Goal: Task Accomplishment & Management: Complete application form

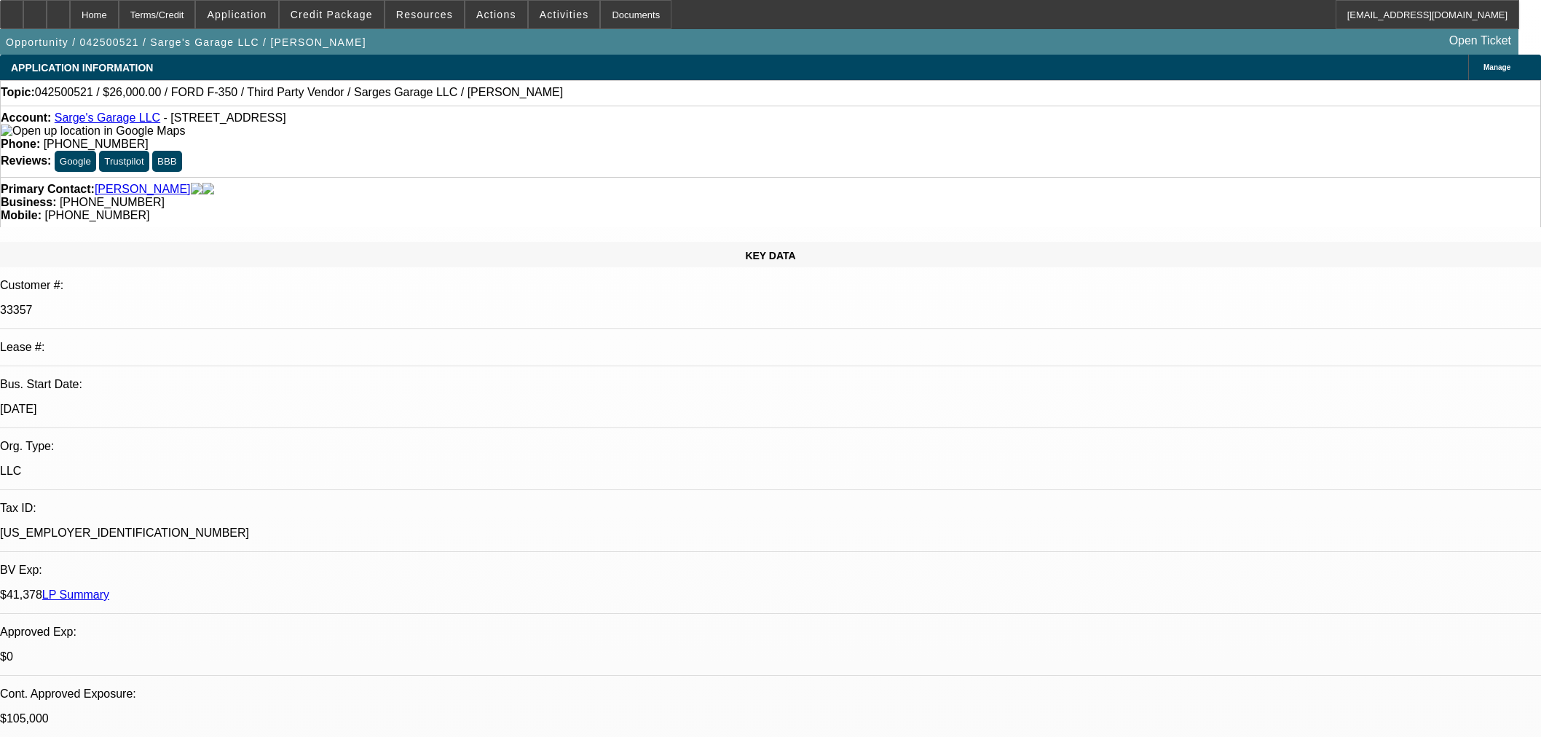
select select "0"
select select "6"
select select "0"
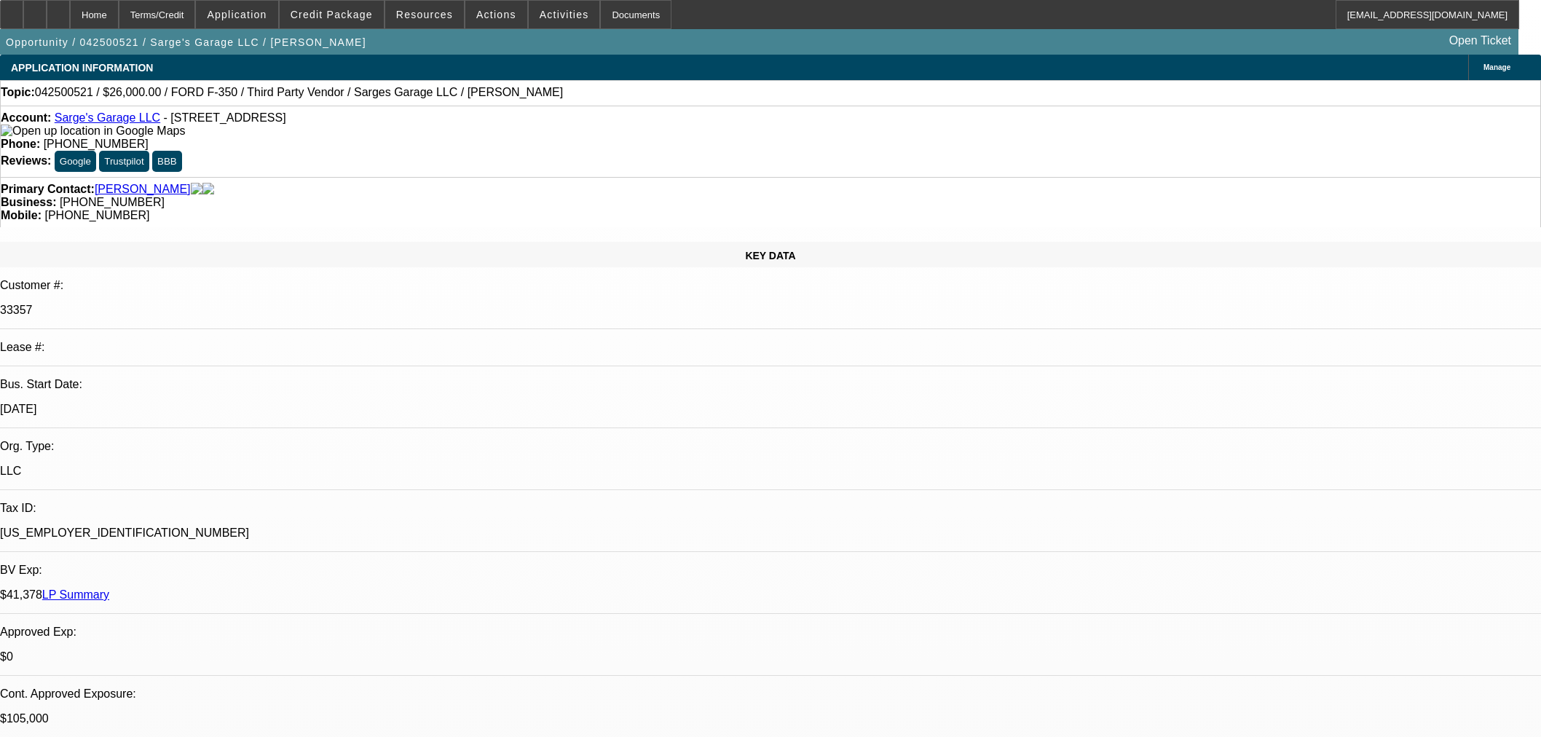
select select "2"
select select "0"
select select "6"
select select "0"
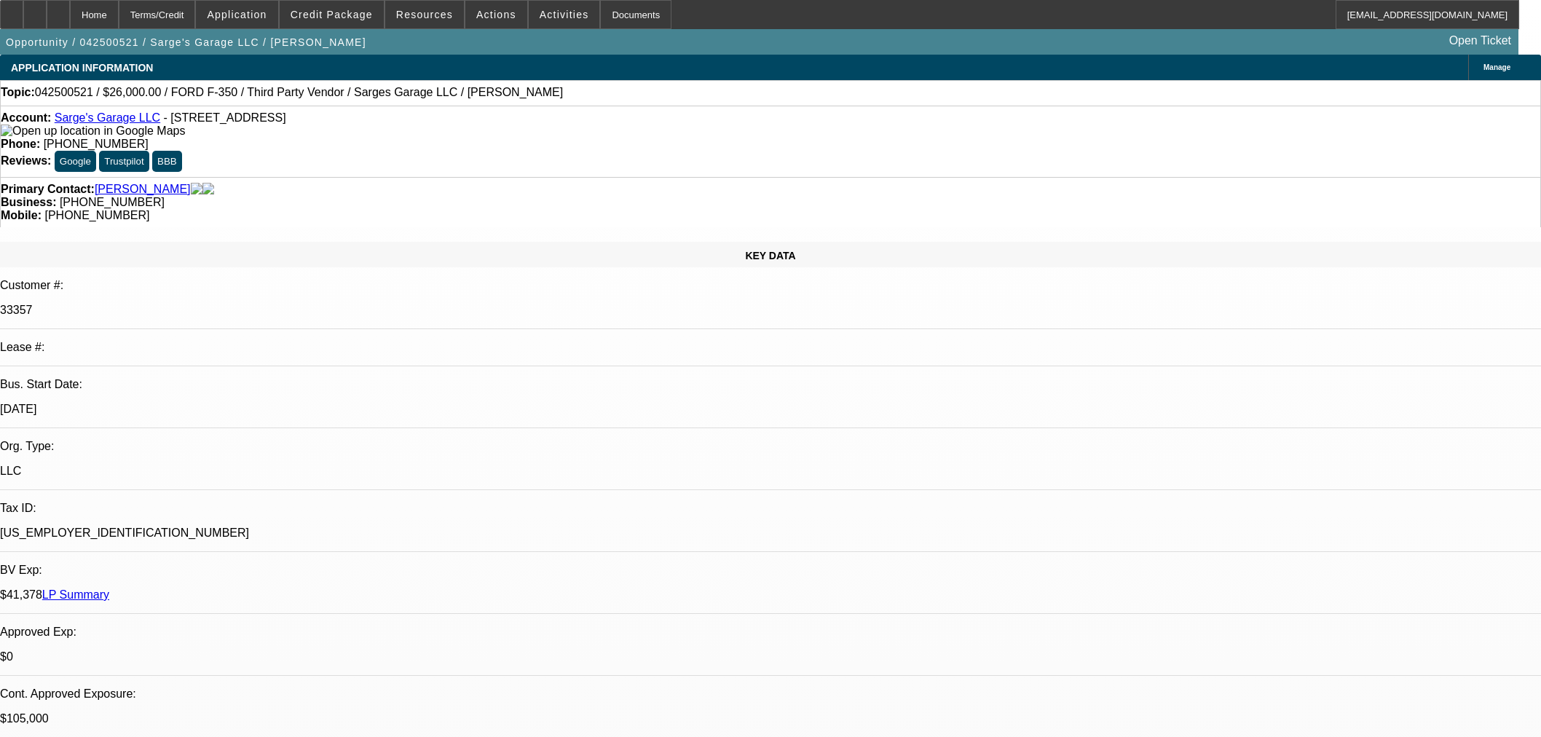
select select "0"
select select "3"
select select "0"
select select "6"
select select "0"
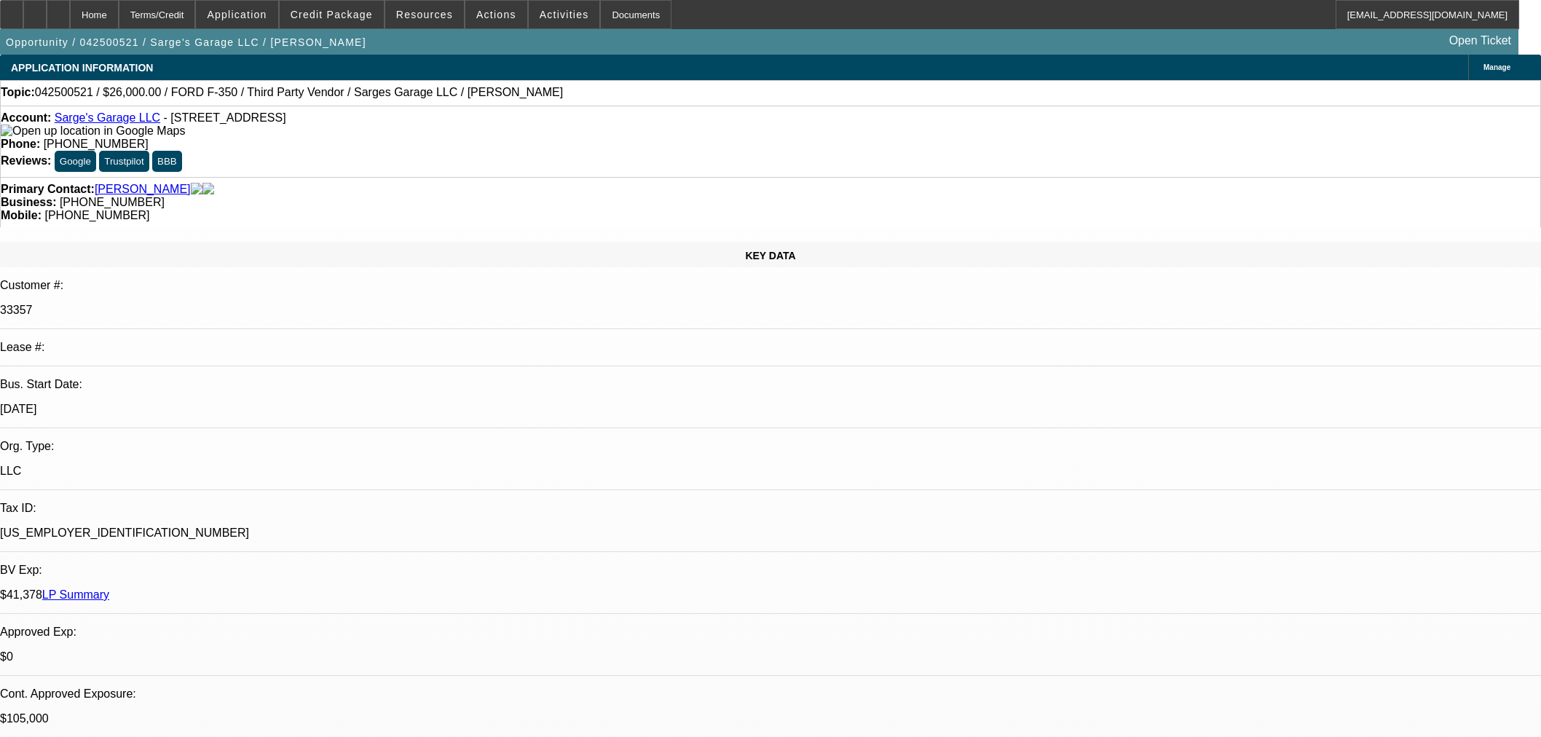
select select "0"
select select "6"
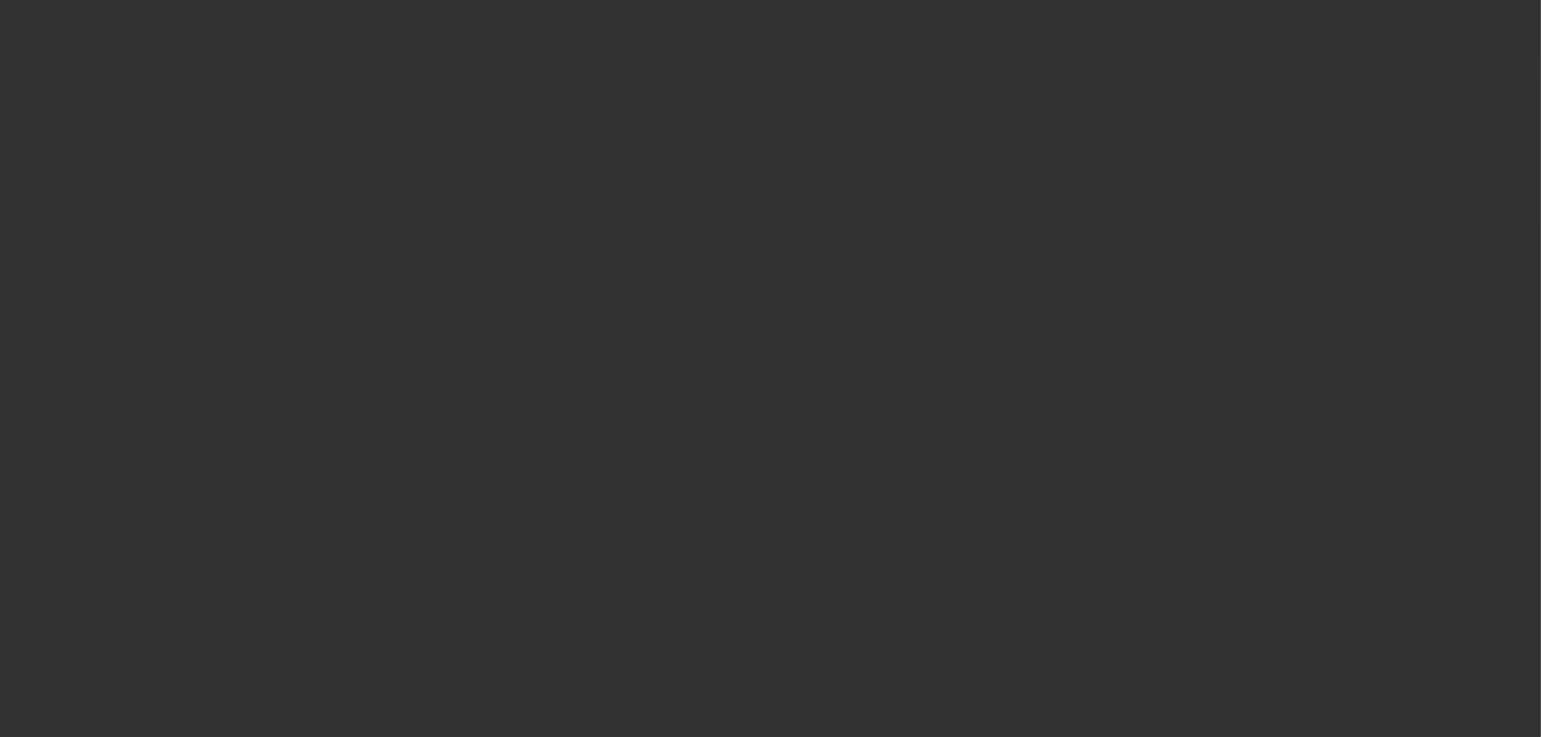
select select "0"
select select "6"
select select "0"
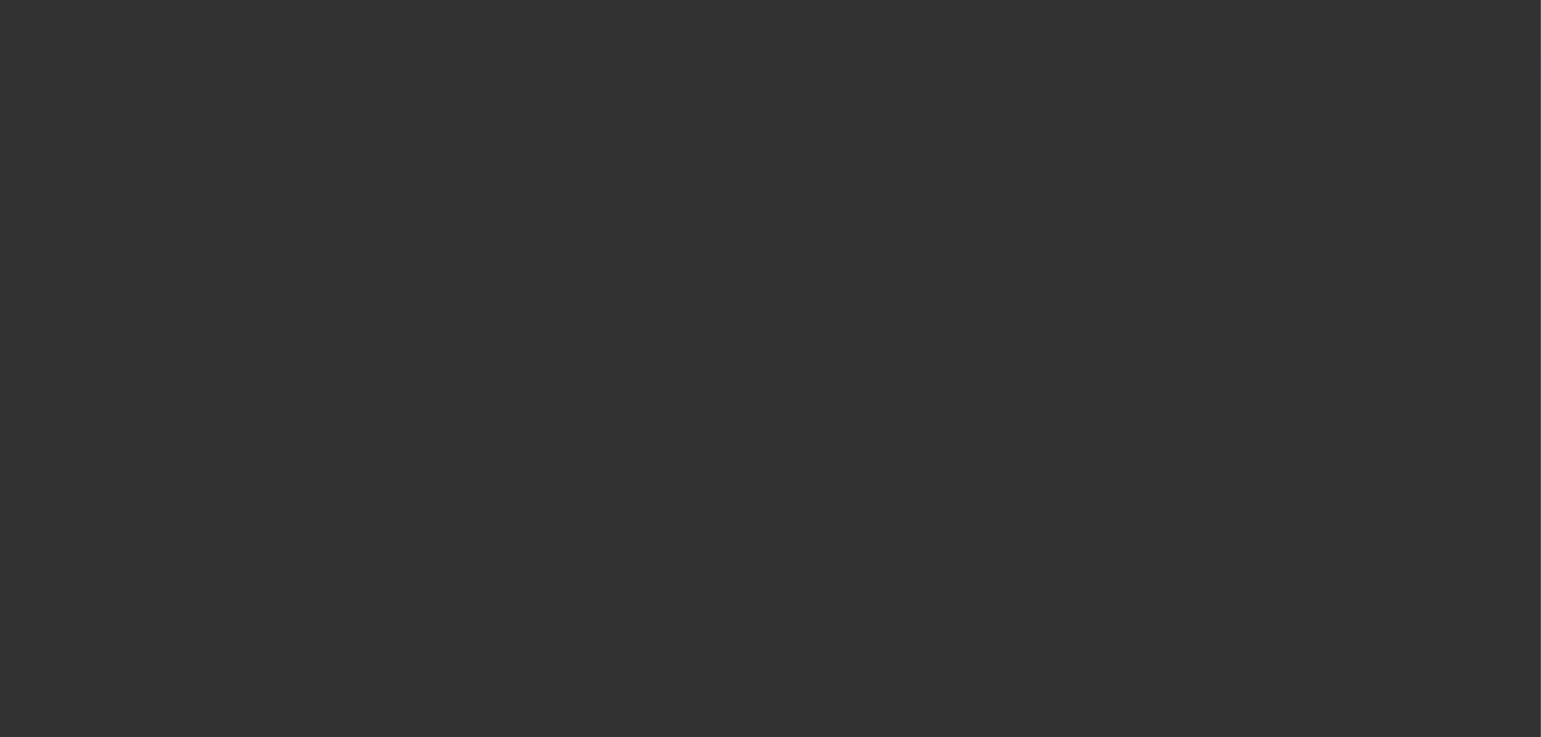
select select "2"
select select "0"
select select "6"
select select "0"
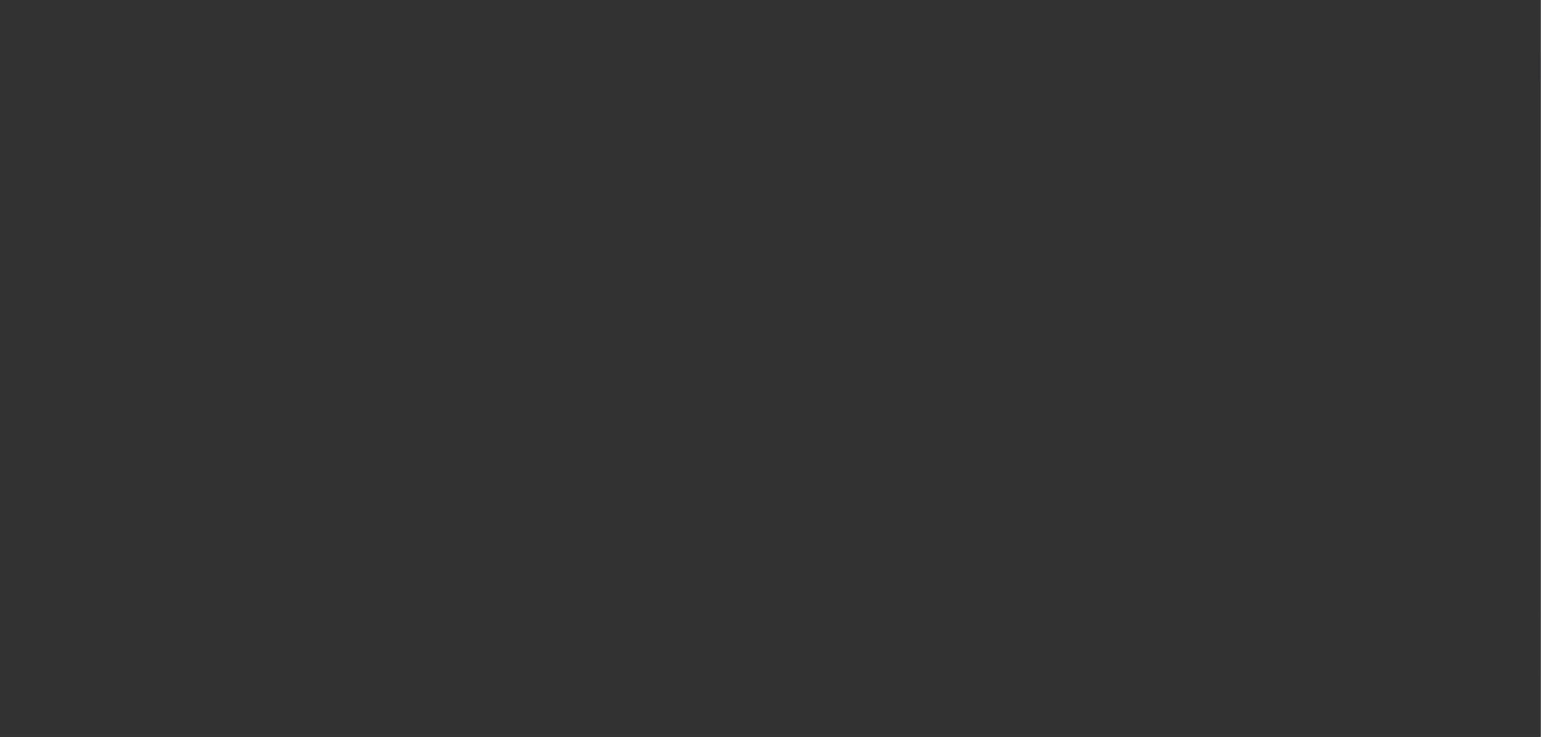
select select "0"
select select "3"
select select "0"
select select "6"
select select "0"
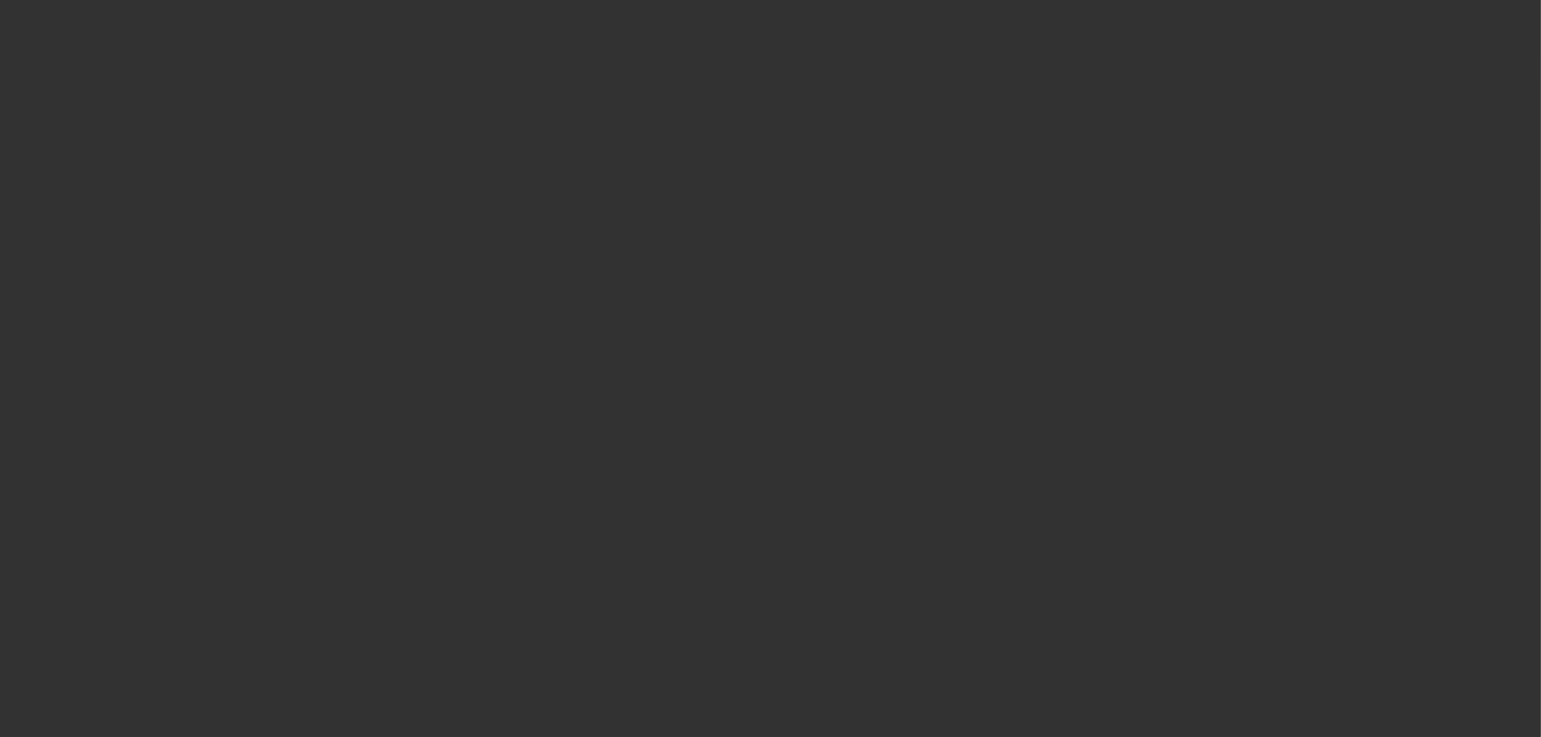
select select "0"
select select "6"
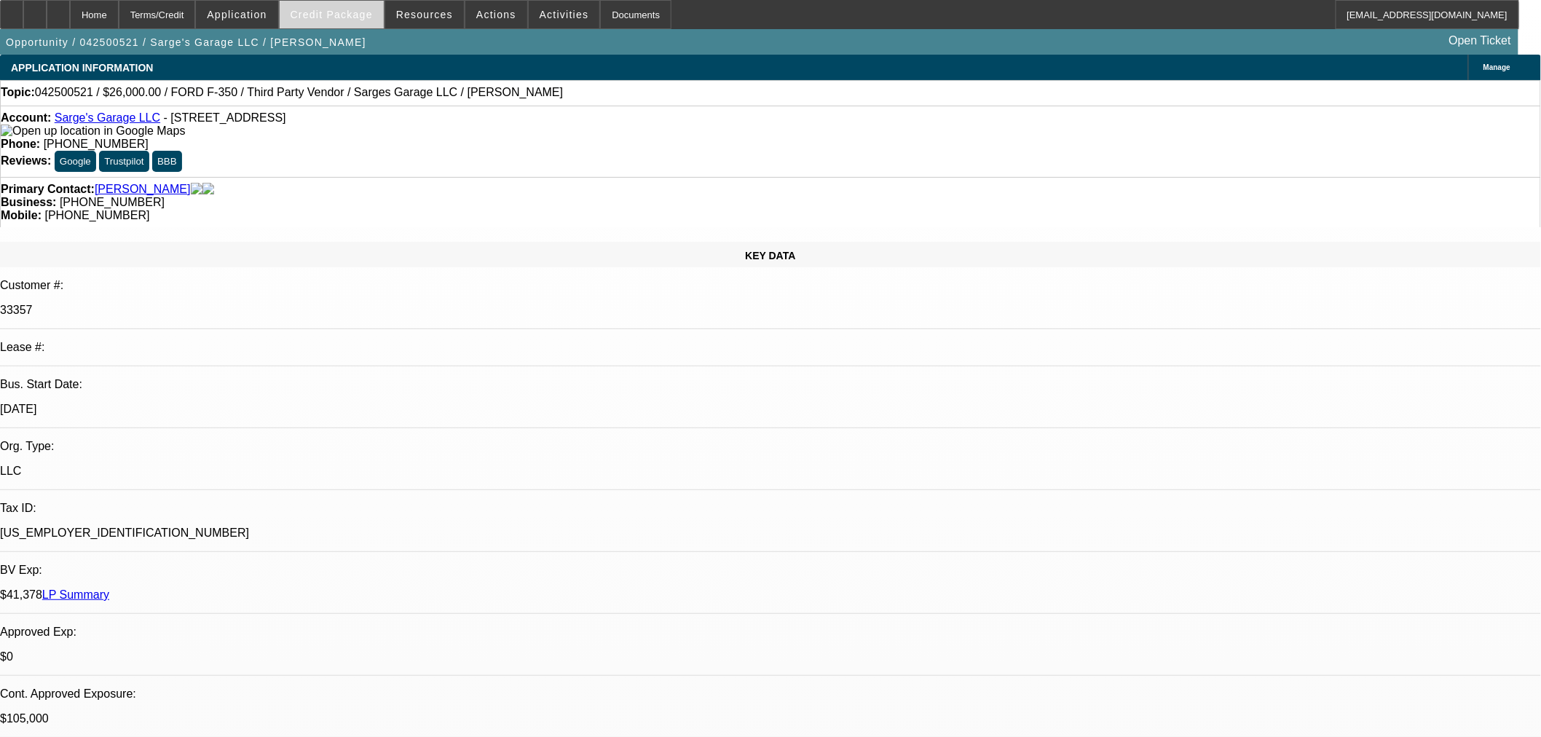
click at [346, 17] on span "Credit Package" at bounding box center [332, 15] width 82 height 12
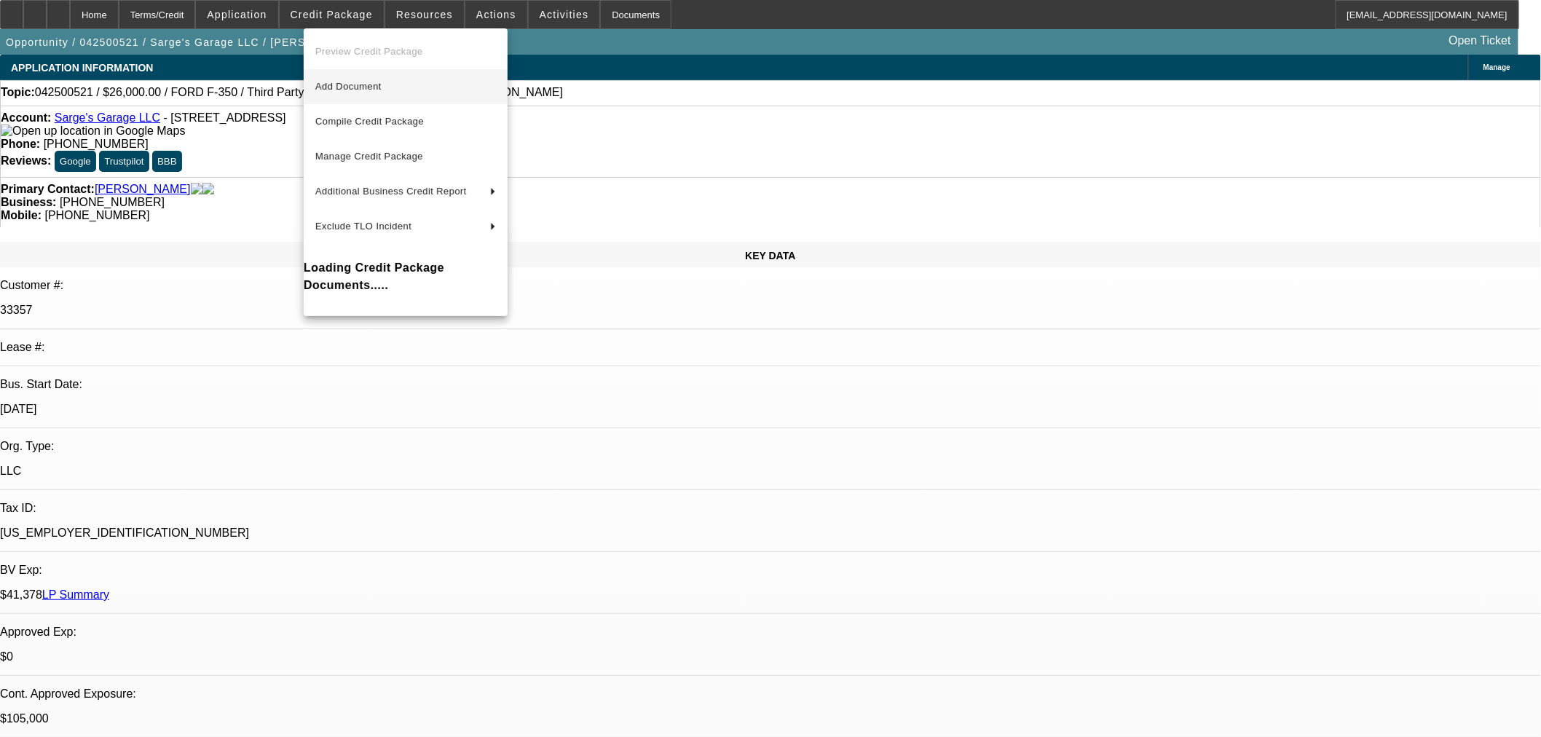
click at [343, 84] on span "Add Document" at bounding box center [348, 86] width 66 height 11
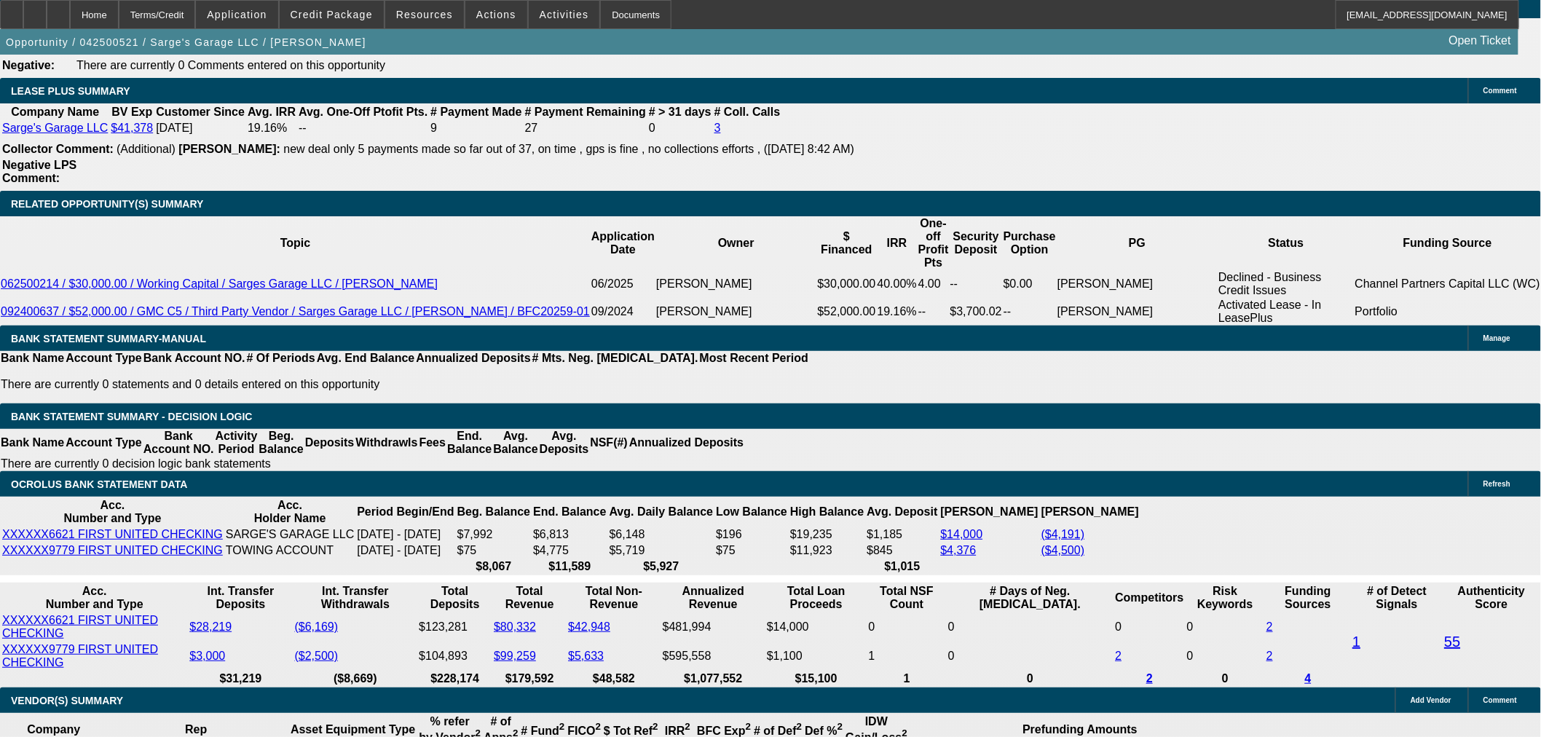
scroll to position [2428, 0]
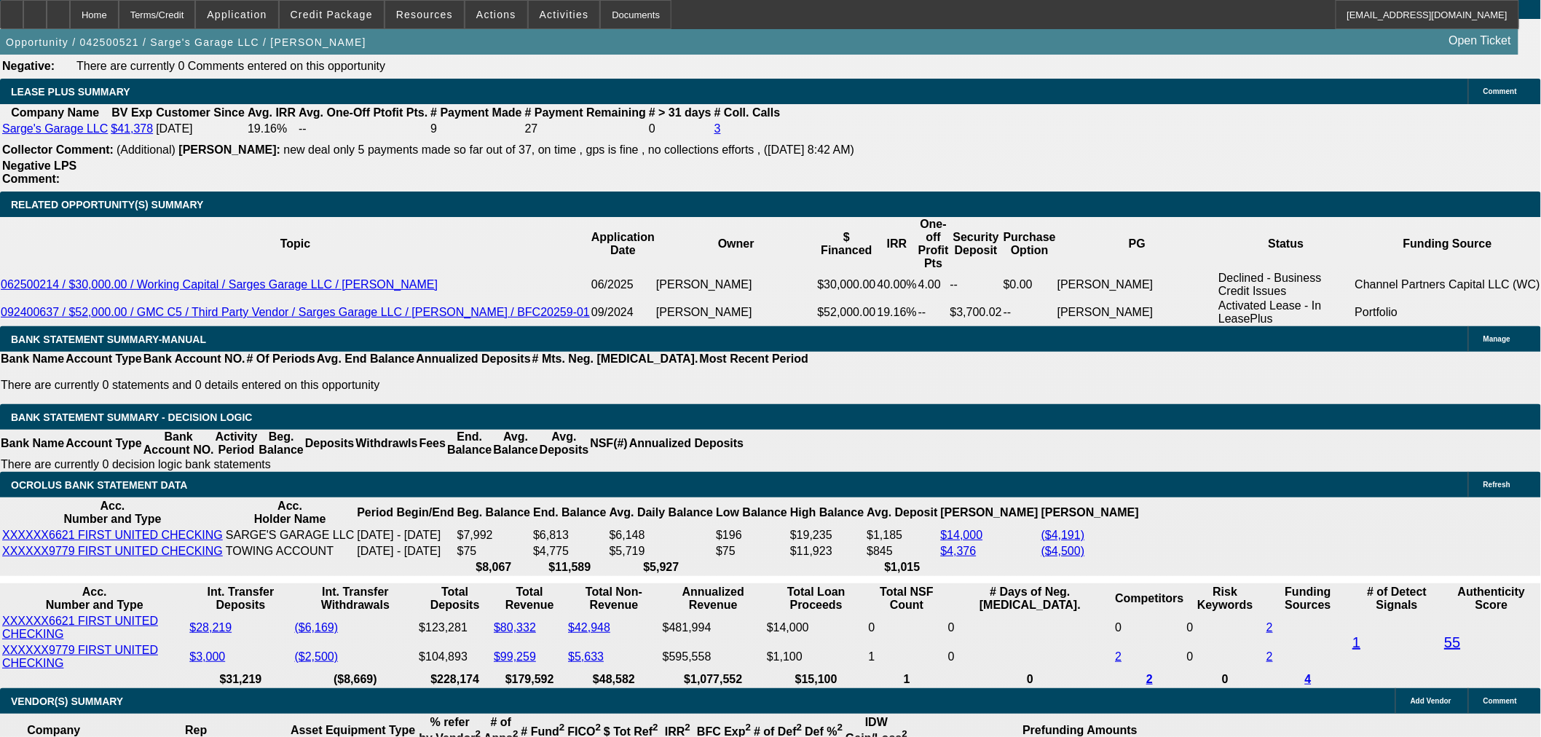
drag, startPoint x: 329, startPoint y: 293, endPoint x: 381, endPoint y: 294, distance: 51.7
type input "1"
type input "UNKNOWN"
type input "18"
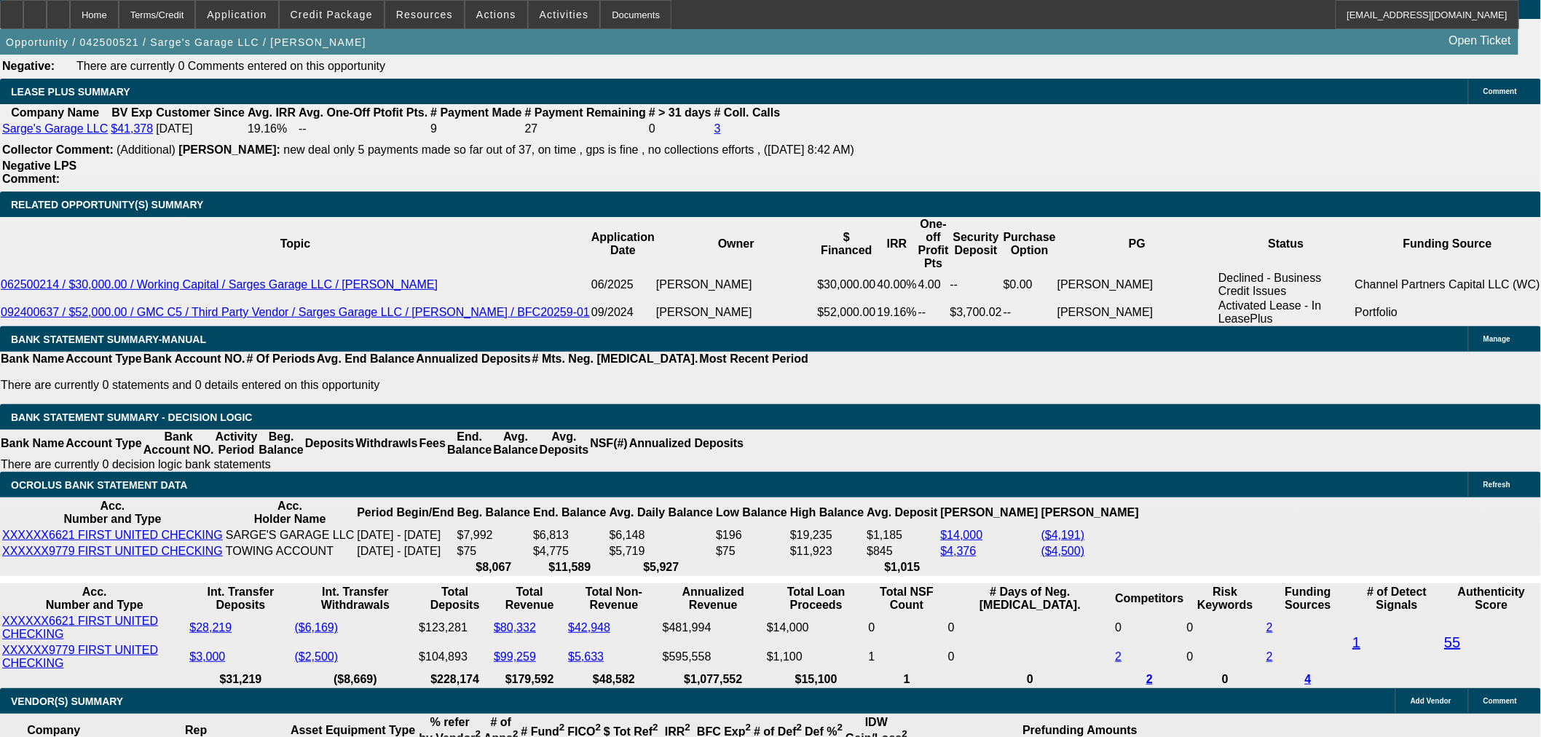
type input "$733.41"
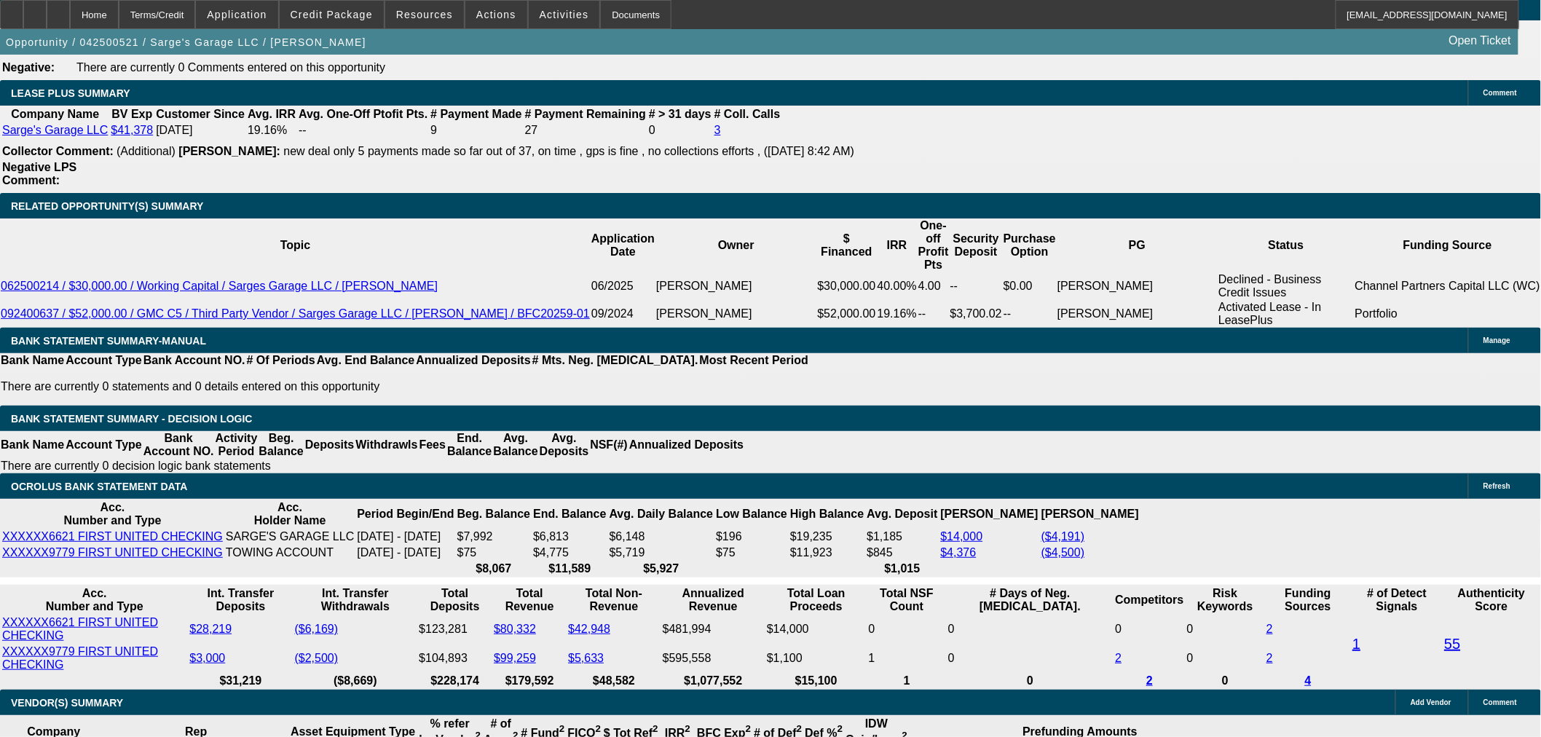
scroll to position [2266, 0]
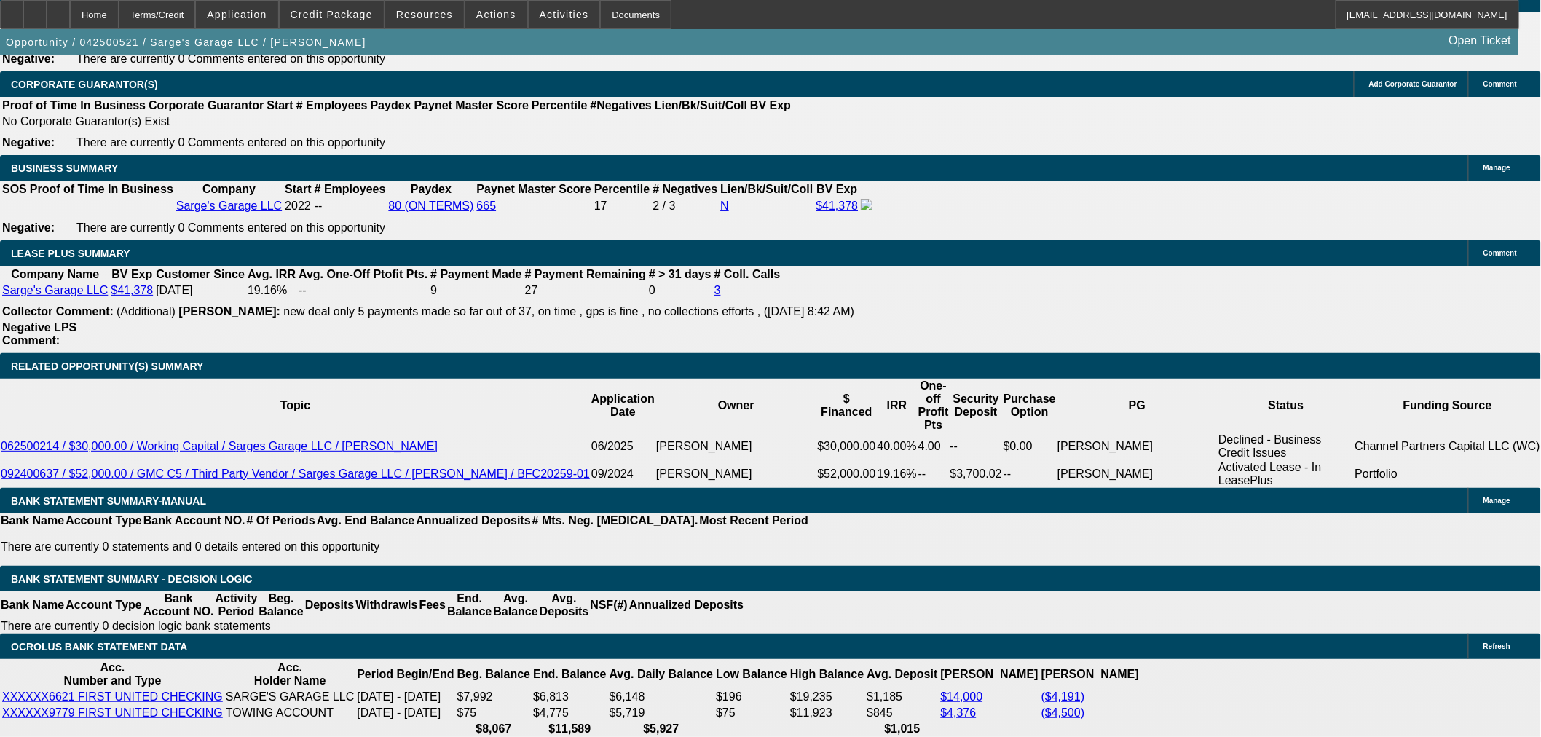
type input "18"
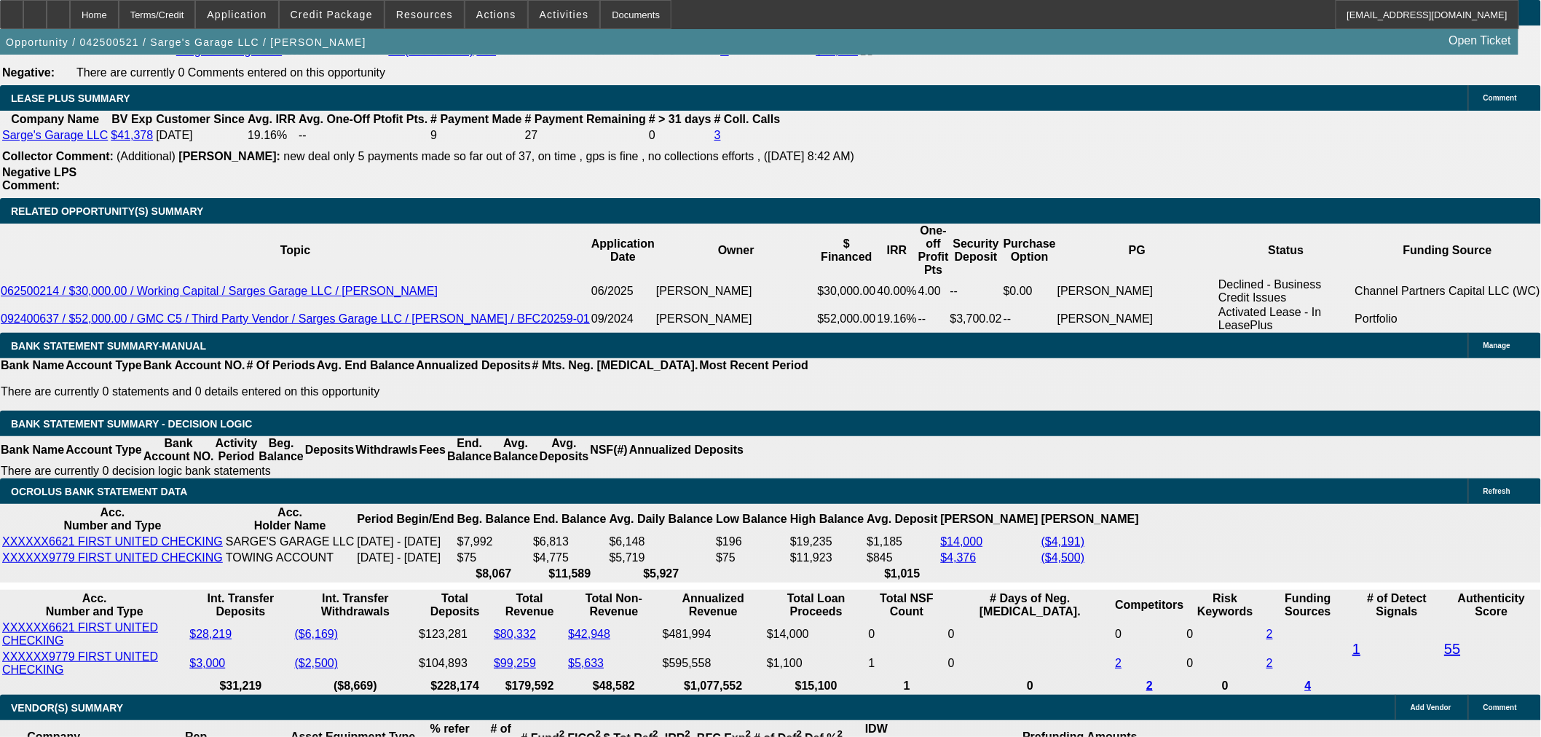
scroll to position [2589, 0]
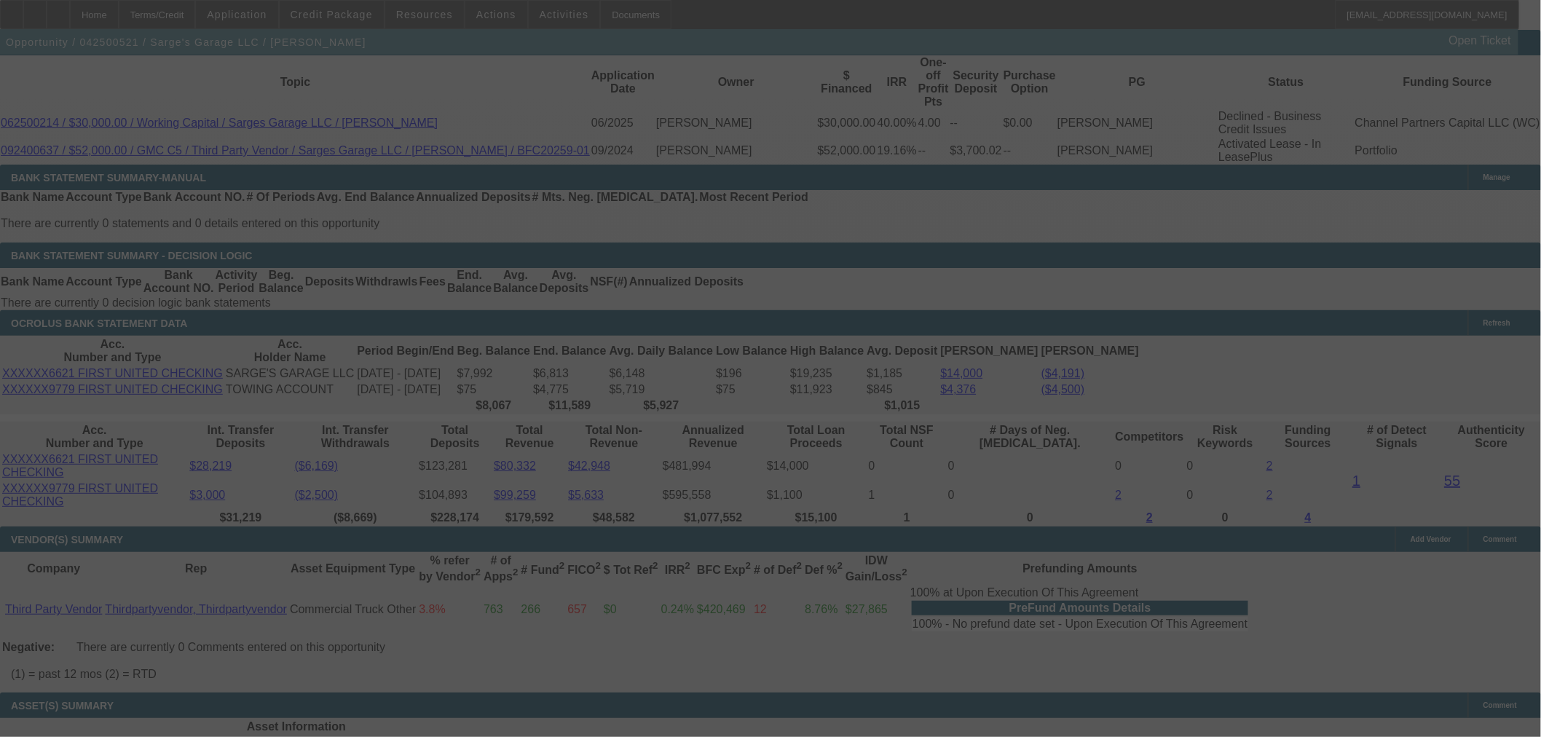
select select "0"
select select "6"
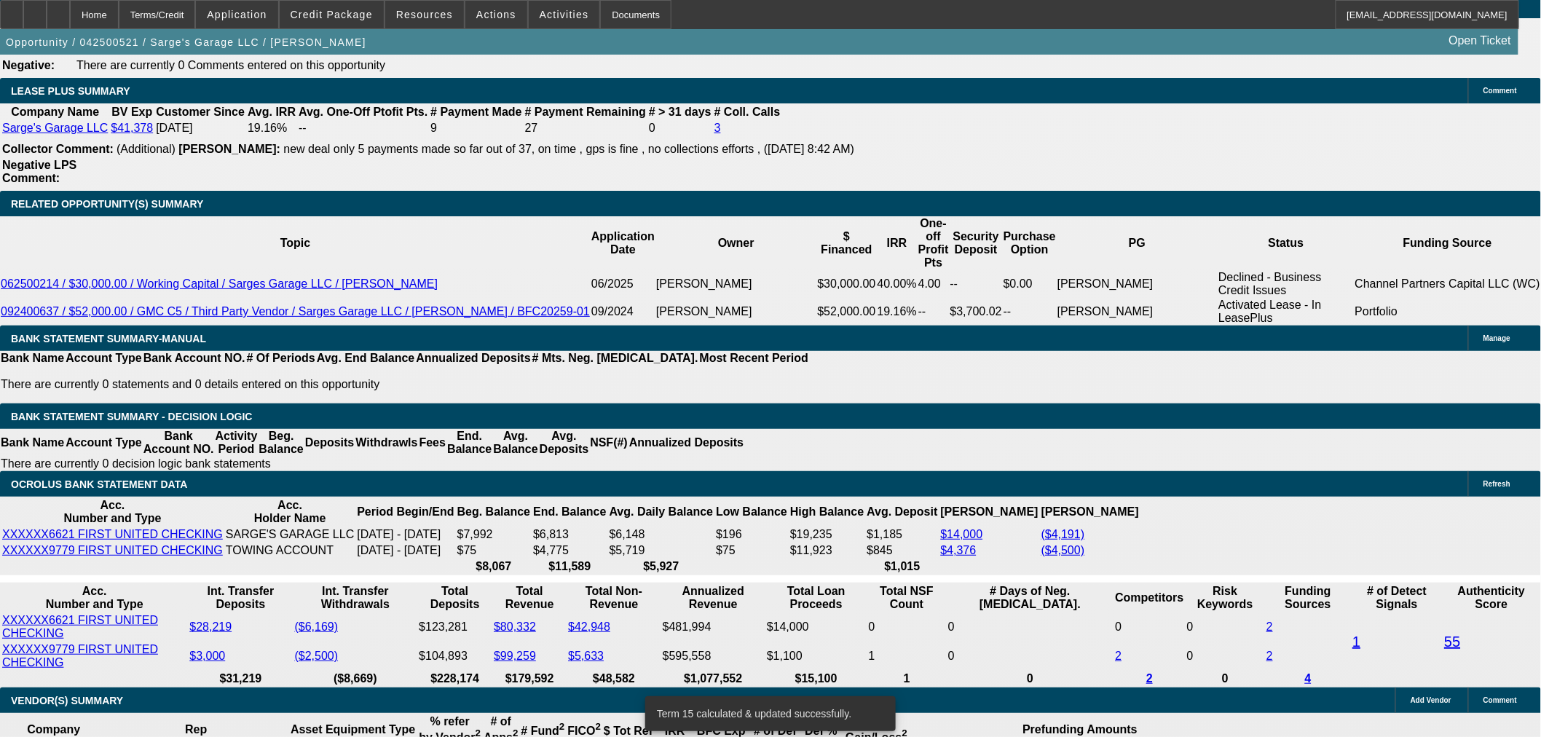
scroll to position [2428, 0]
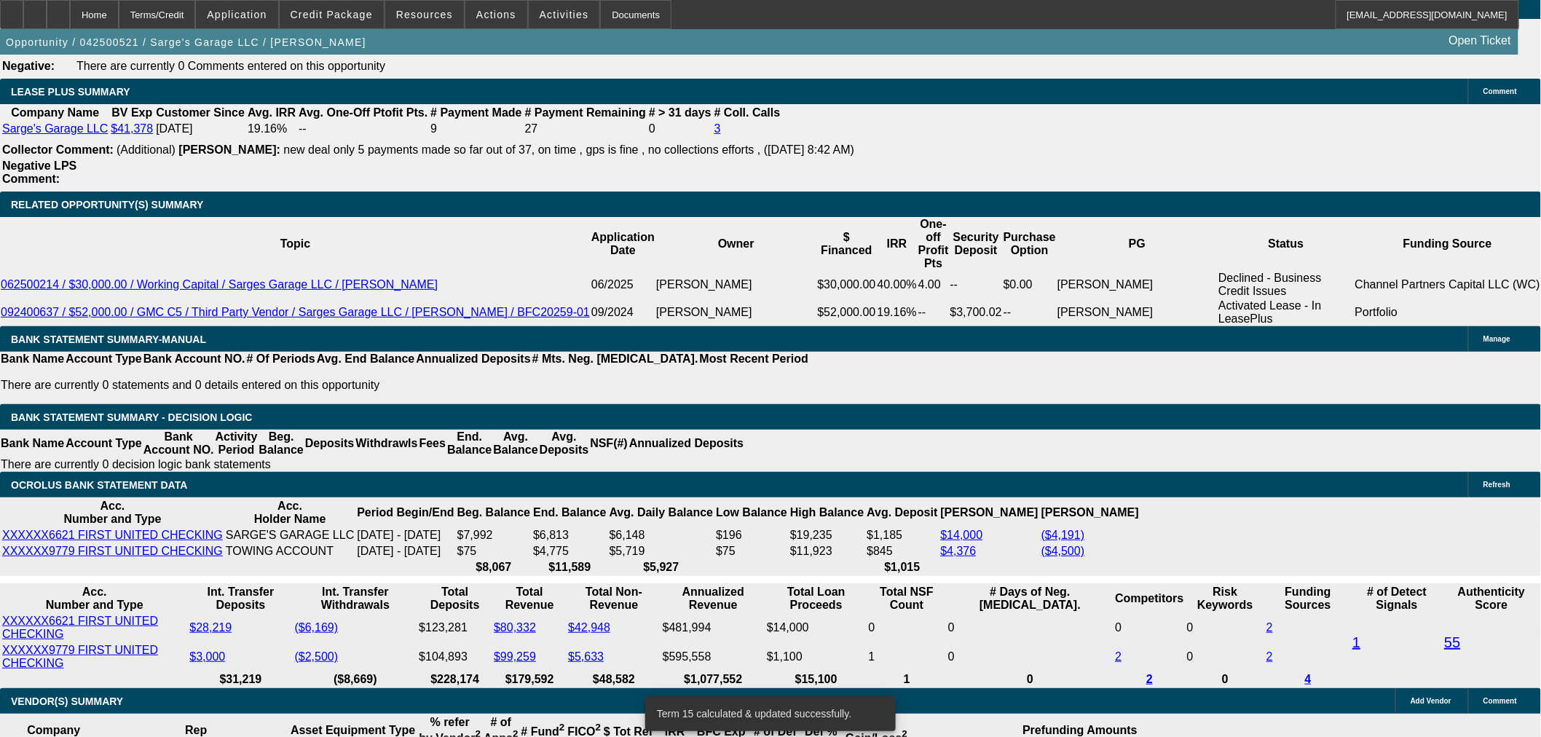
drag, startPoint x: 334, startPoint y: 294, endPoint x: 819, endPoint y: 301, distance: 485.8
type input "UNKNOWN"
type input "18"
type input "$939.96"
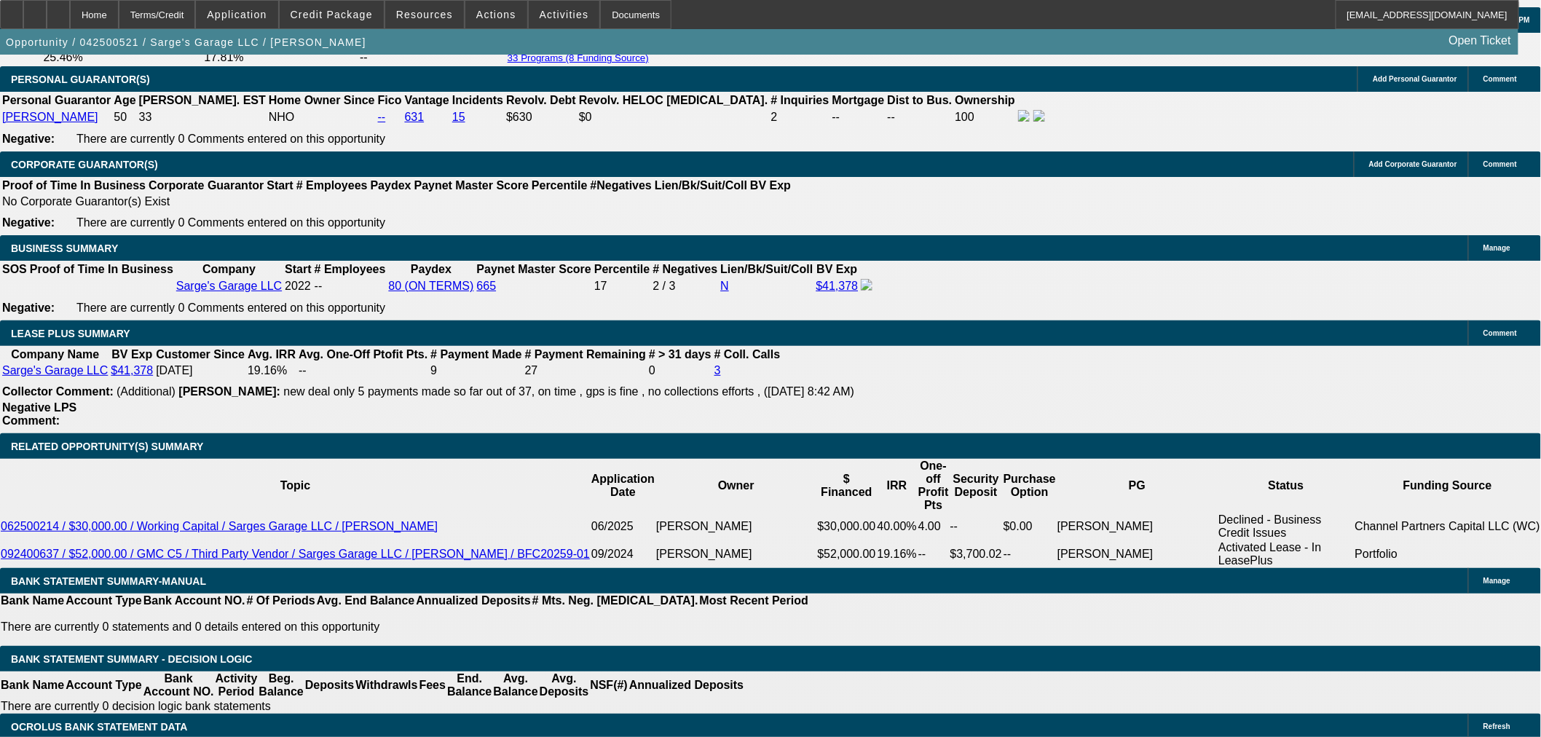
scroll to position [2185, 0]
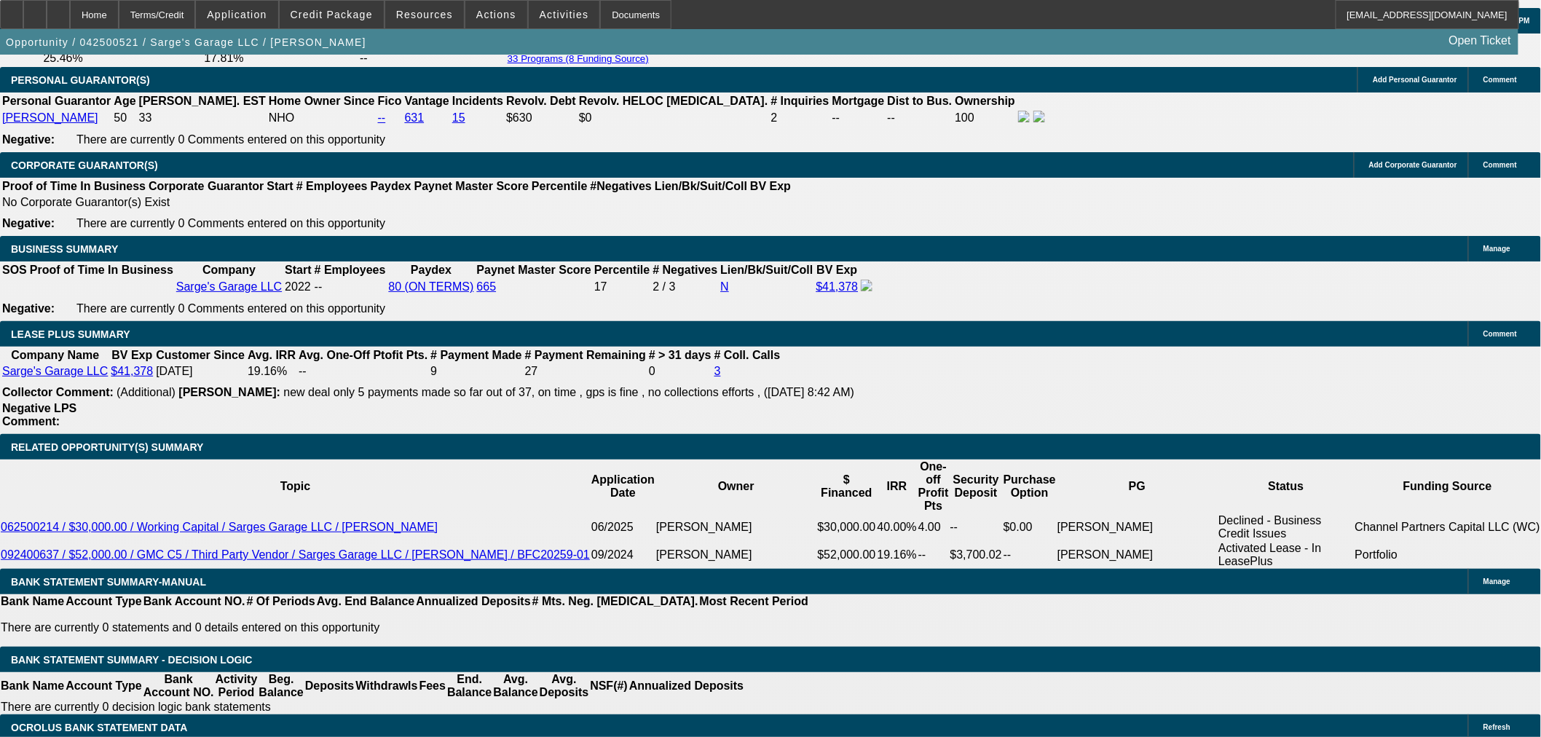
type input "18"
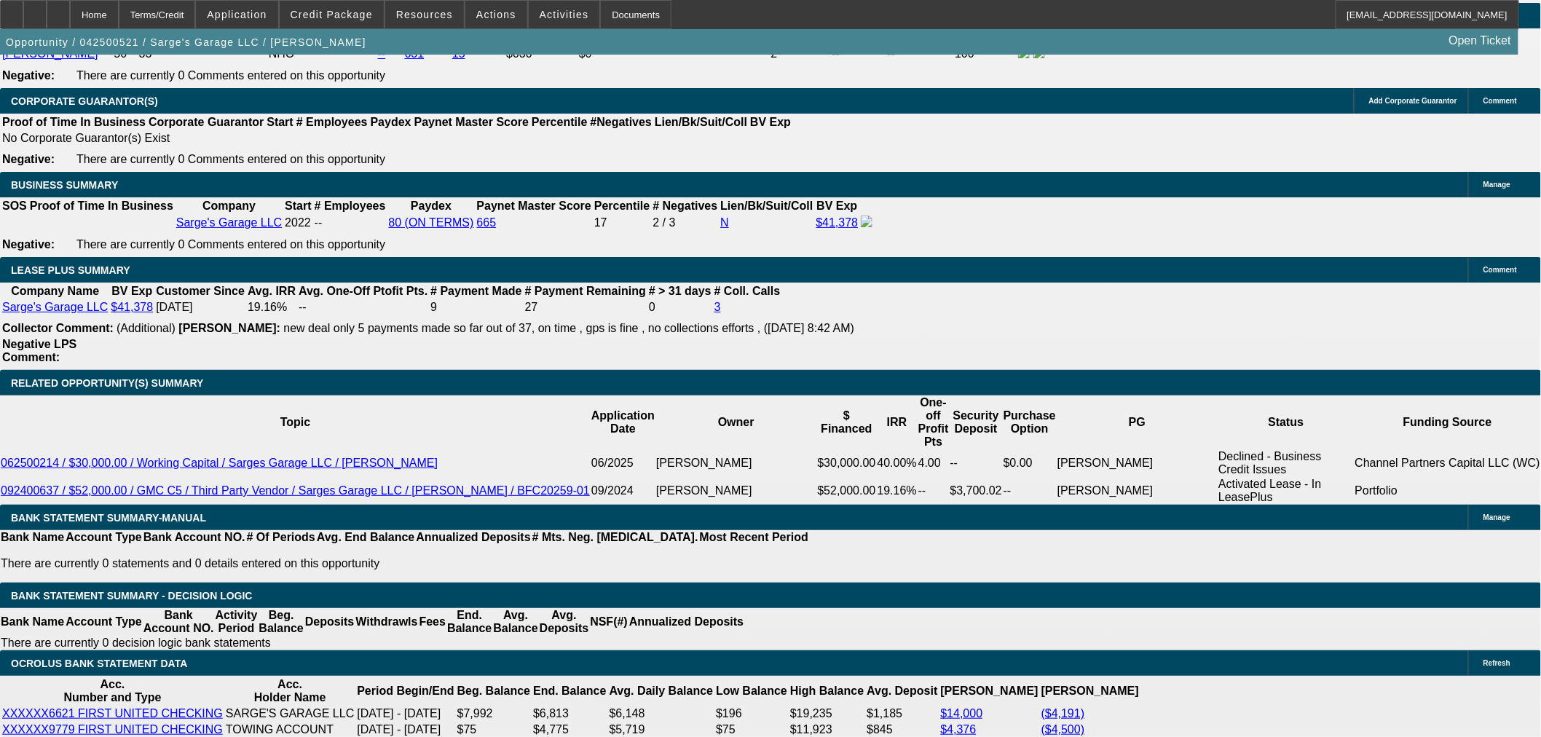
scroll to position [2428, 0]
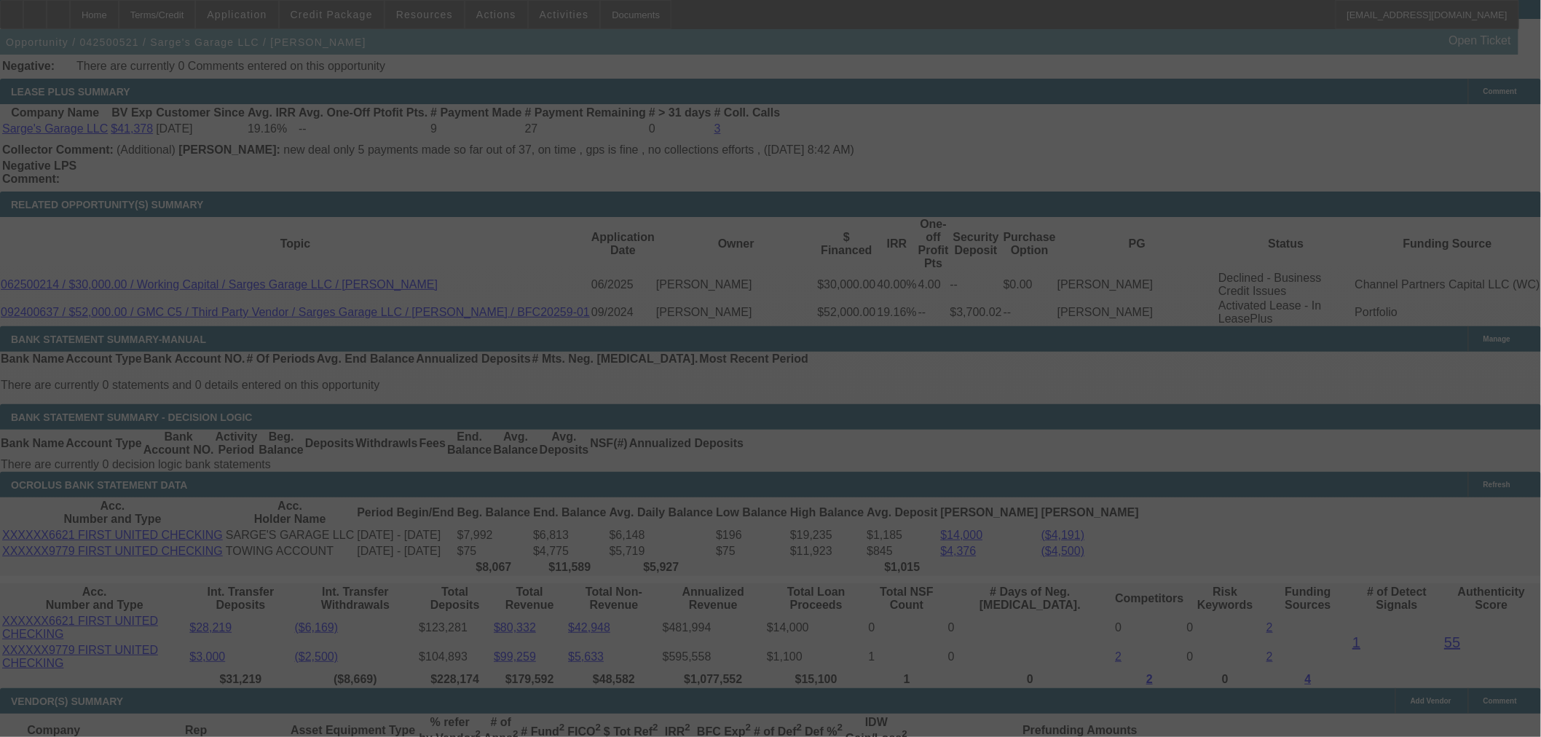
select select "0"
select select "6"
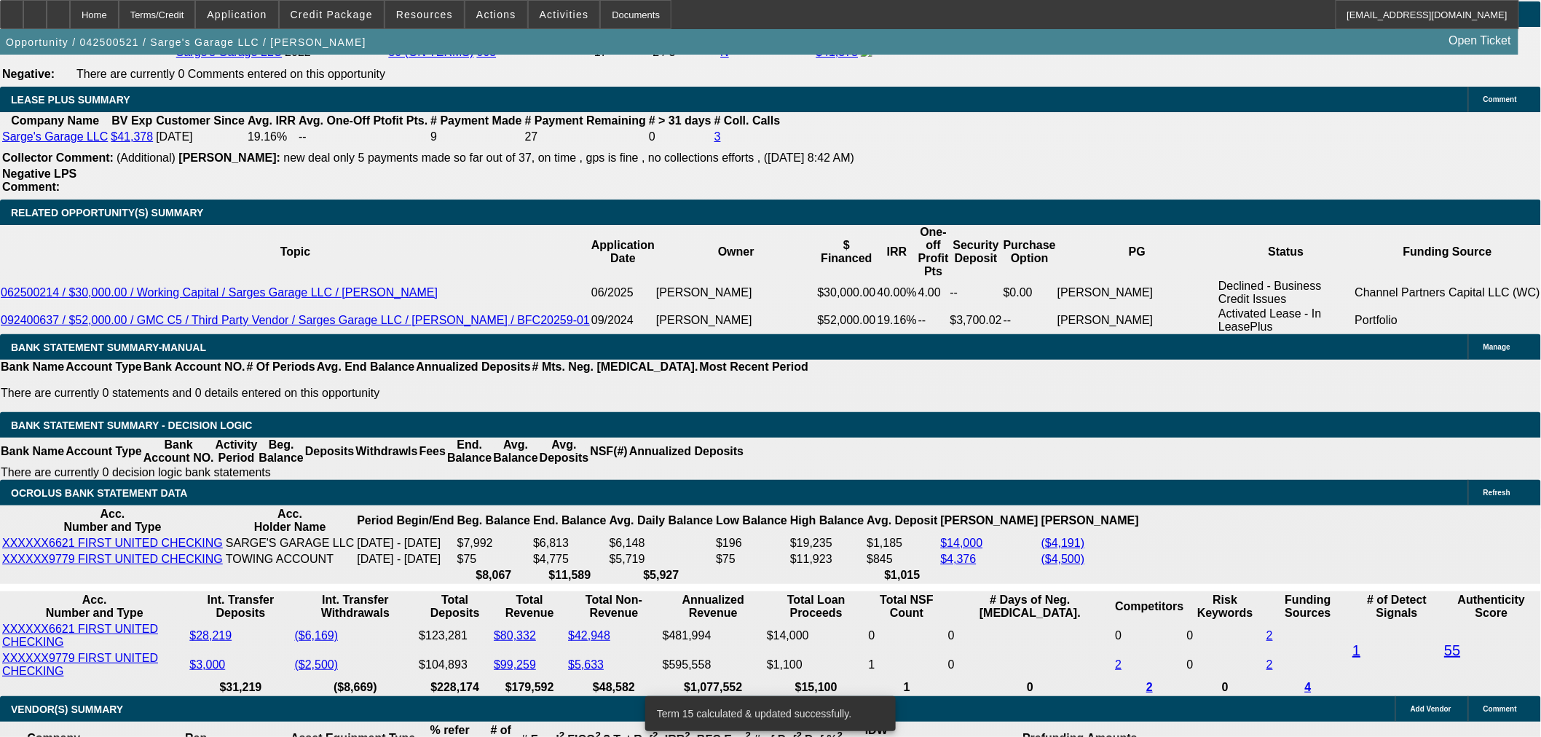
drag, startPoint x: 339, startPoint y: 306, endPoint x: 494, endPoint y: 265, distance: 159.7
type input "1"
type input "UNKNOWN"
type input "17"
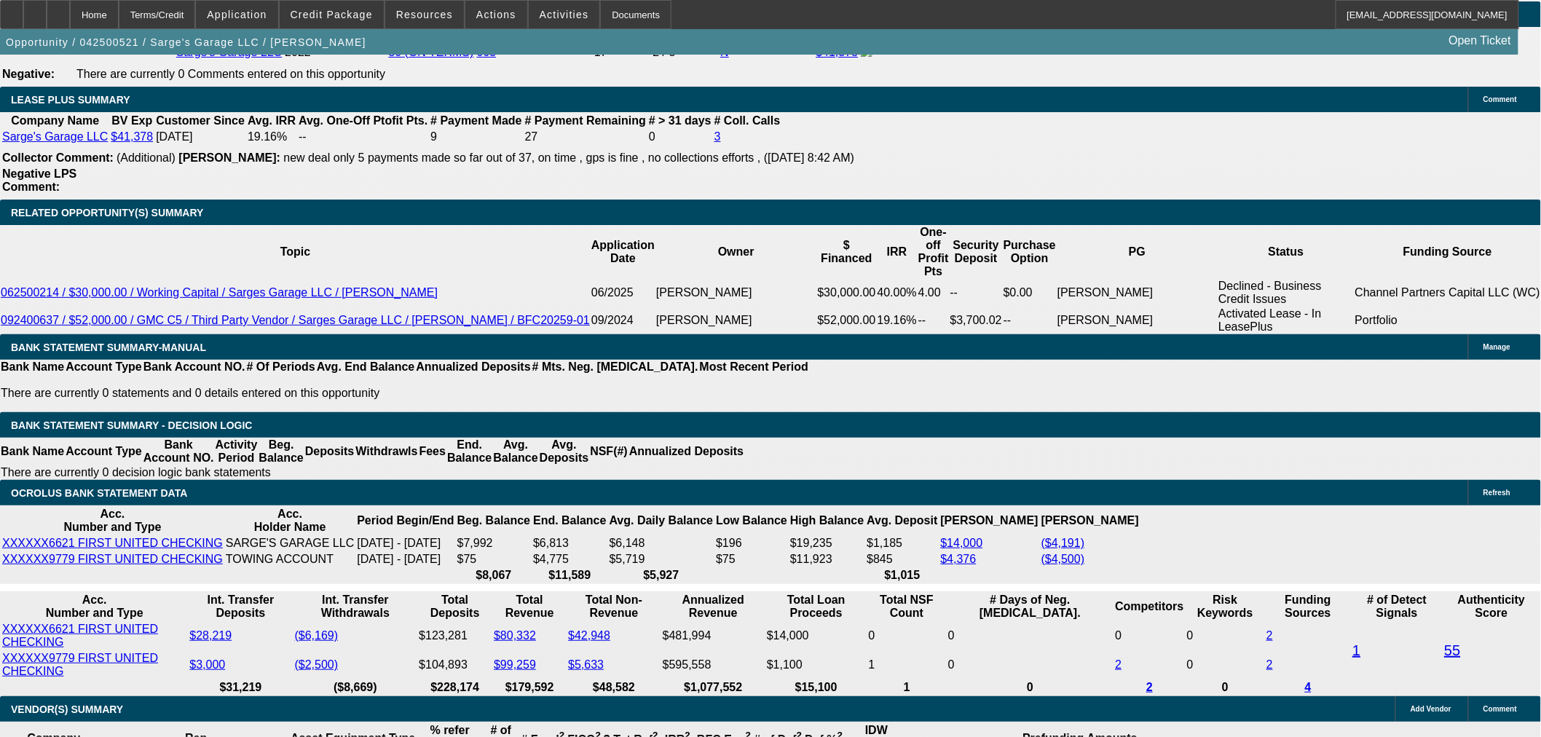
type input "$926.97"
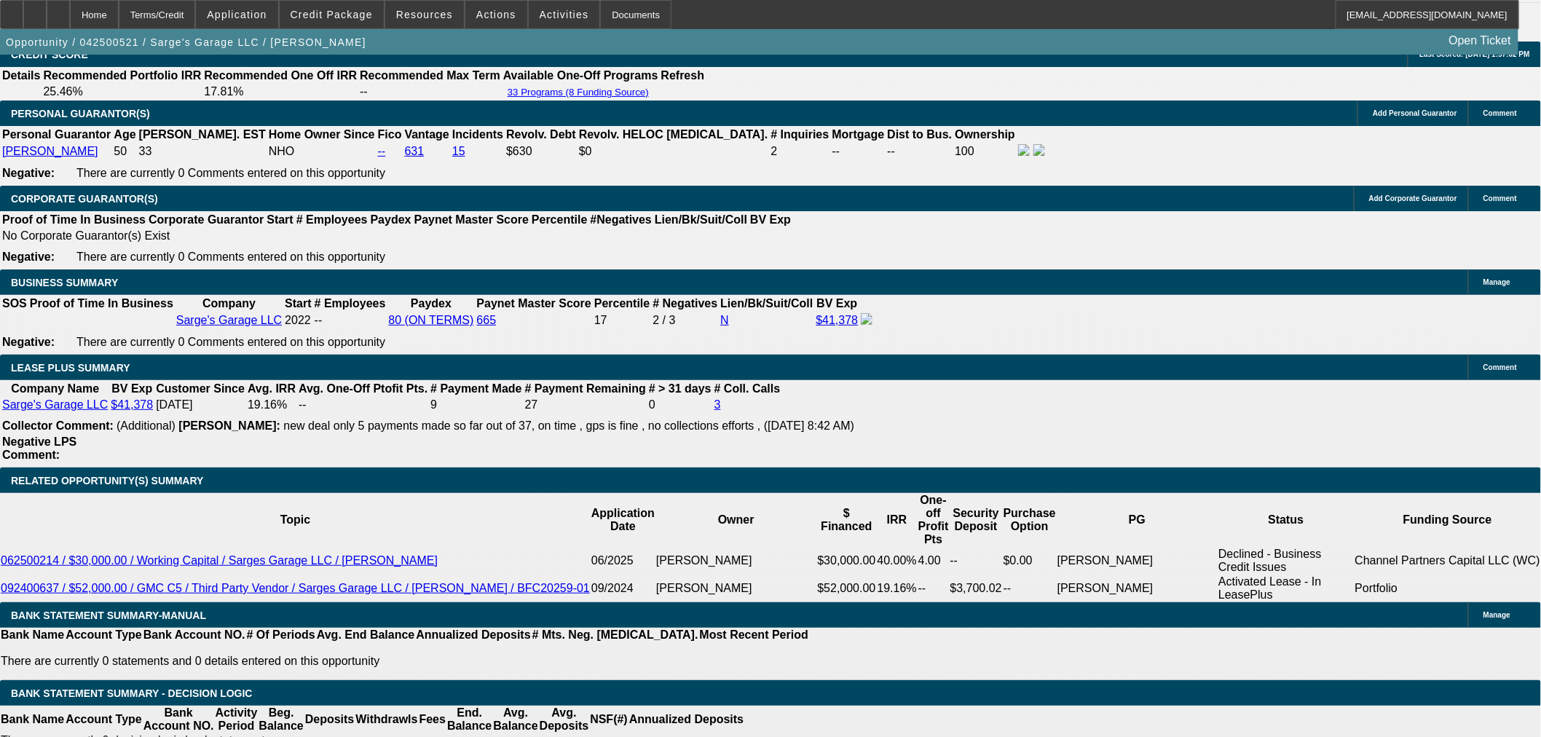
scroll to position [2095, 0]
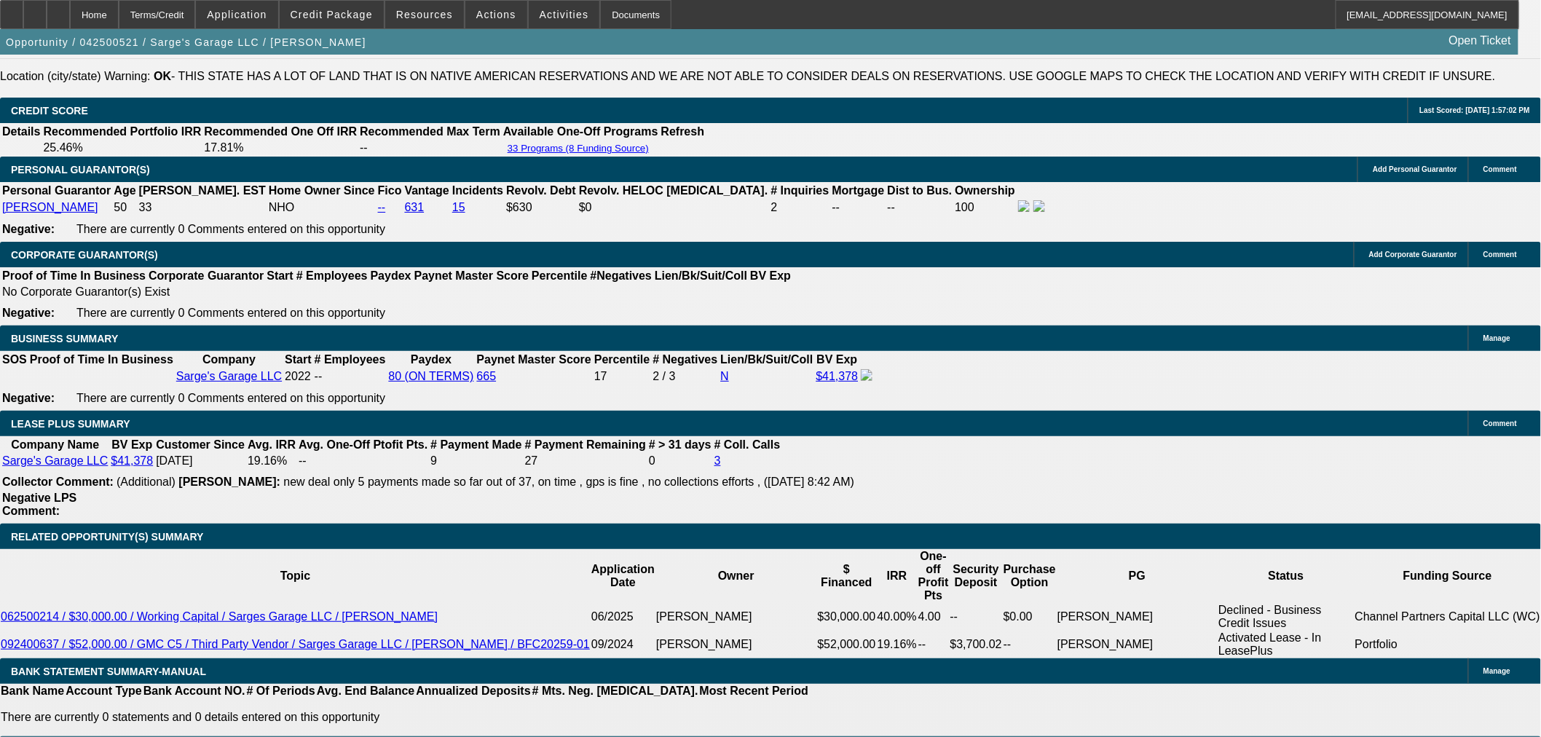
type input "17"
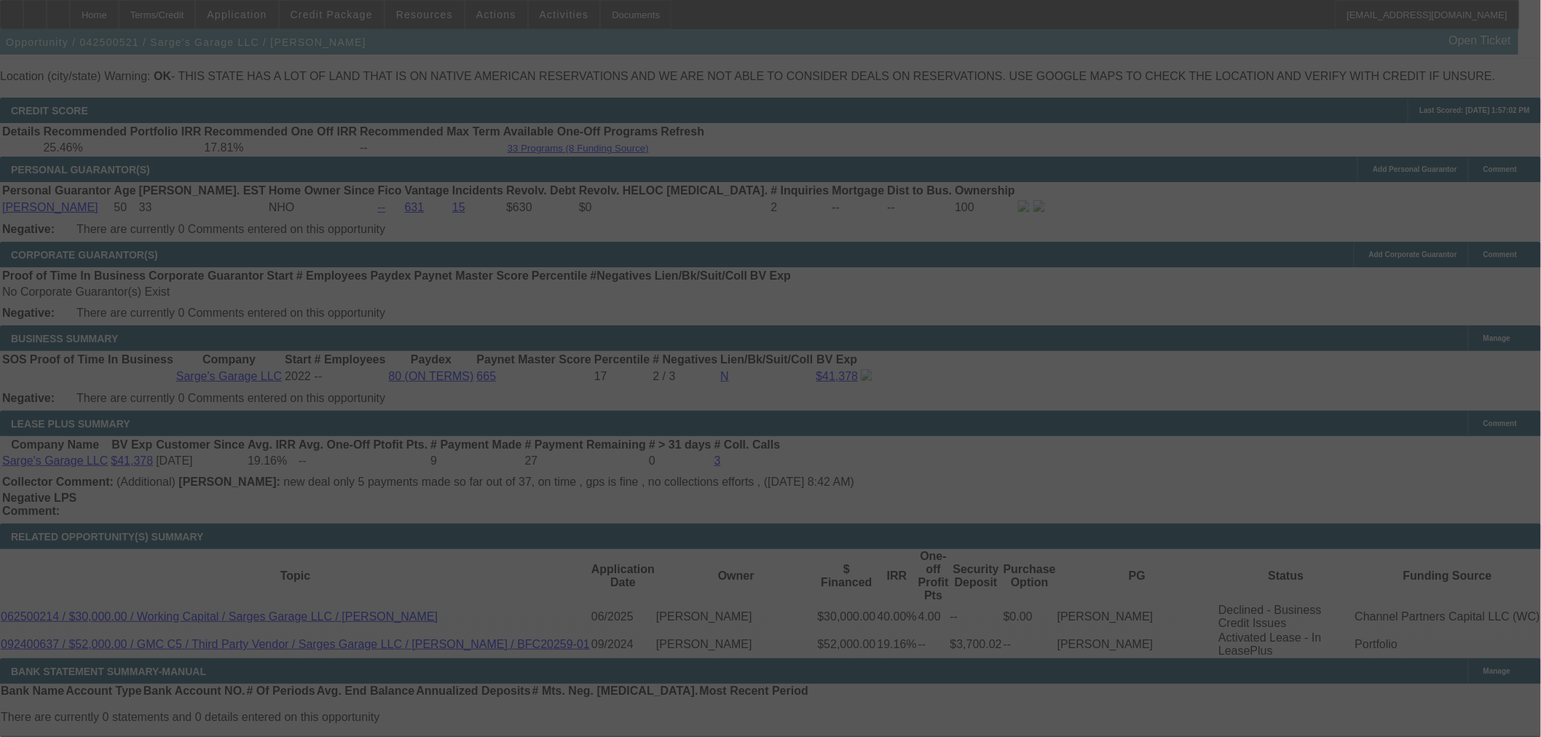
select select "0"
select select "6"
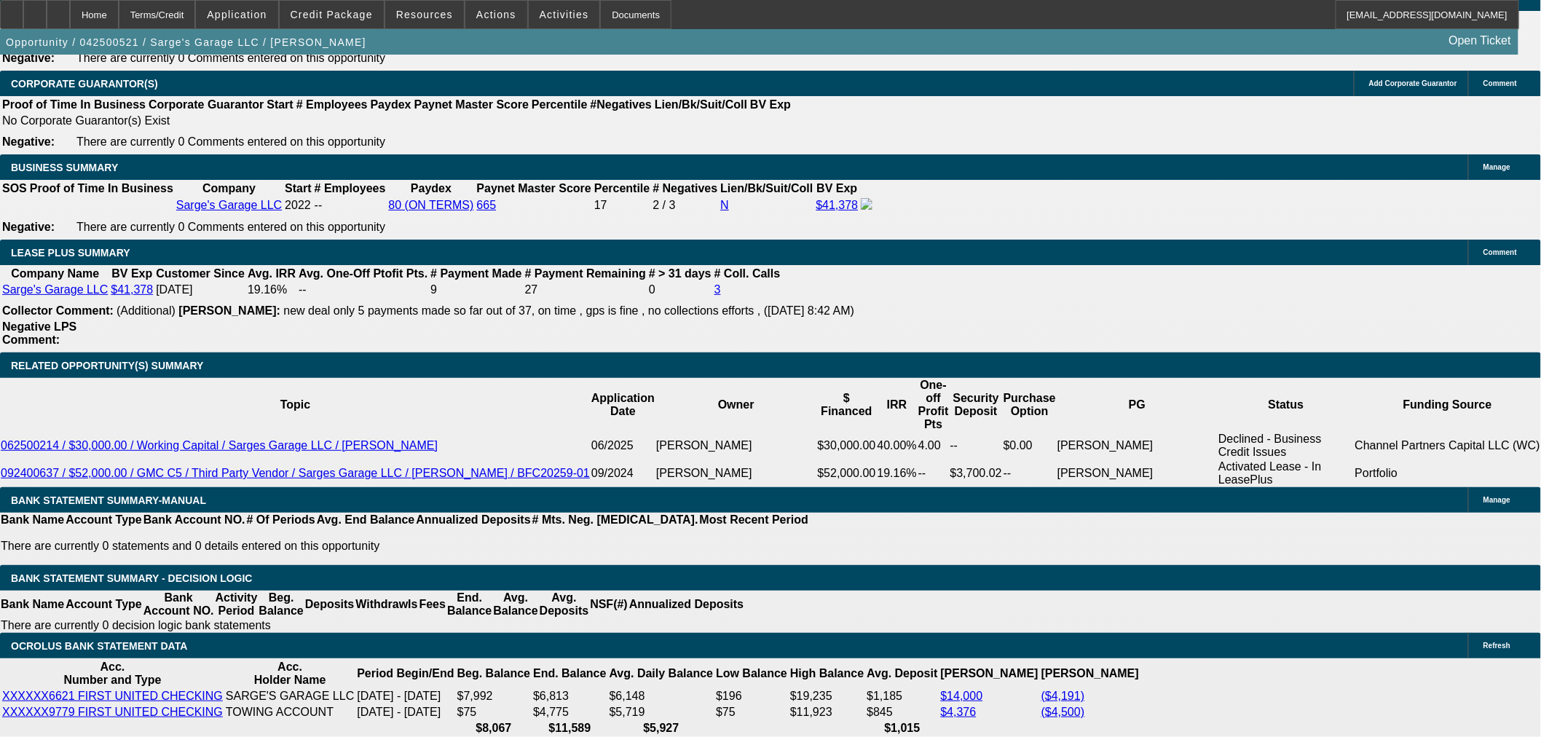
scroll to position [2500, 0]
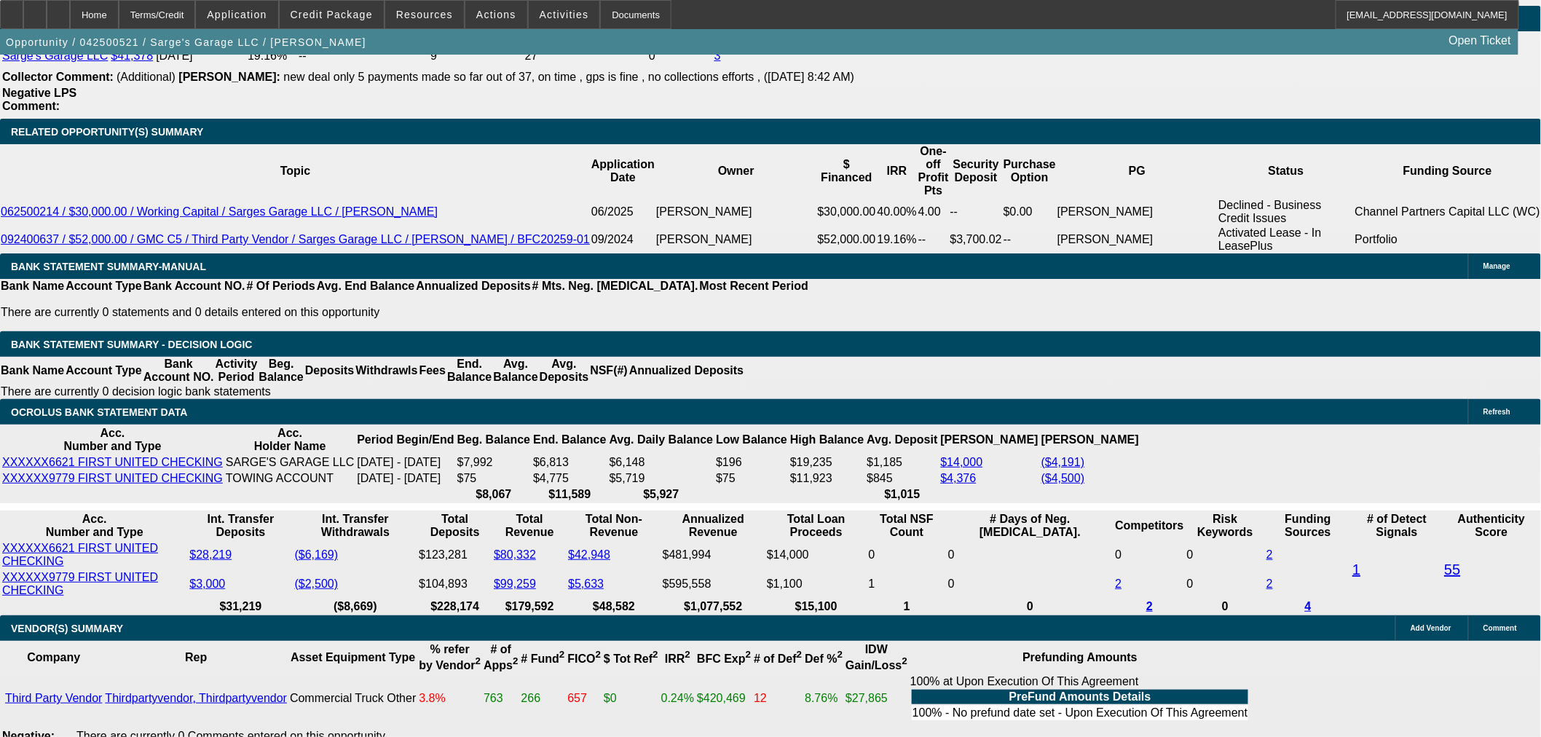
select select "3"
type input "UNKNOWN"
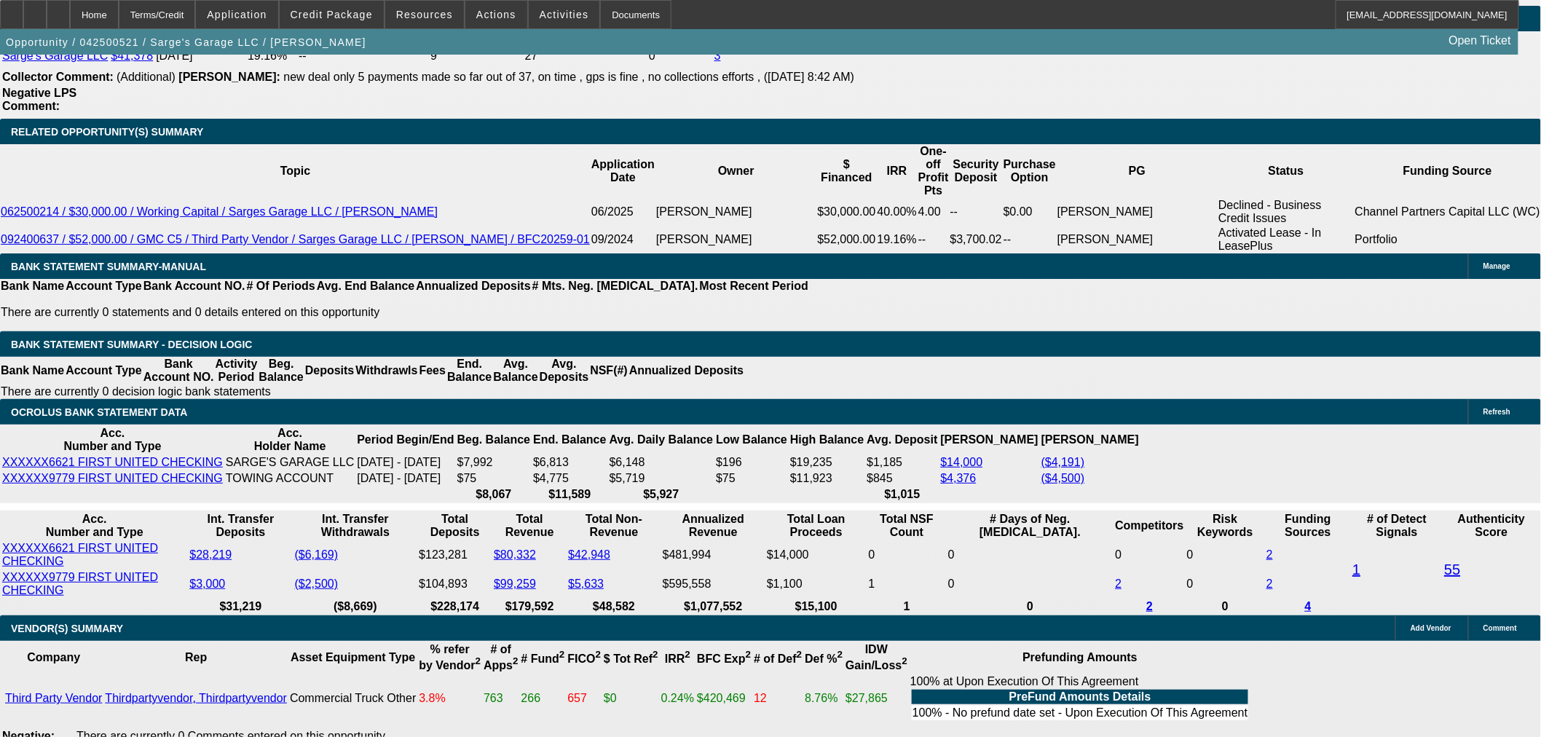
drag, startPoint x: 369, startPoint y: 219, endPoint x: 481, endPoint y: 181, distance: 118.6
type input "17"
type input "$733.41"
type input "17.5"
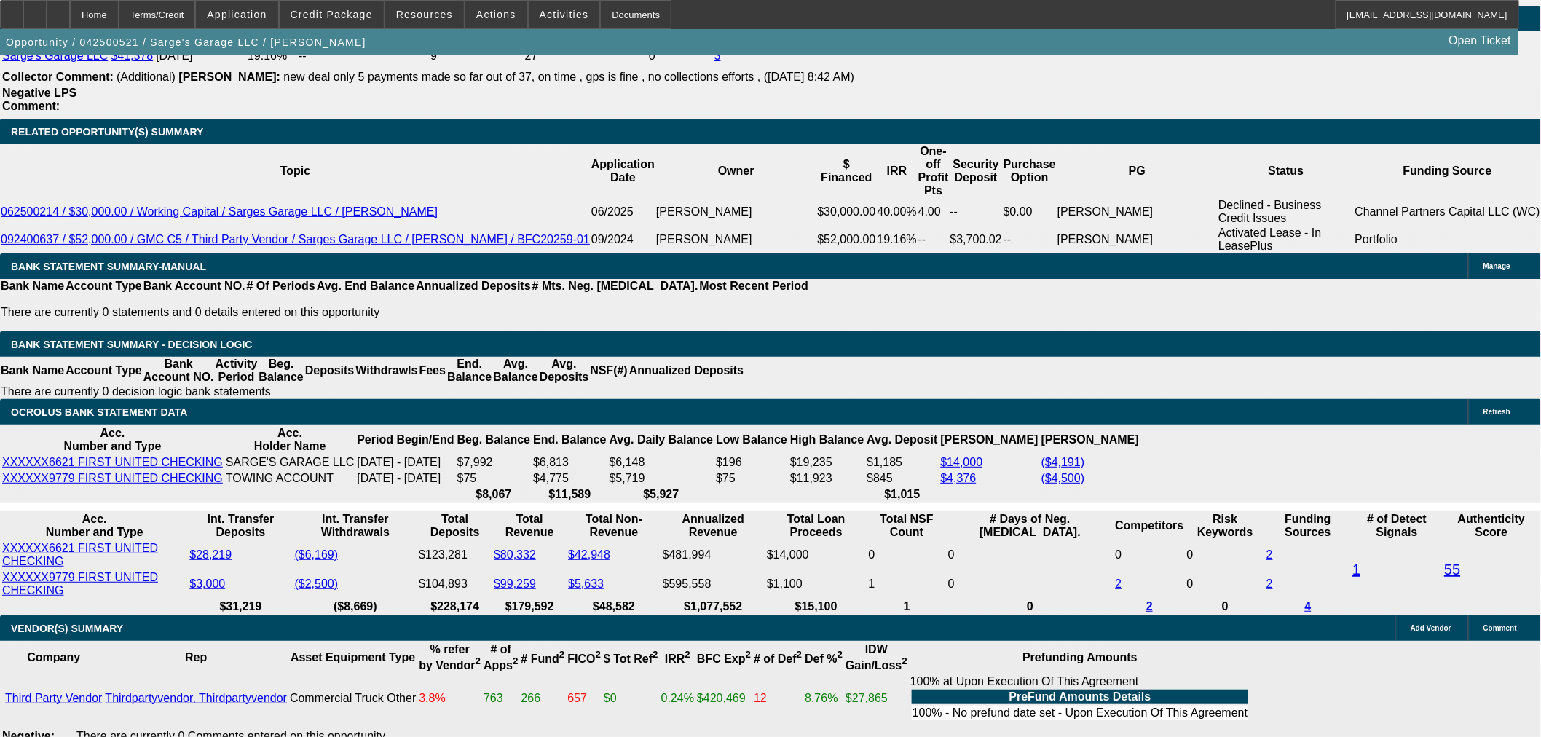
type input "$933.45"
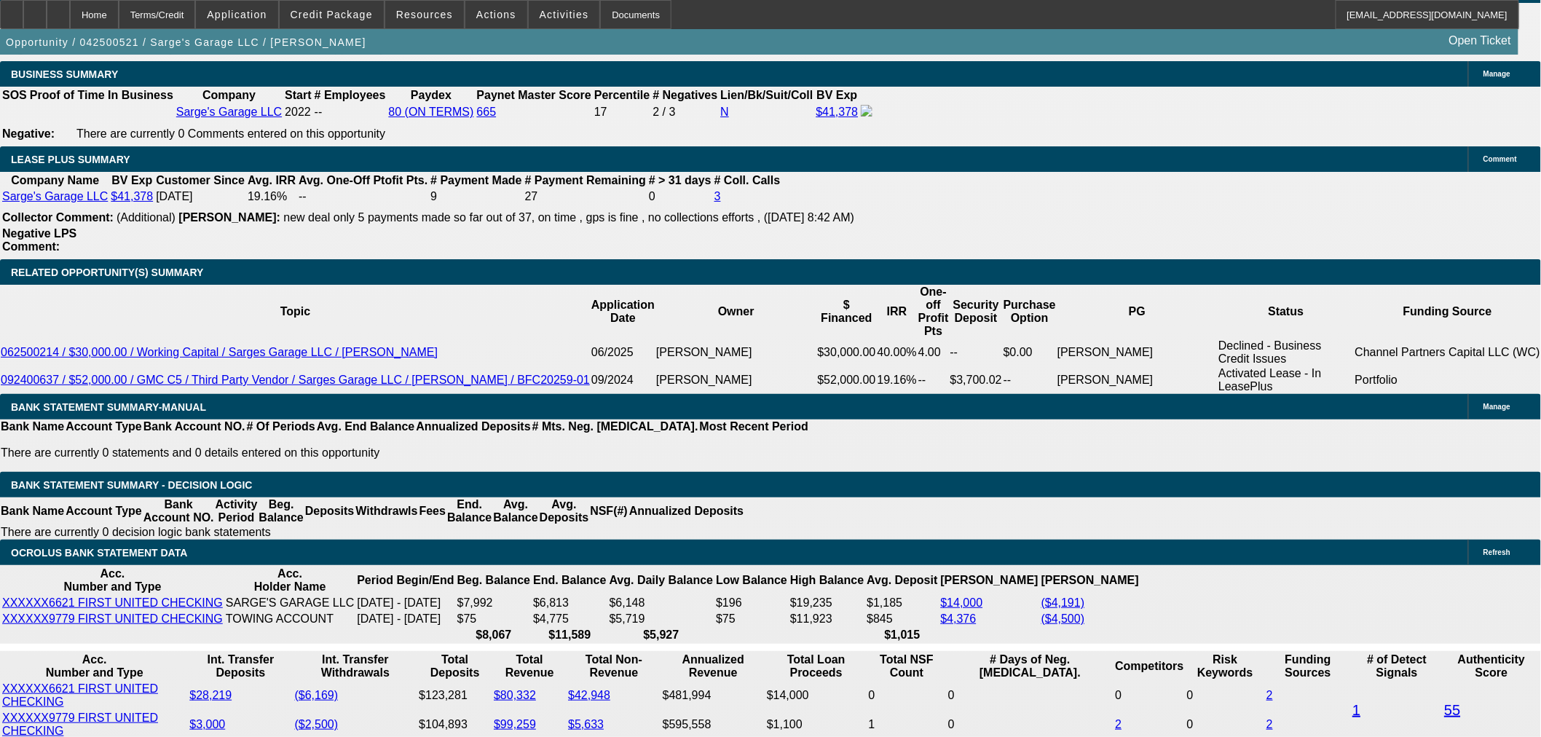
scroll to position [2095, 0]
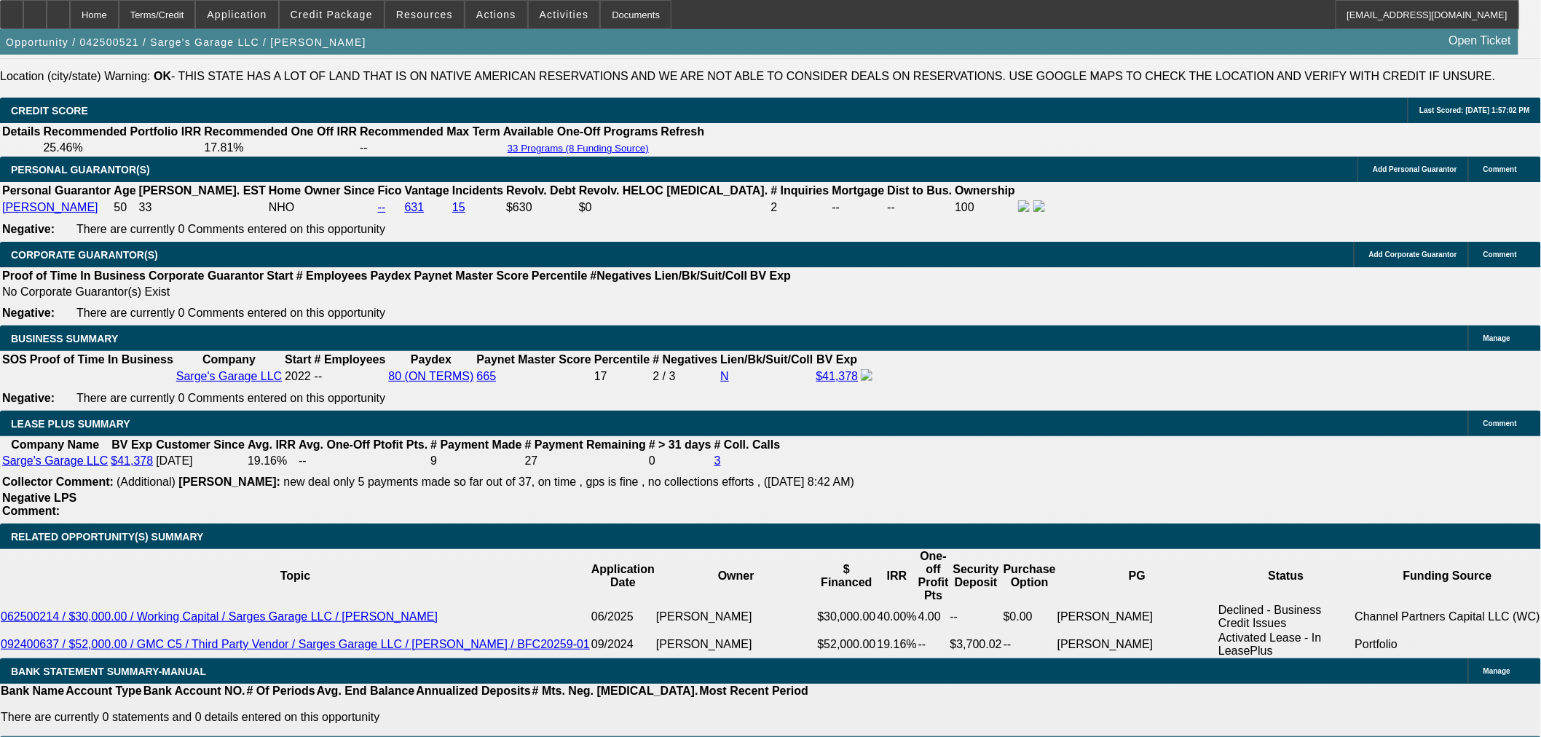
type input "17.5"
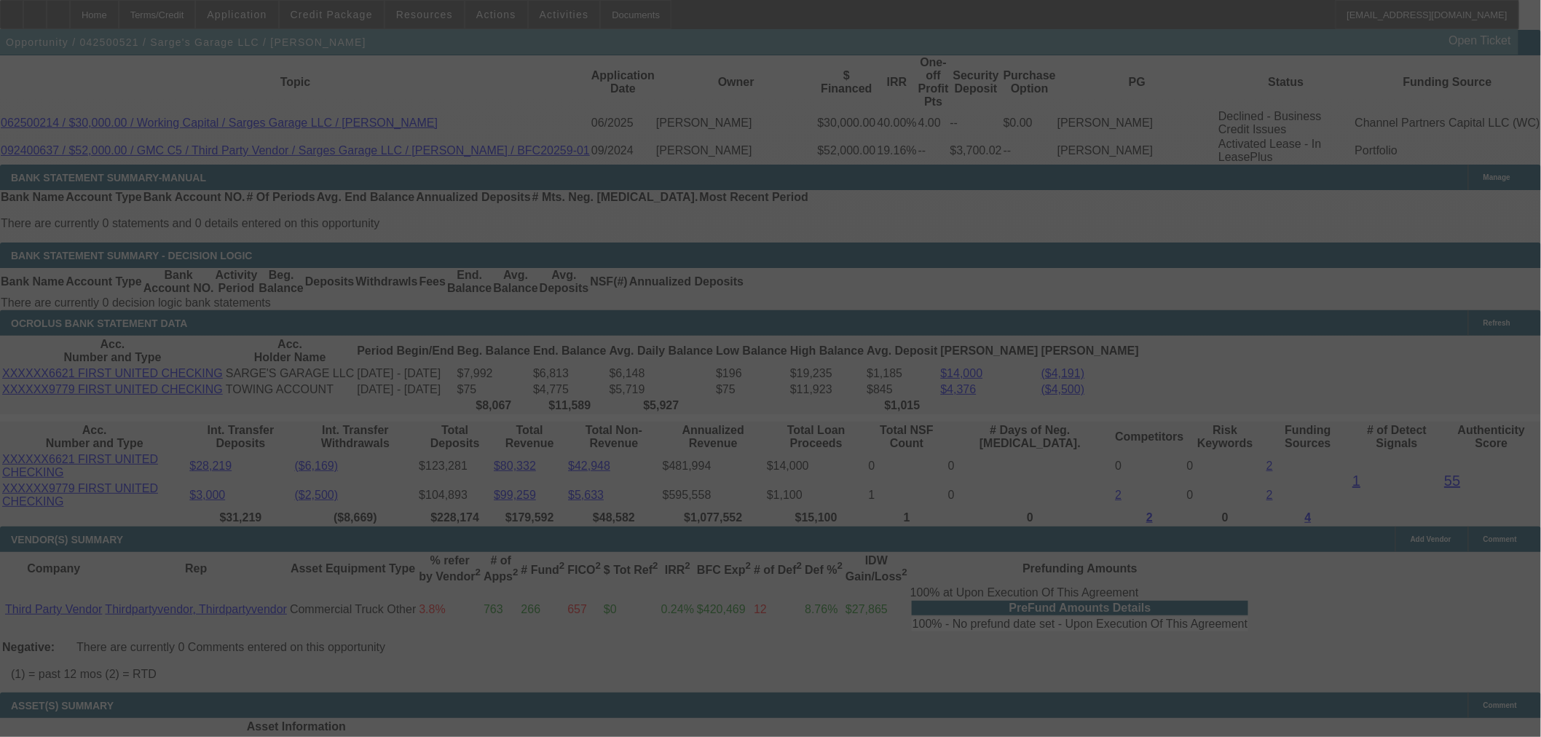
scroll to position [2662, 0]
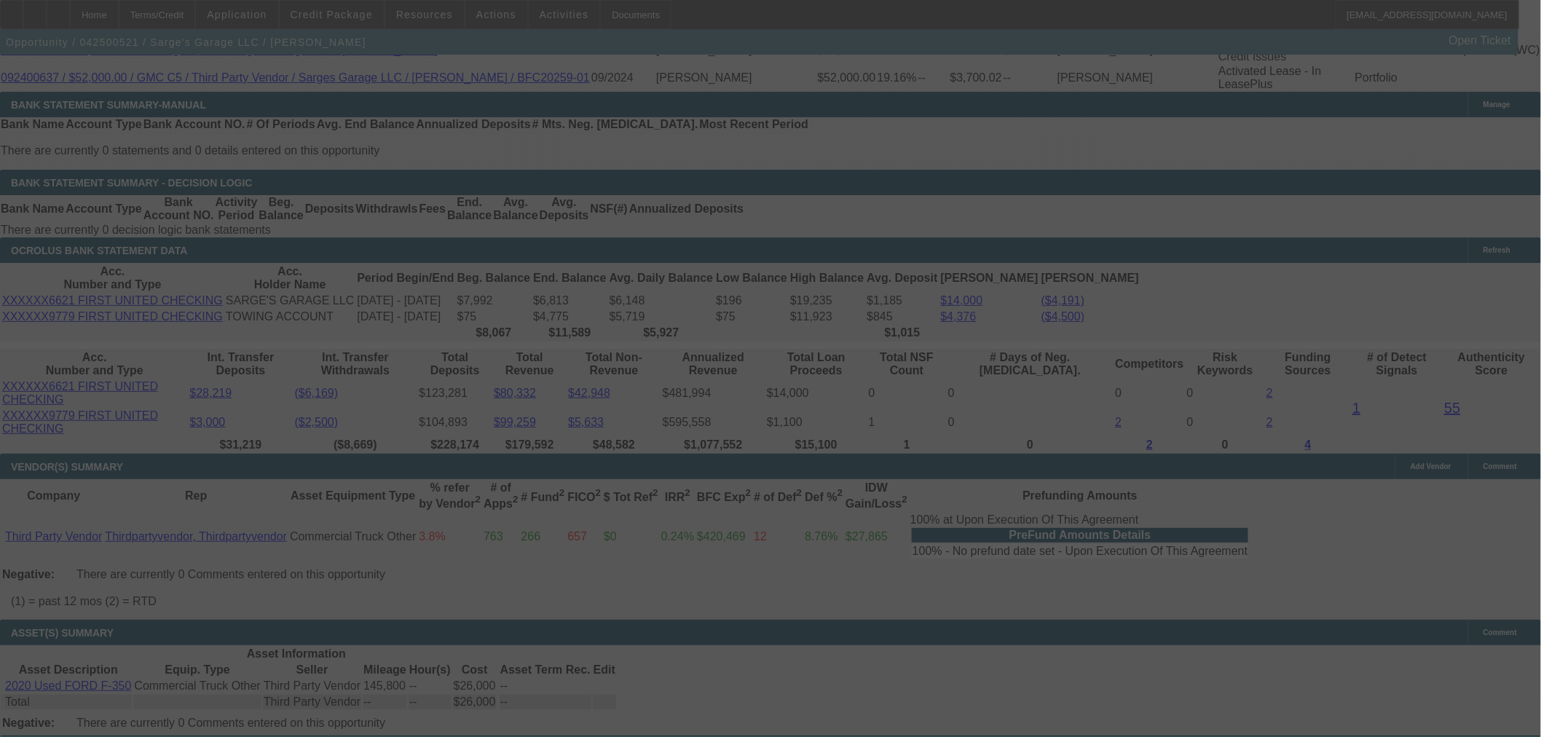
select select "0"
select select "3"
select select "0"
select select "6"
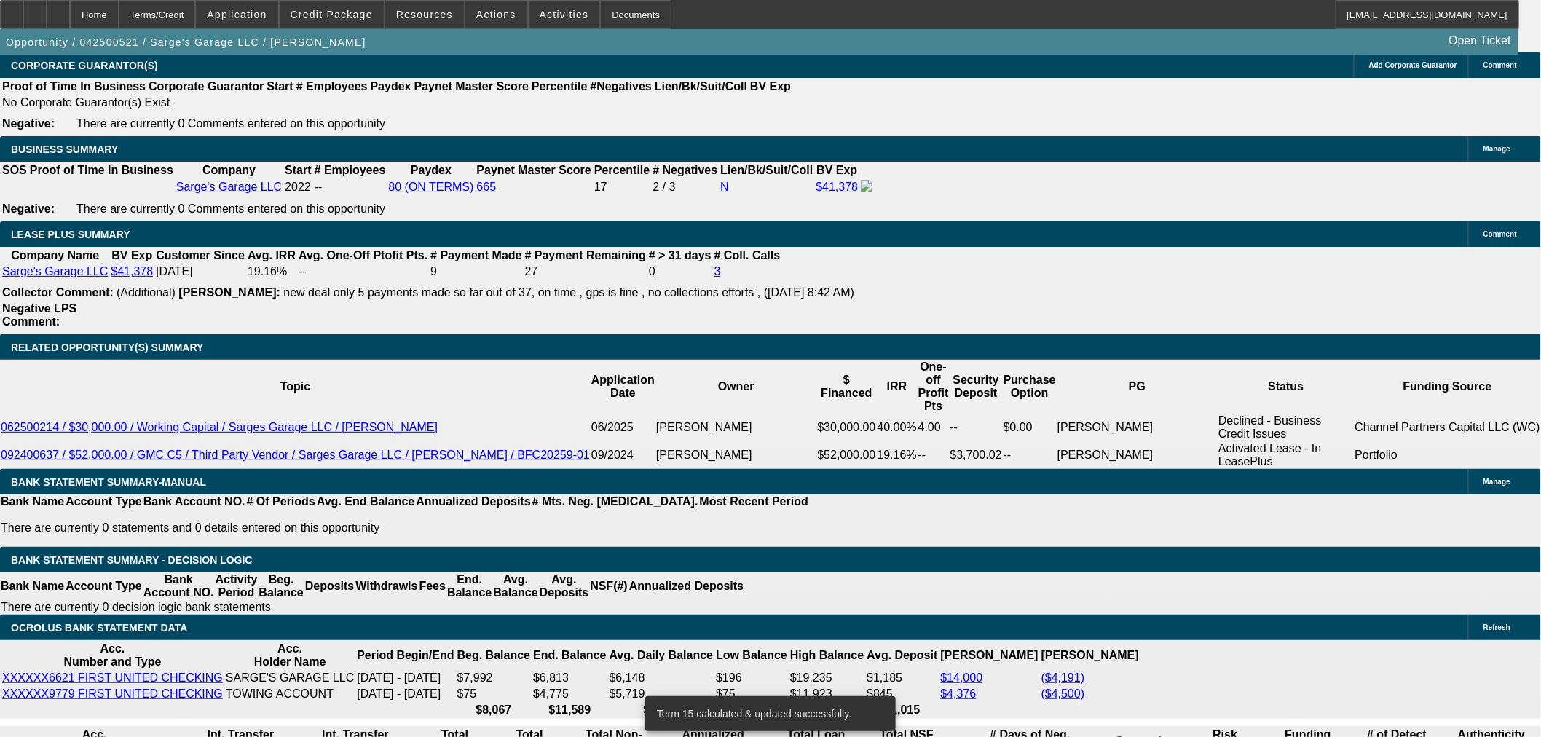
scroll to position [2256, 0]
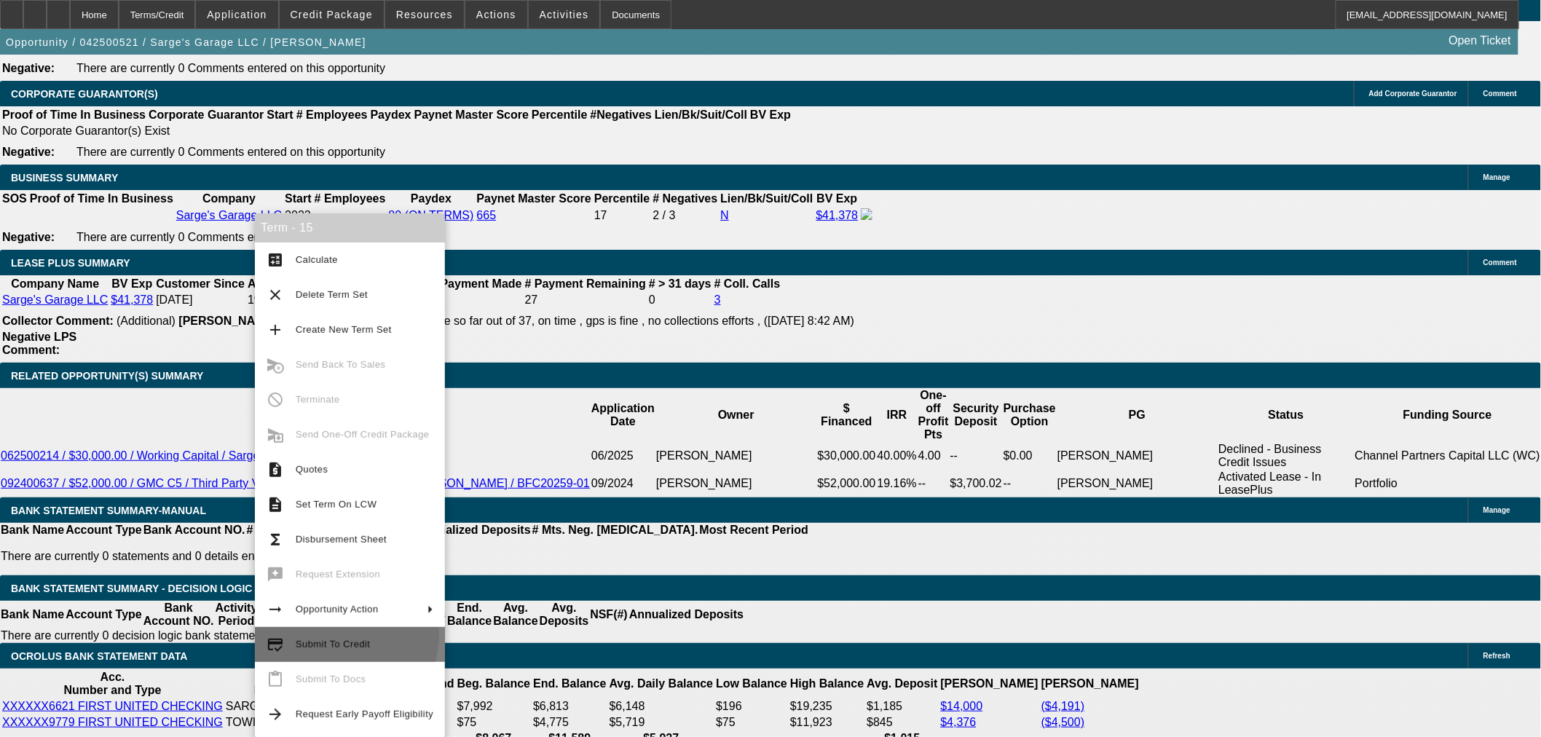
click at [337, 636] on span "Submit To Credit" at bounding box center [365, 644] width 138 height 17
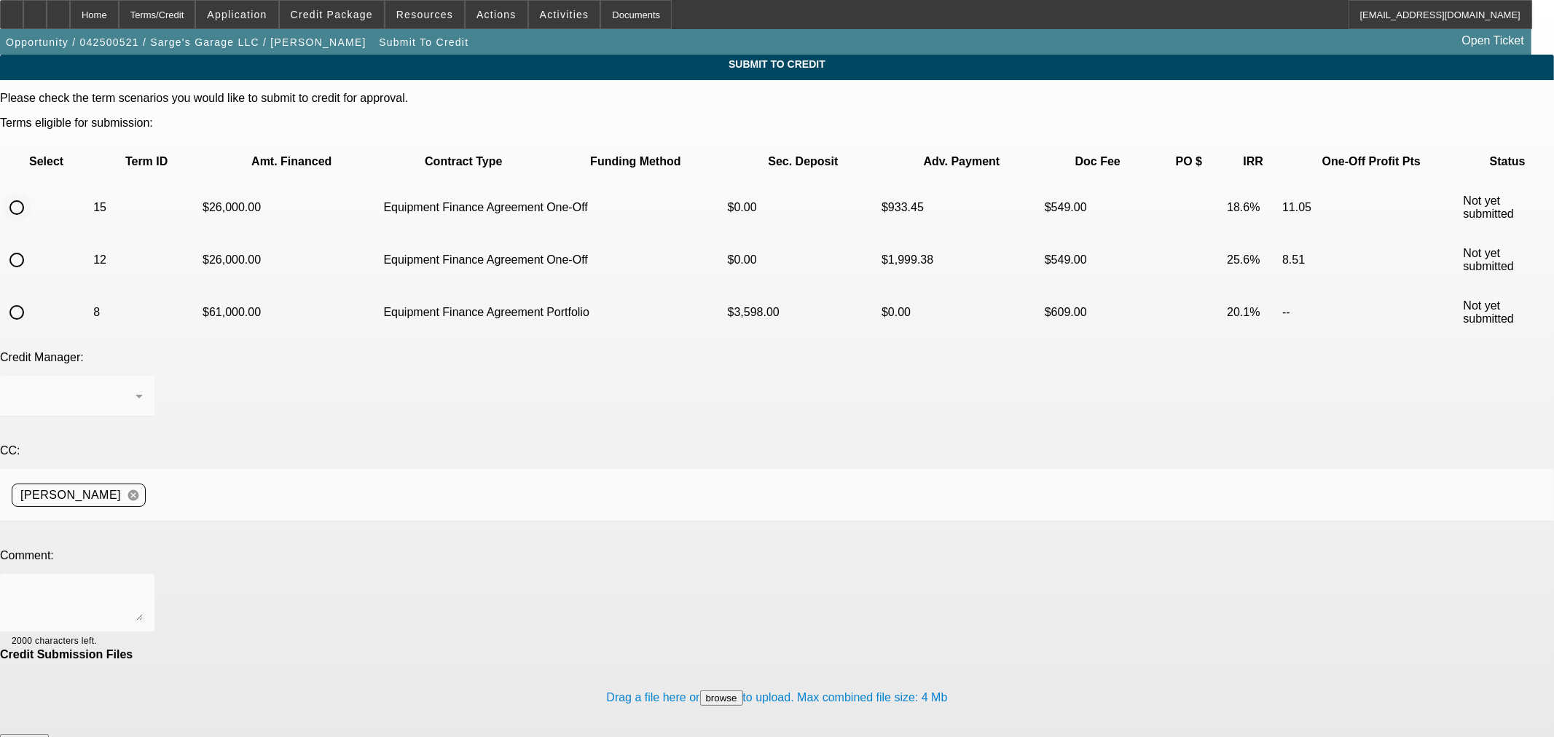
click at [31, 193] on input "radio" at bounding box center [16, 207] width 29 height 29
radio input "true"
click at [143, 586] on textarea at bounding box center [77, 603] width 131 height 35
click at [143, 586] on textarea "title cop, bos, proof of Sarge being sole member of the LLC added. He was also …" at bounding box center [77, 603] width 131 height 35
click at [143, 586] on textarea "title cop, BOS, proof of Sarge being sole member of the LLC added. He was also …" at bounding box center [77, 603] width 131 height 35
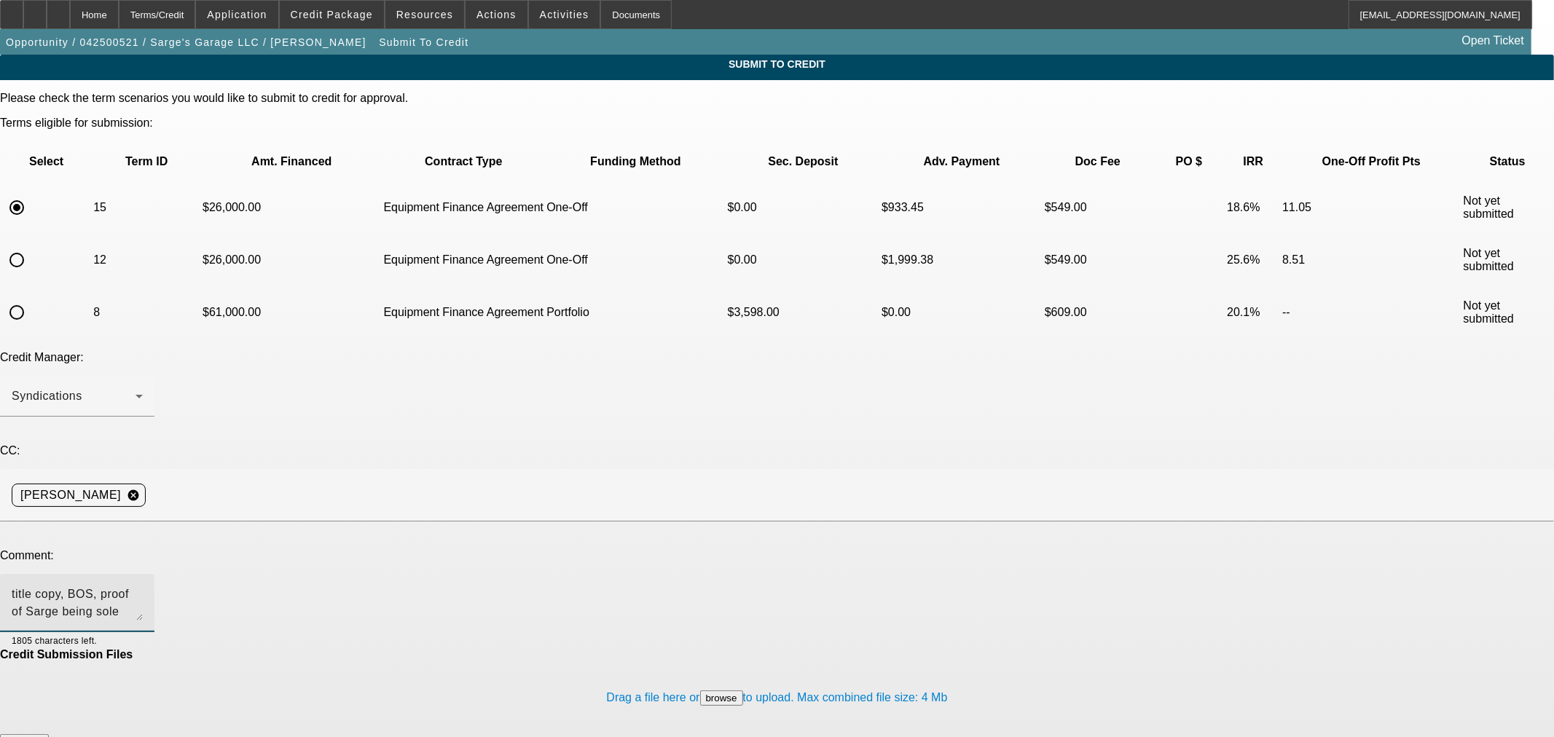
click at [143, 586] on textarea "title copy, BOS, proof of Sarge being sole member of the LLC added. He was also…" at bounding box center [77, 603] width 131 height 35
click at [143, 586] on textarea "Title copy, BOS, proof of Sarge being sole member of the LLC added. He was also…" at bounding box center [77, 603] width 131 height 35
type textarea "Title copy, BOS, proof of Sarge being sole member of the LLC added. He was also…"
click at [355, 16] on span "Credit Package" at bounding box center [332, 15] width 82 height 12
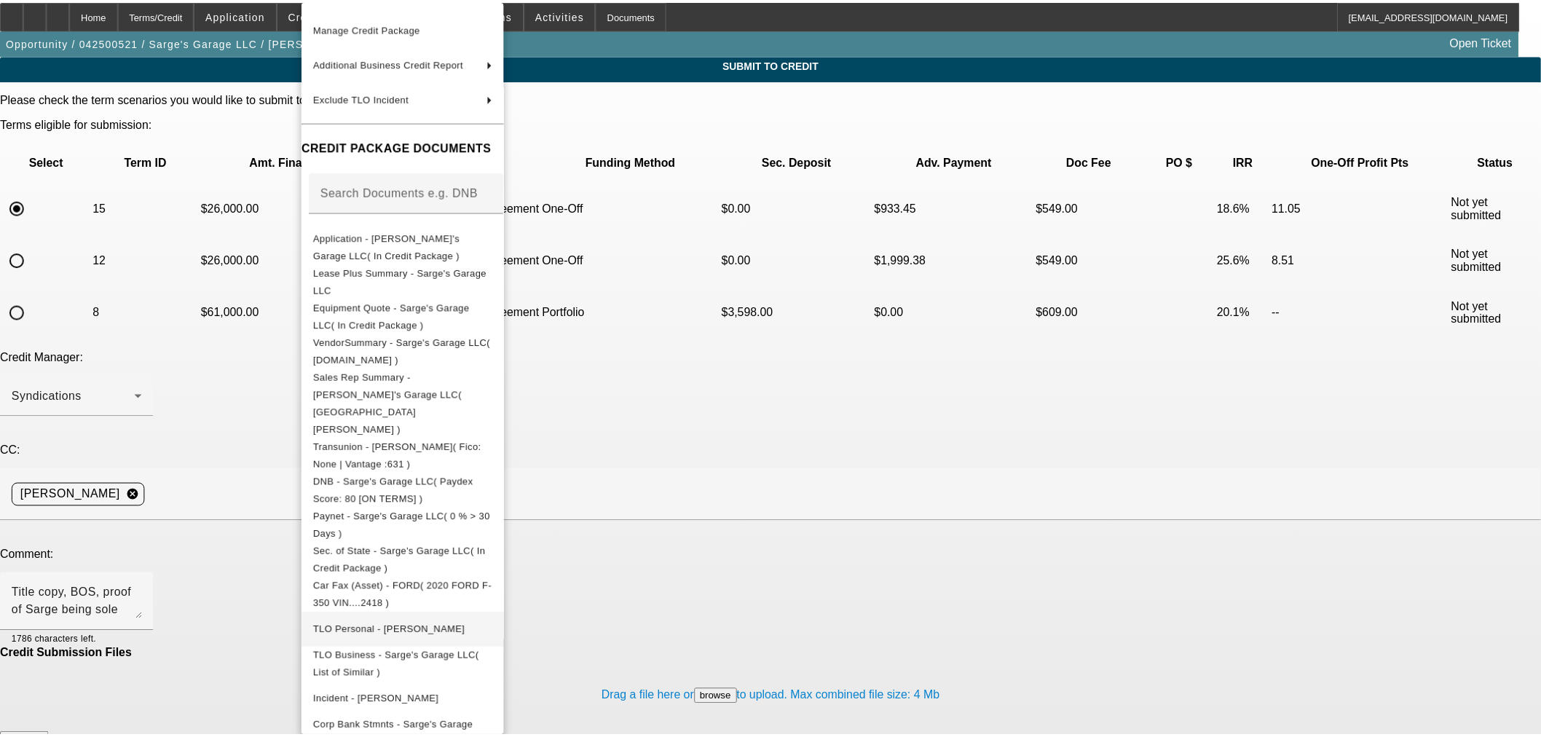
scroll to position [267, 0]
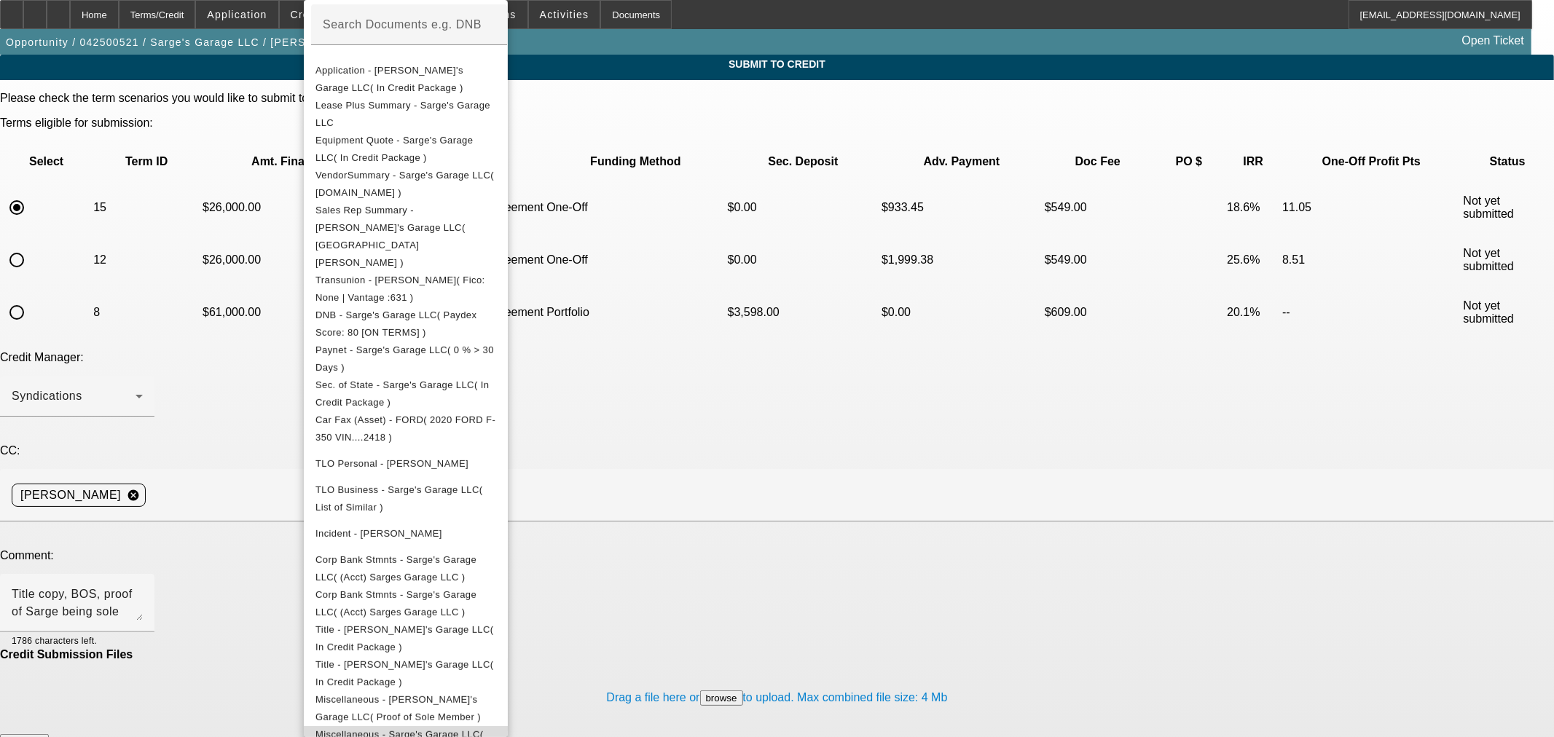
click at [466, 726] on span "Miscellaneous - Sarge's Garage LLC( Credit Reference )" at bounding box center [405, 743] width 181 height 35
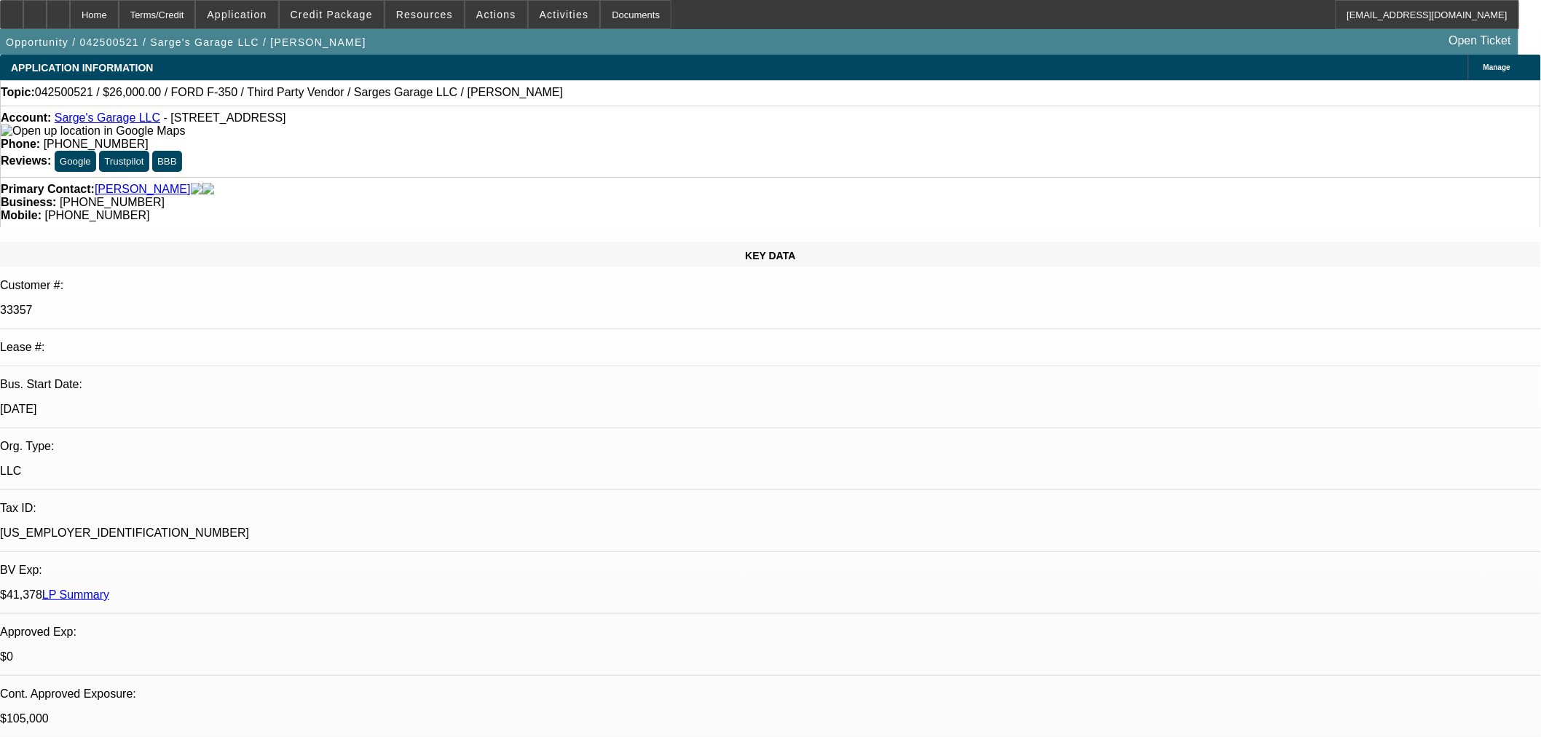
select select "0"
select select "3"
select select "0"
select select "6"
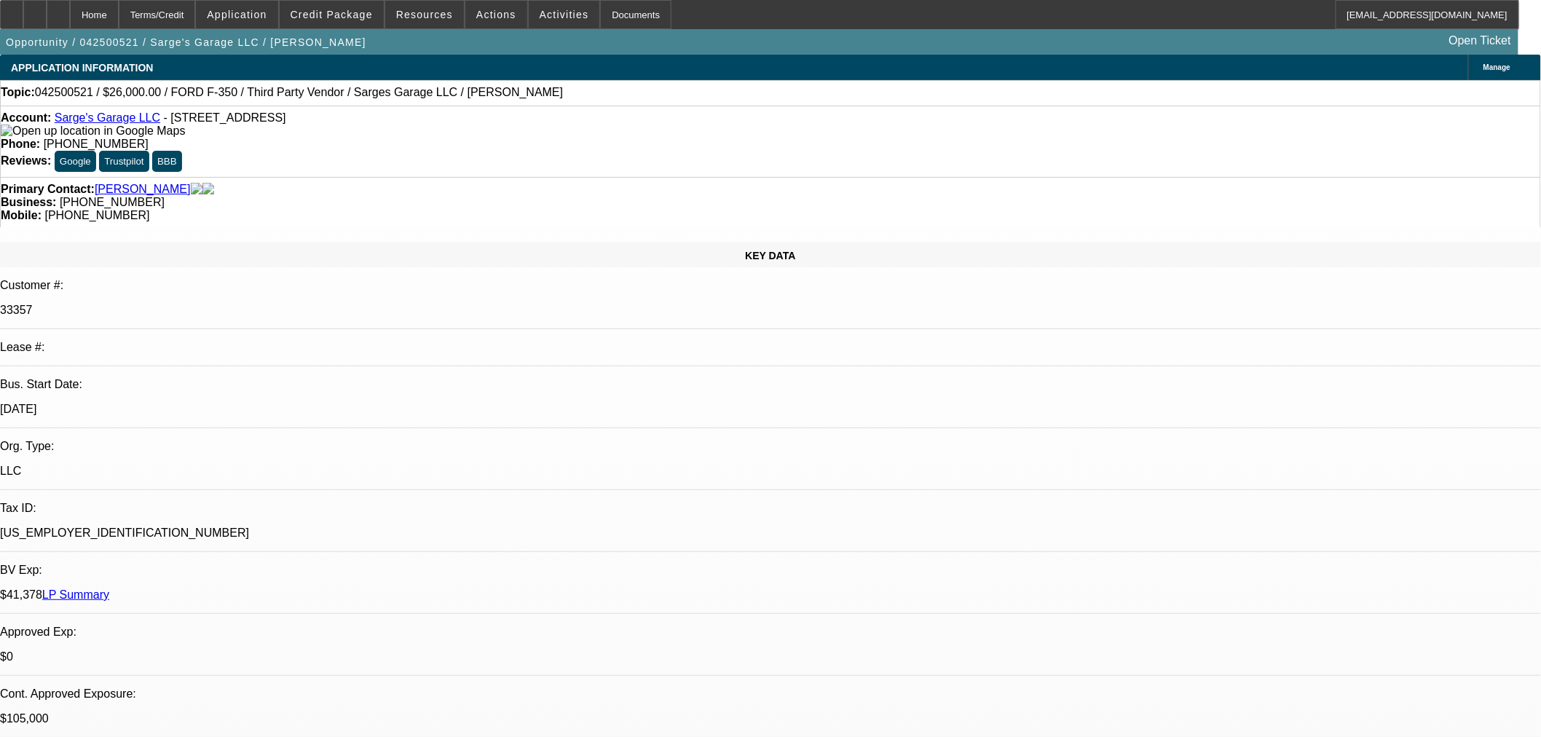
select select "0"
select select "2"
select select "0"
select select "6"
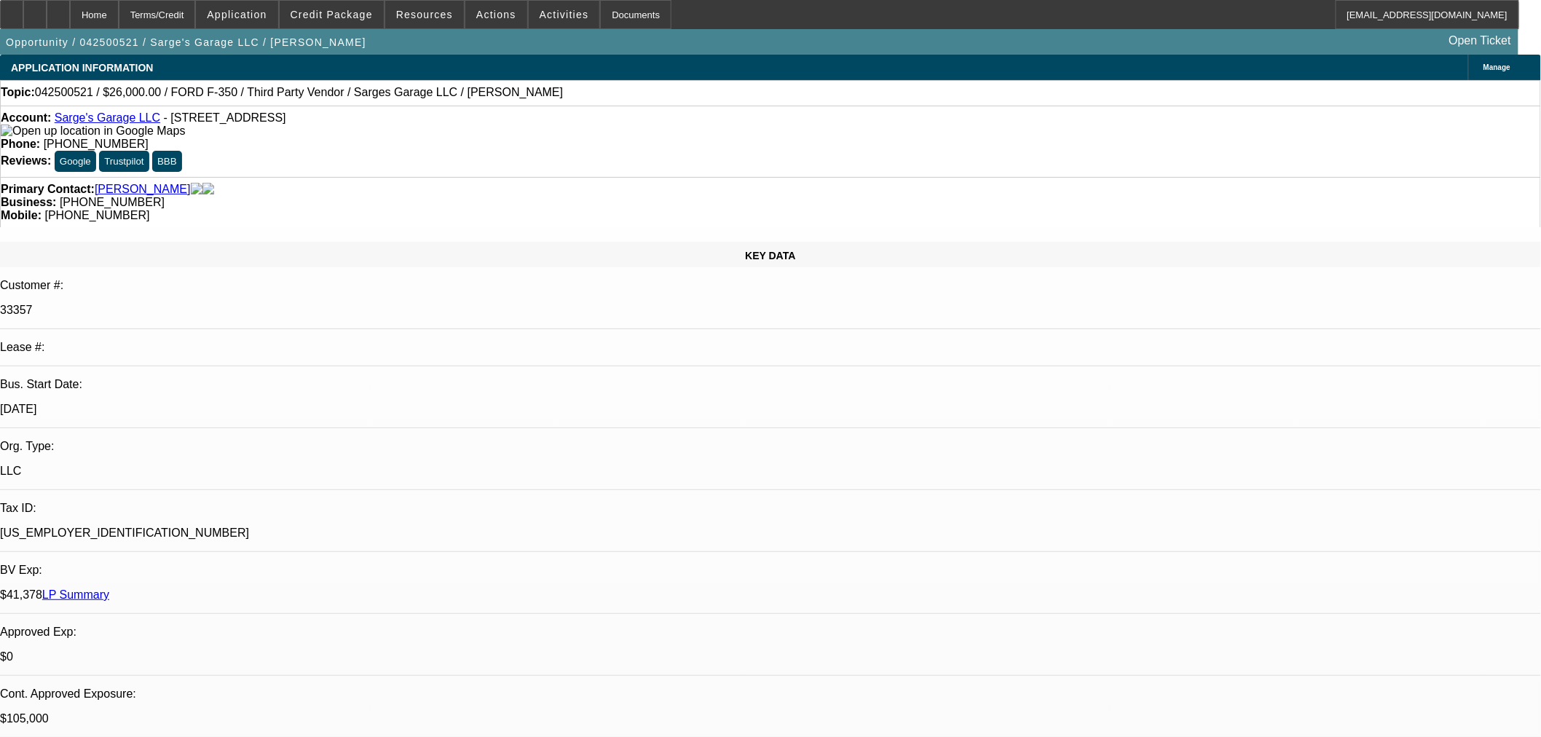
select select "0"
select select "3"
select select "0"
select select "6"
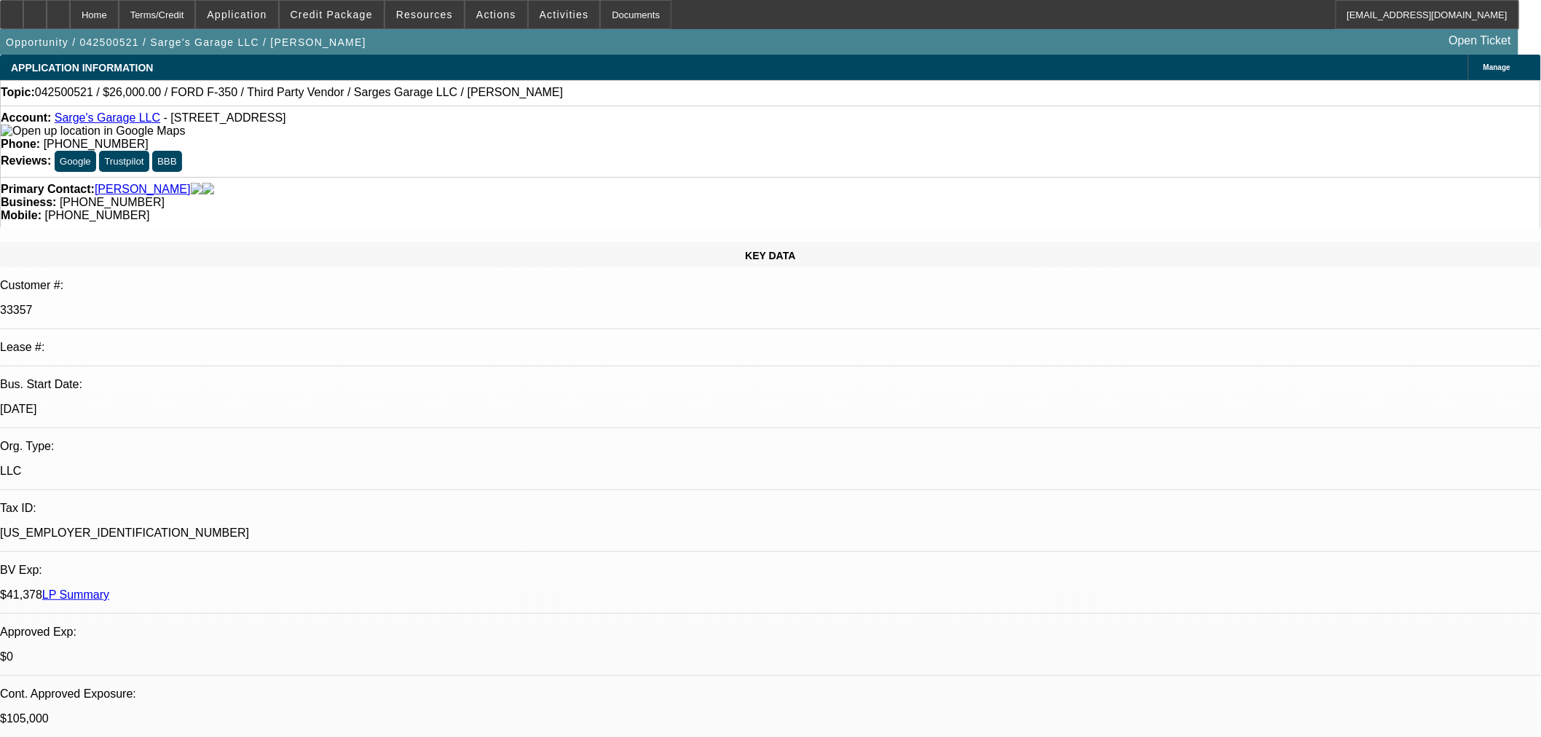
select select "0"
select select "6"
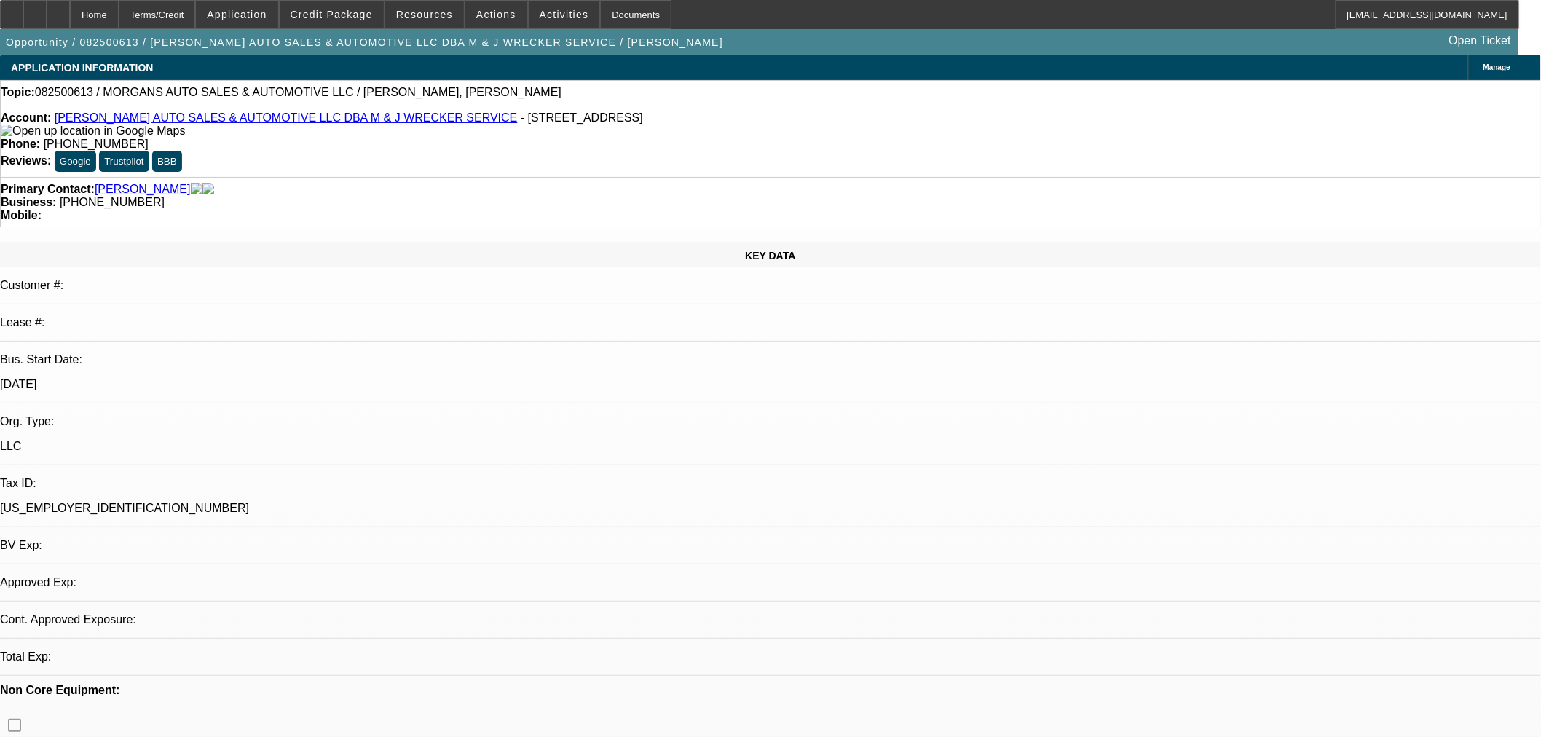
select select "0"
select select "2"
select select "0.1"
select select "2"
select select "4"
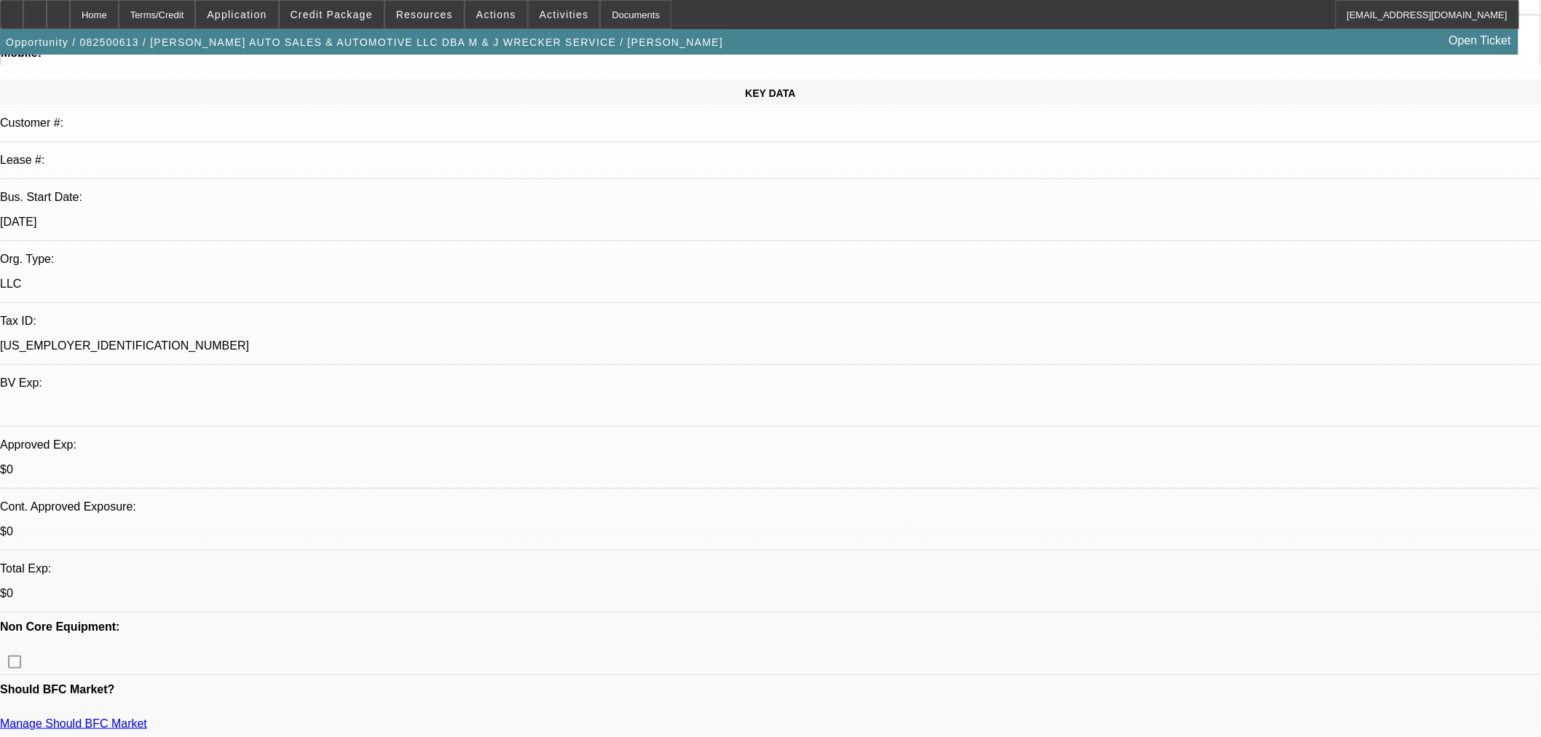
scroll to position [404, 0]
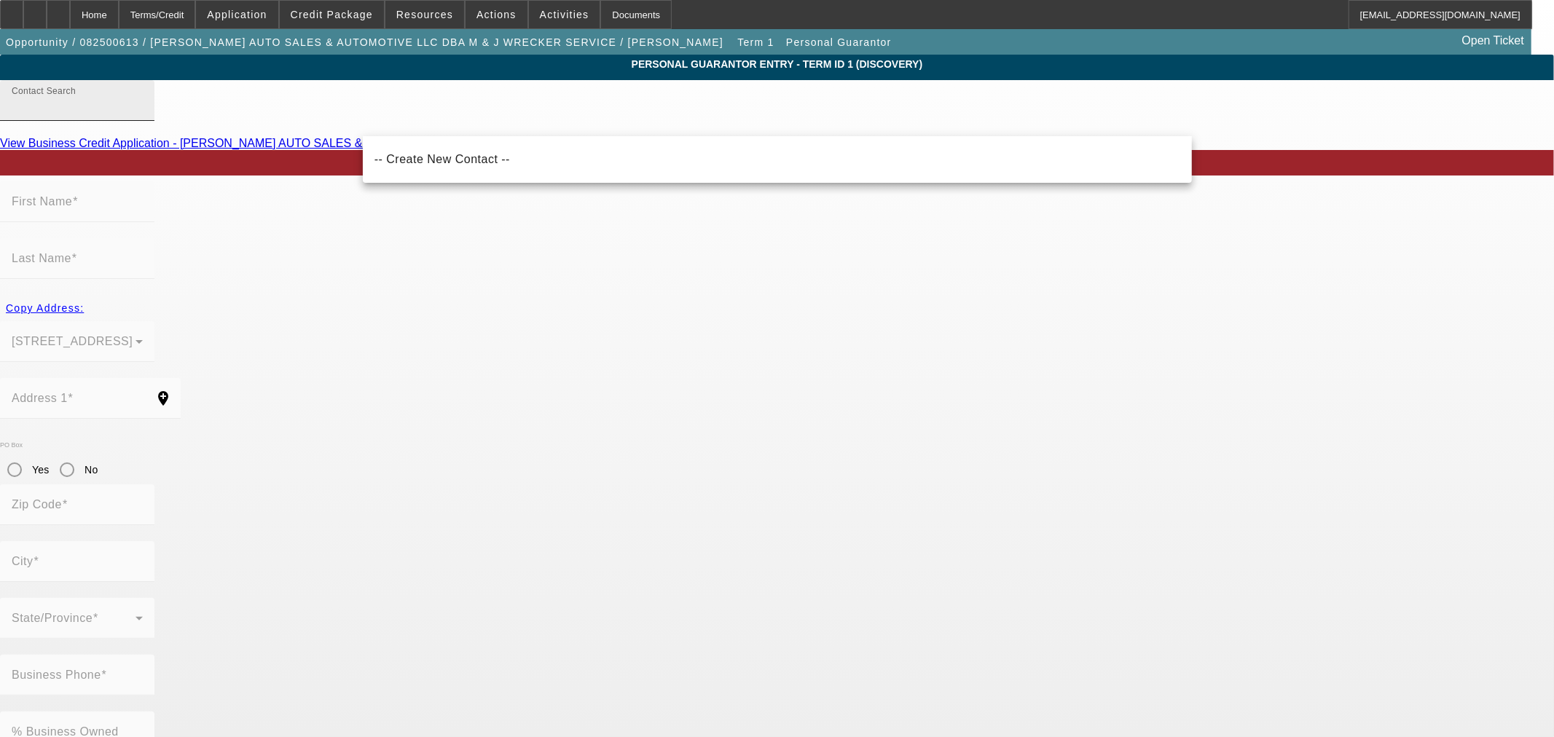
click at [143, 115] on input "Contact Search" at bounding box center [77, 106] width 131 height 17
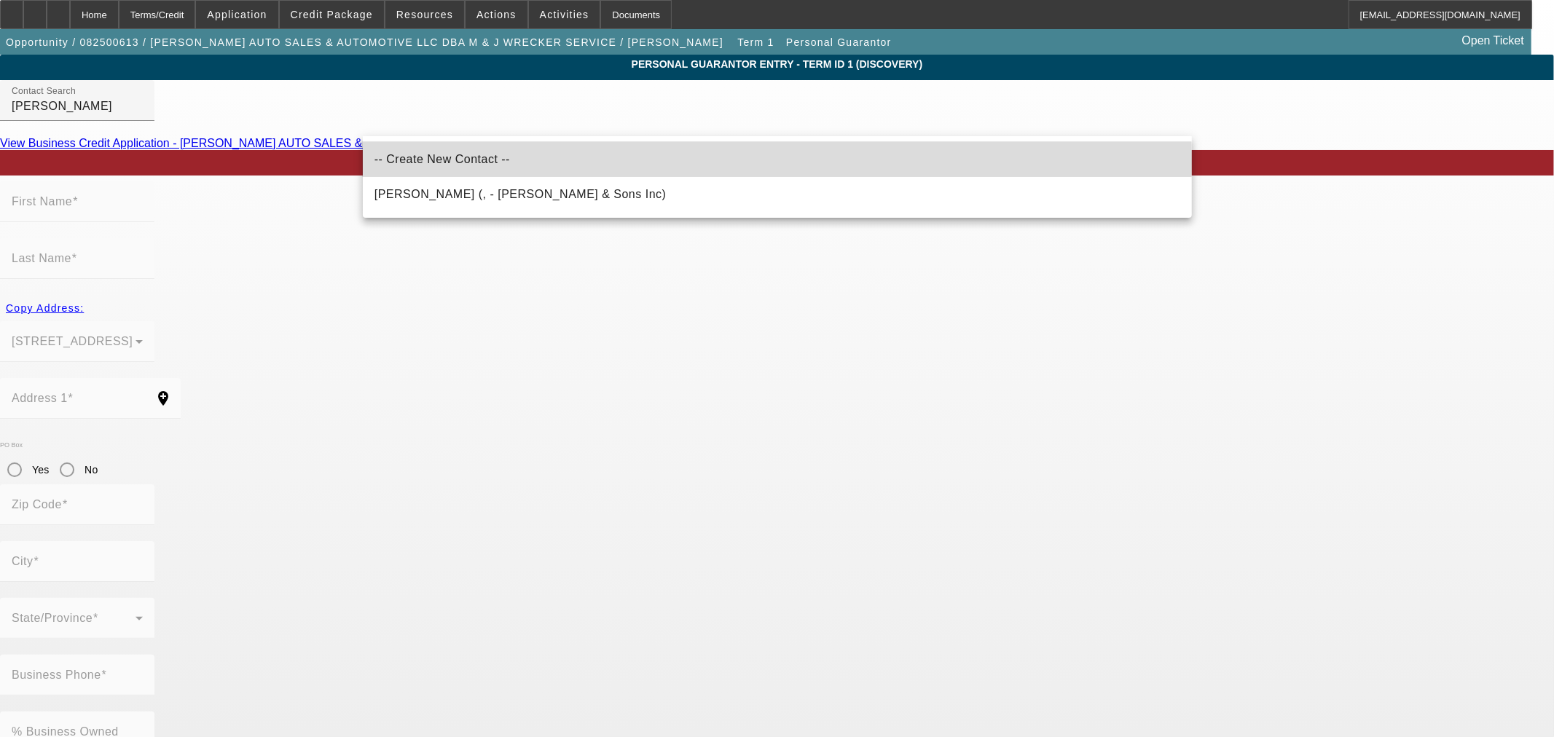
click at [379, 162] on span "-- Create New Contact --" at bounding box center [441, 159] width 135 height 12
type input "-- Create New Contact --"
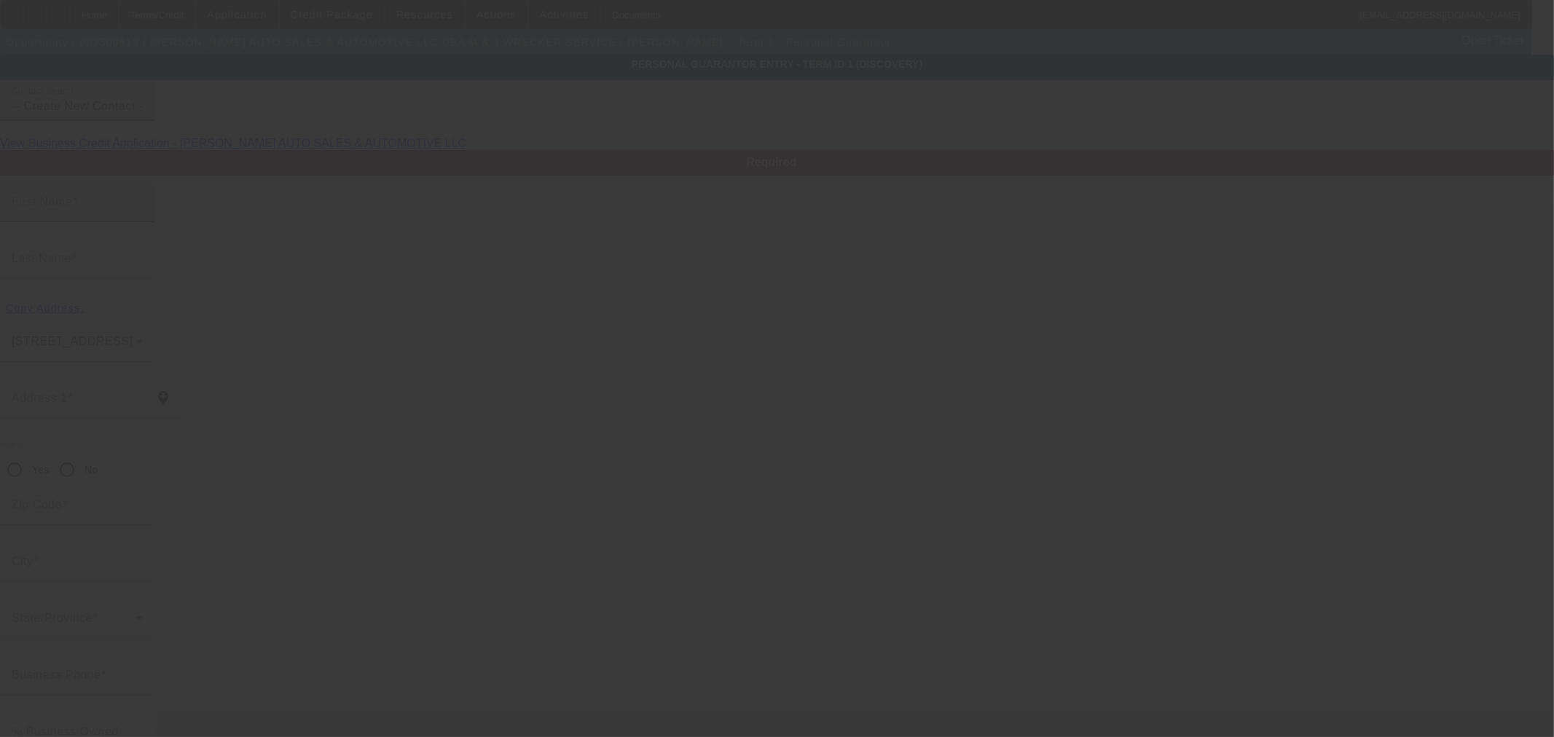
click at [72, 208] on mat-label "First Name" at bounding box center [42, 201] width 60 height 12
click at [143, 216] on input "First Name" at bounding box center [77, 207] width 131 height 17
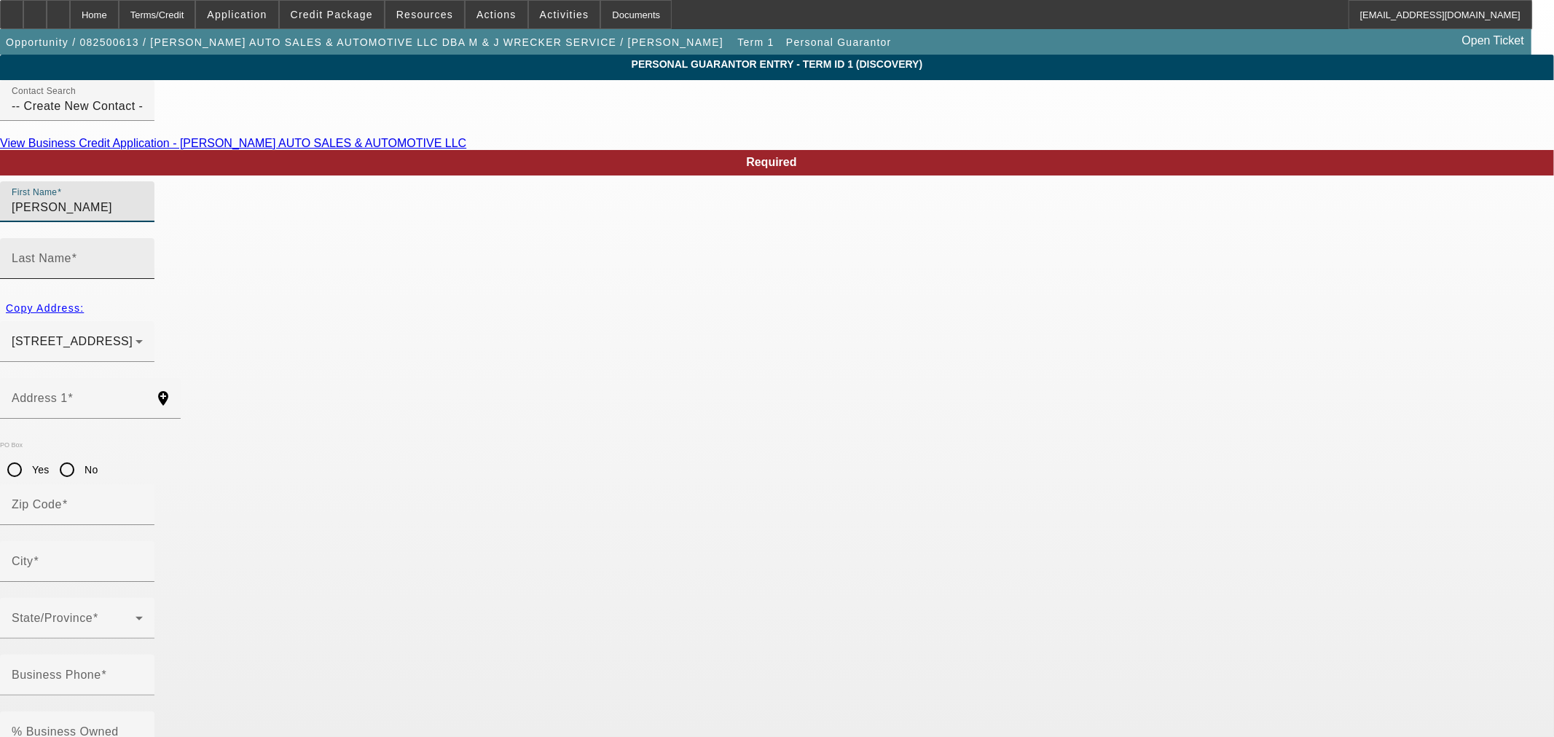
type input "Jenna"
click at [71, 252] on mat-label "Last Name" at bounding box center [42, 258] width 60 height 12
click at [143, 256] on input "Last Name" at bounding box center [77, 264] width 131 height 17
type input "Lee"
click at [90, 291] on span "button" at bounding box center [45, 308] width 90 height 35
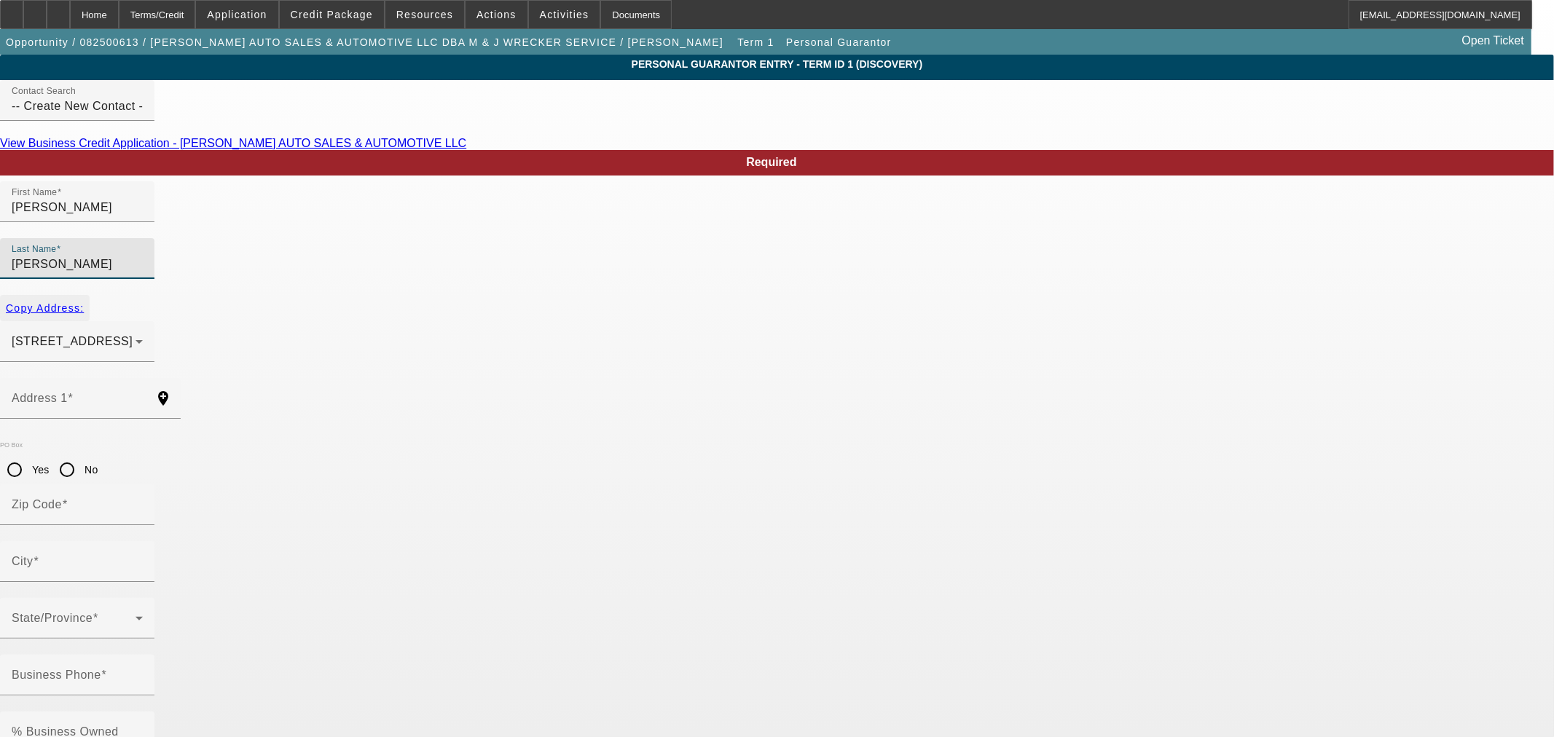
type input "13776 US HWY 77"
type input "73401"
type input "ARDMORE"
click at [101, 669] on mat-label "Business Phone" at bounding box center [57, 675] width 90 height 12
click at [143, 672] on input "Business Phone" at bounding box center [77, 680] width 131 height 17
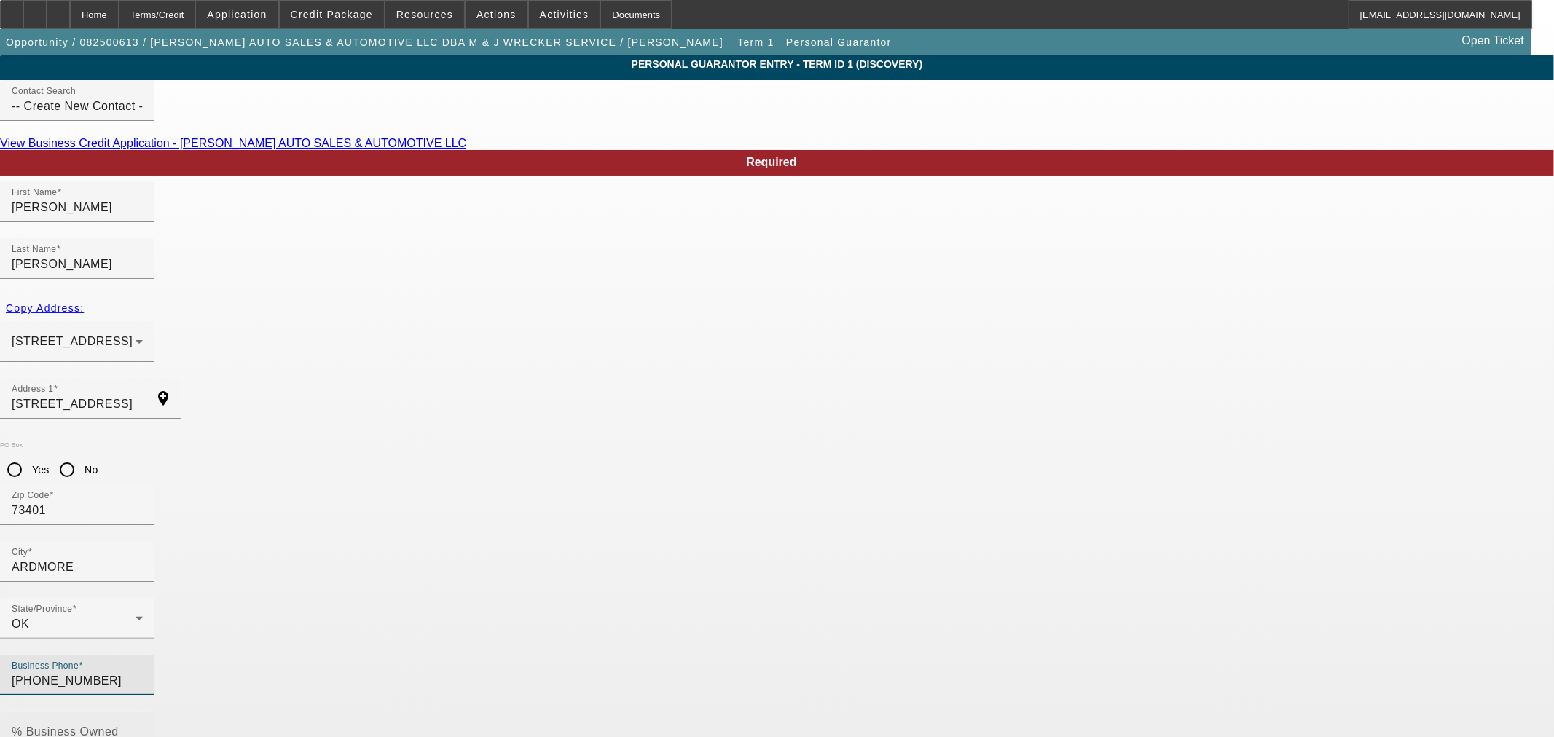
type input "(580) 465-6637"
click at [143, 729] on input "% Business Owned" at bounding box center [77, 737] width 131 height 17
type input "5"
type input "448-92-2744"
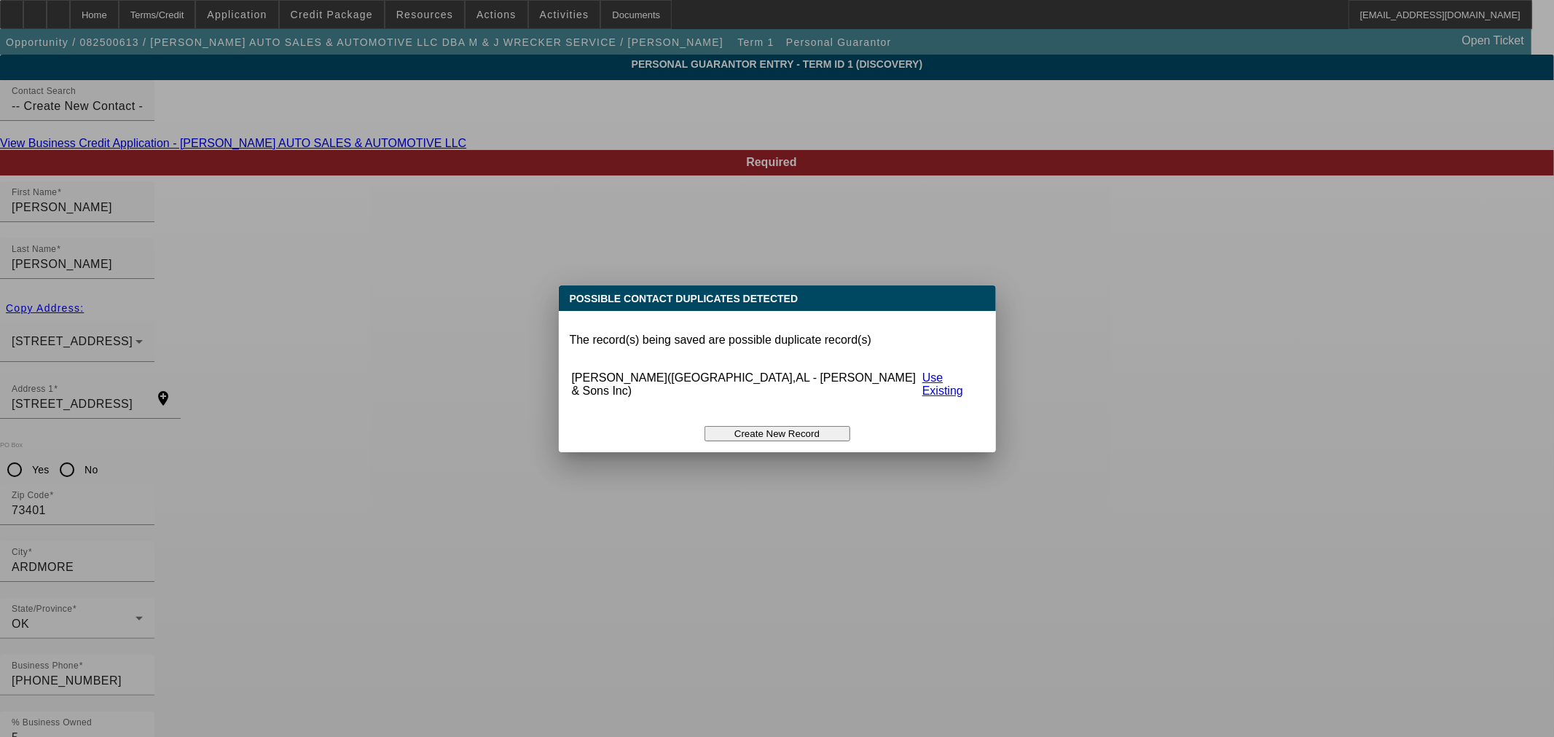
click at [788, 426] on button "Create New Record" at bounding box center [777, 433] width 146 height 15
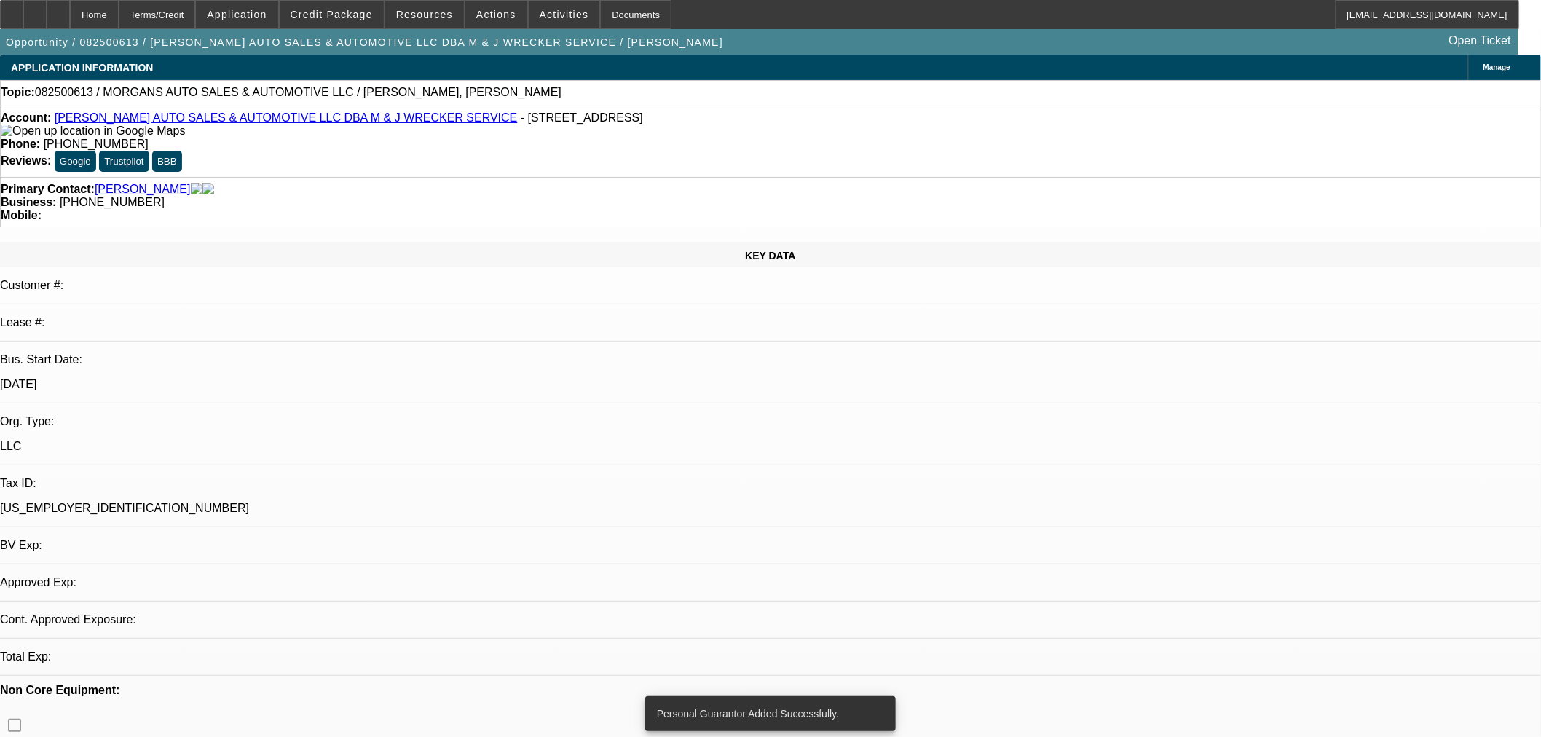
select select "0"
select select "2"
select select "0.1"
select select "4"
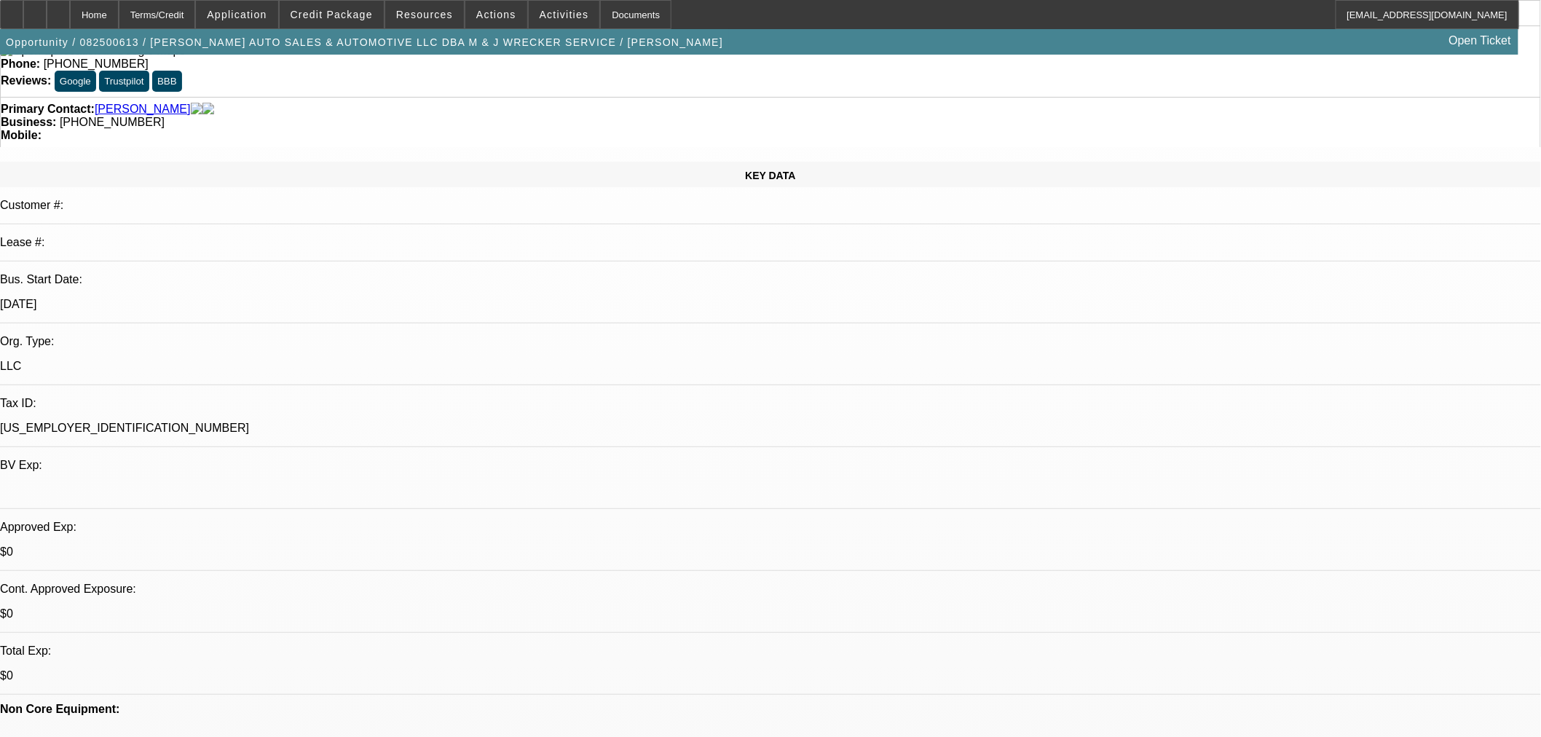
scroll to position [243, 0]
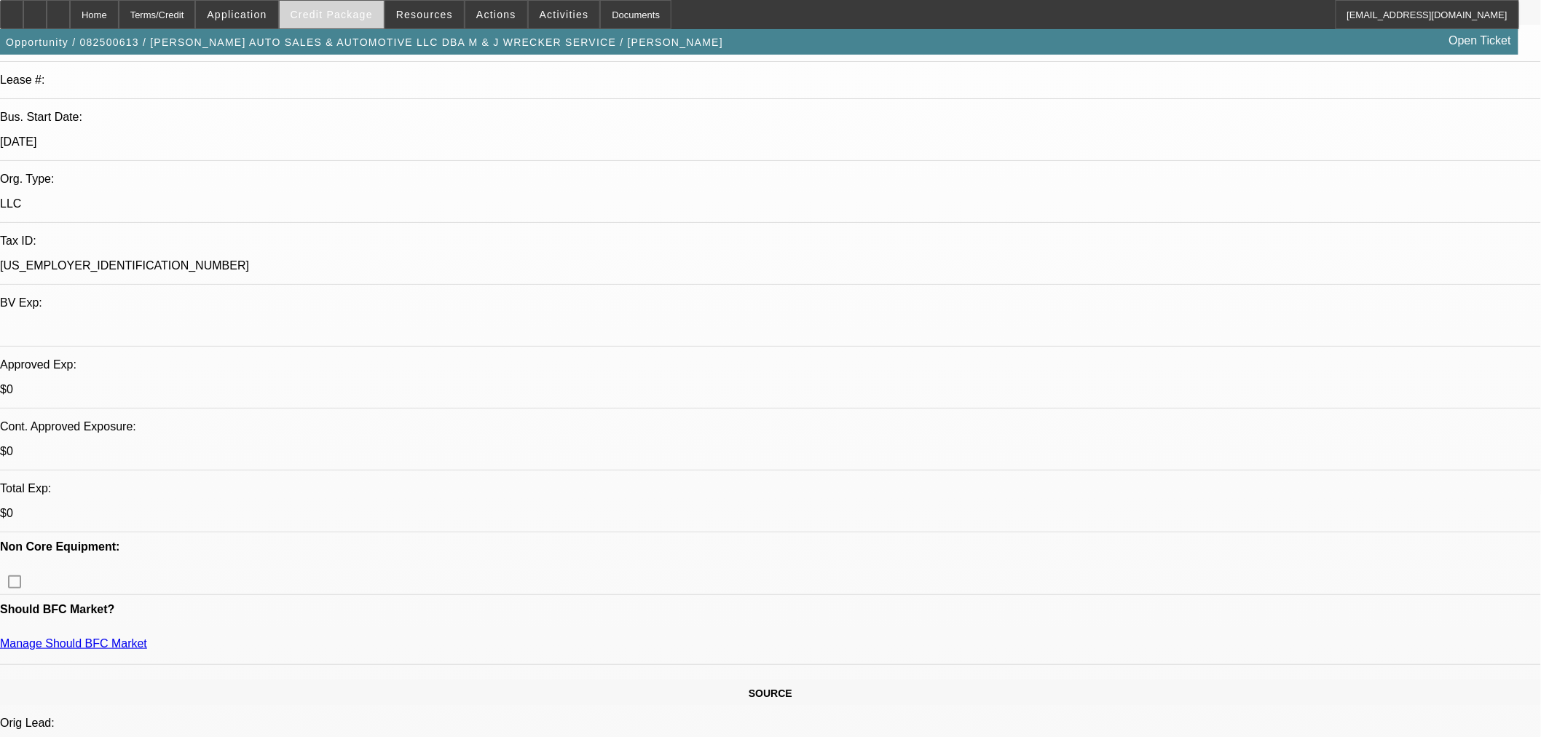
click at [362, 17] on span "Credit Package" at bounding box center [332, 15] width 82 height 12
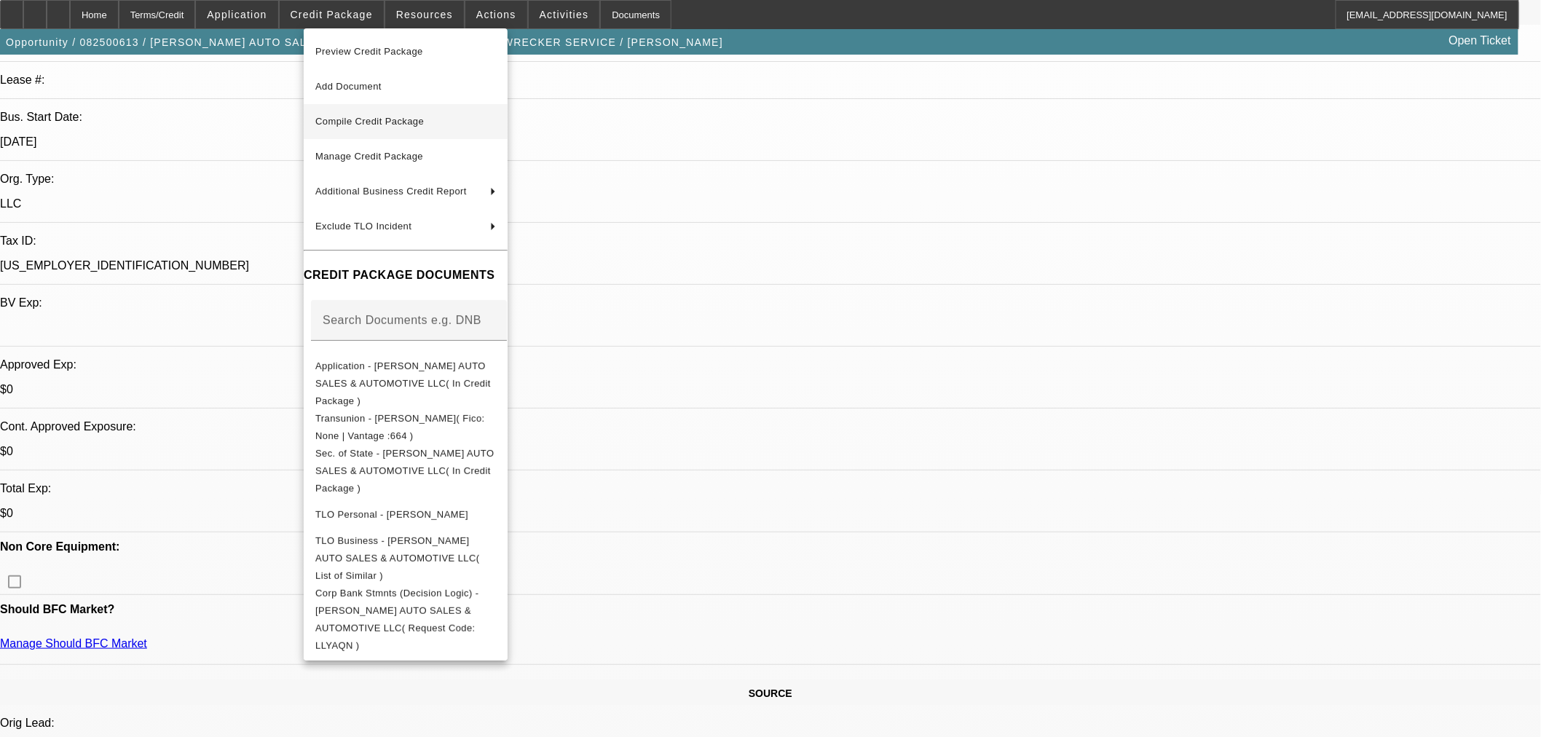
click at [372, 121] on span "Compile Credit Package" at bounding box center [369, 121] width 109 height 11
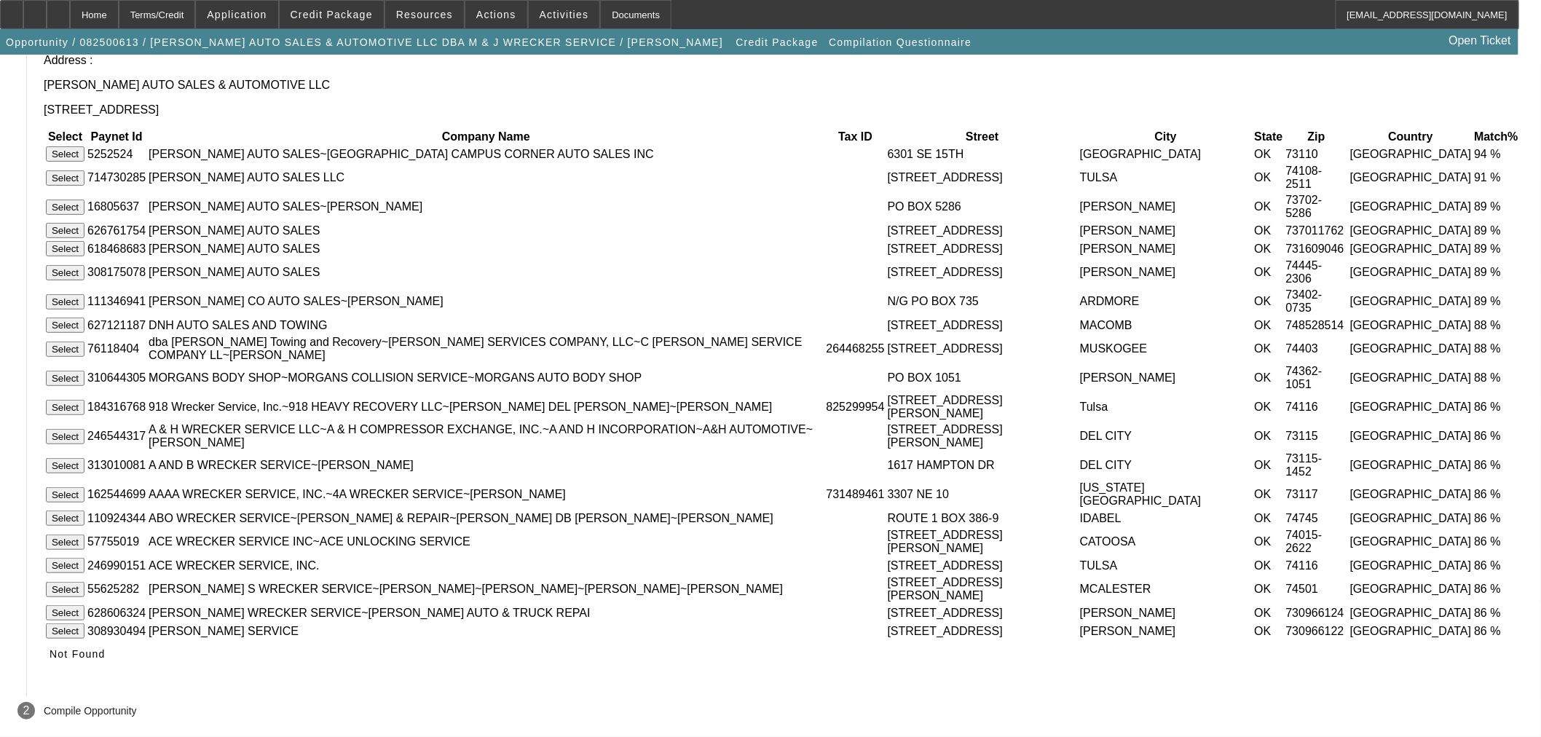
scroll to position [258, 0]
click at [106, 652] on span "Not Found" at bounding box center [78, 654] width 56 height 12
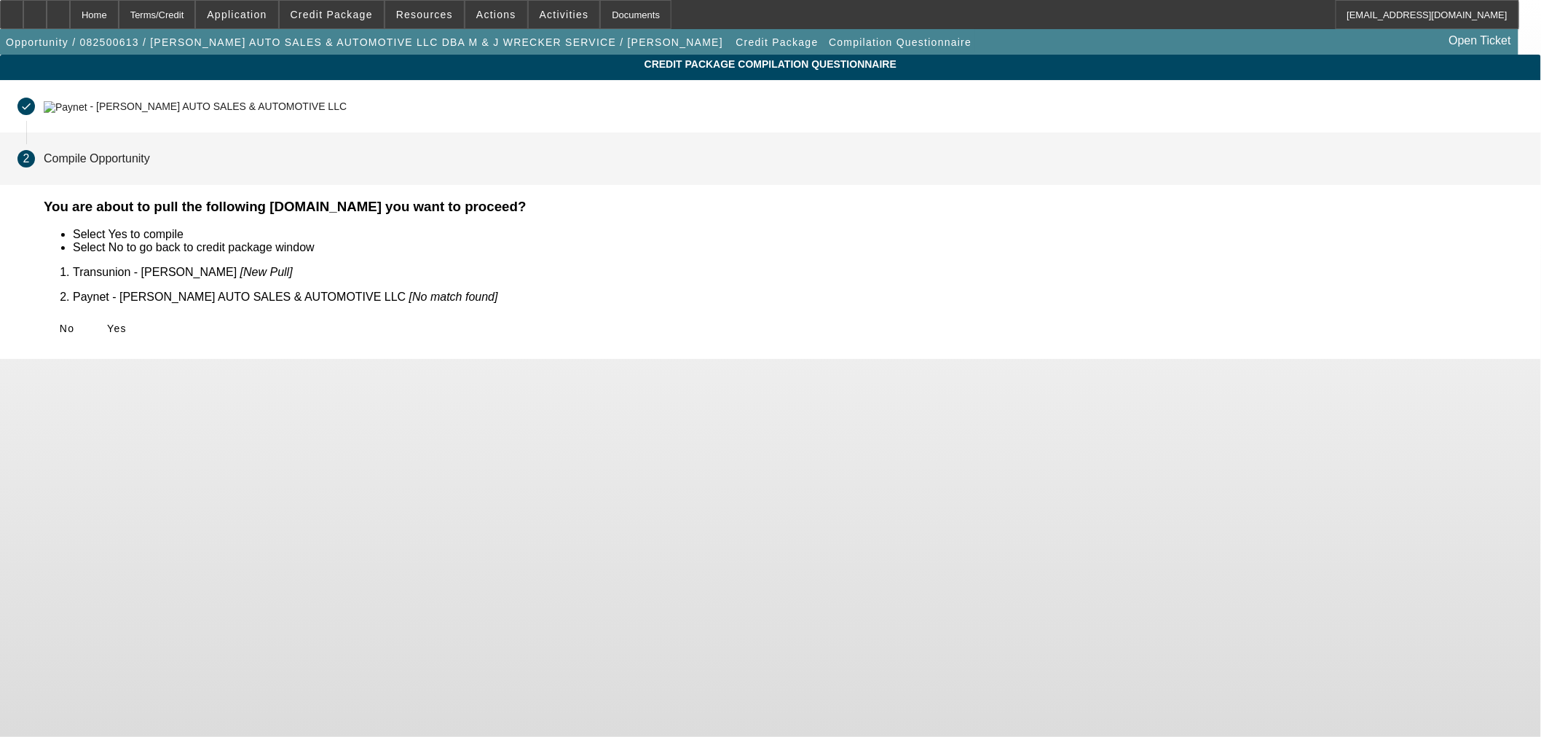
scroll to position [0, 0]
click at [127, 323] on span "Yes" at bounding box center [117, 329] width 20 height 12
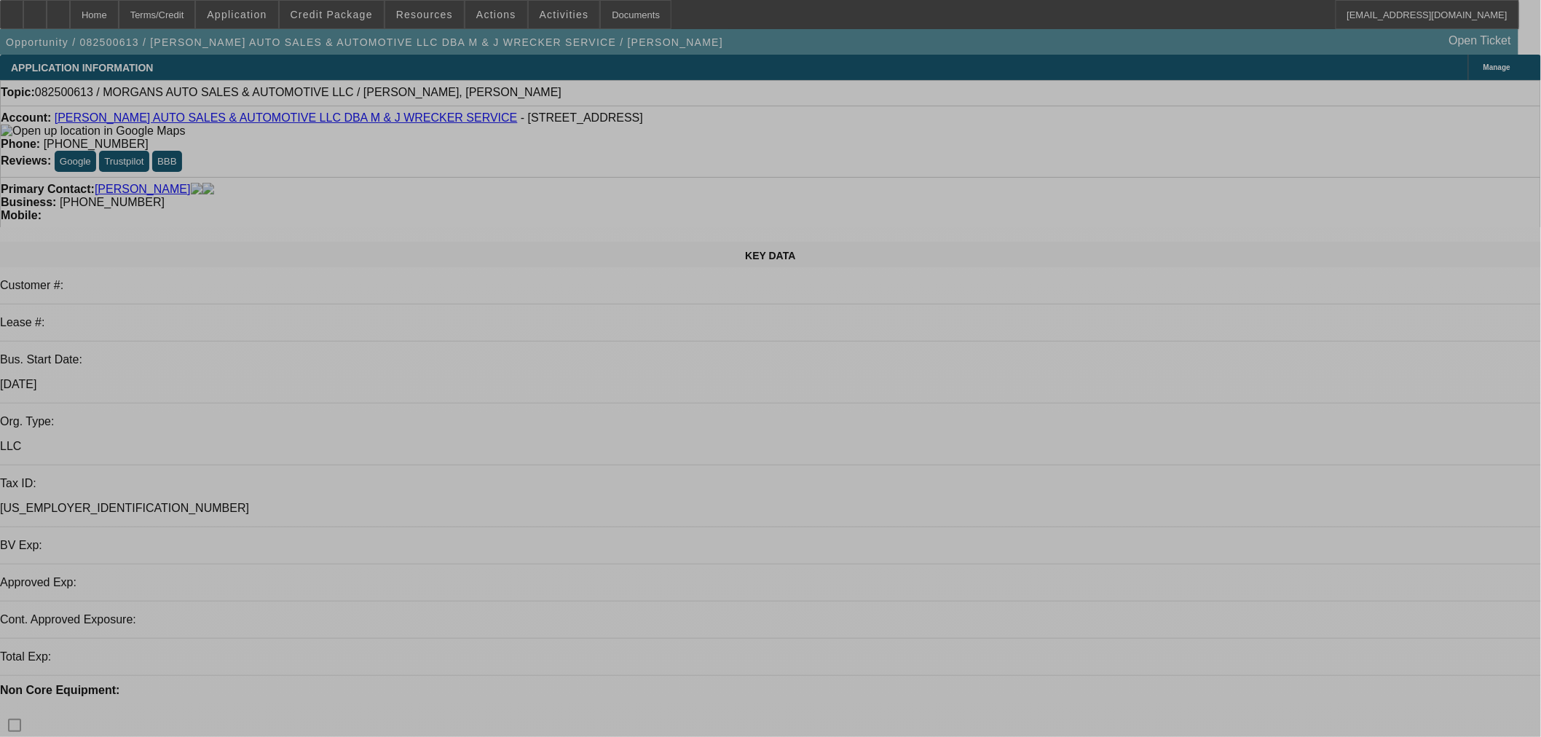
select select "0"
select select "2"
select select "0.1"
select select "4"
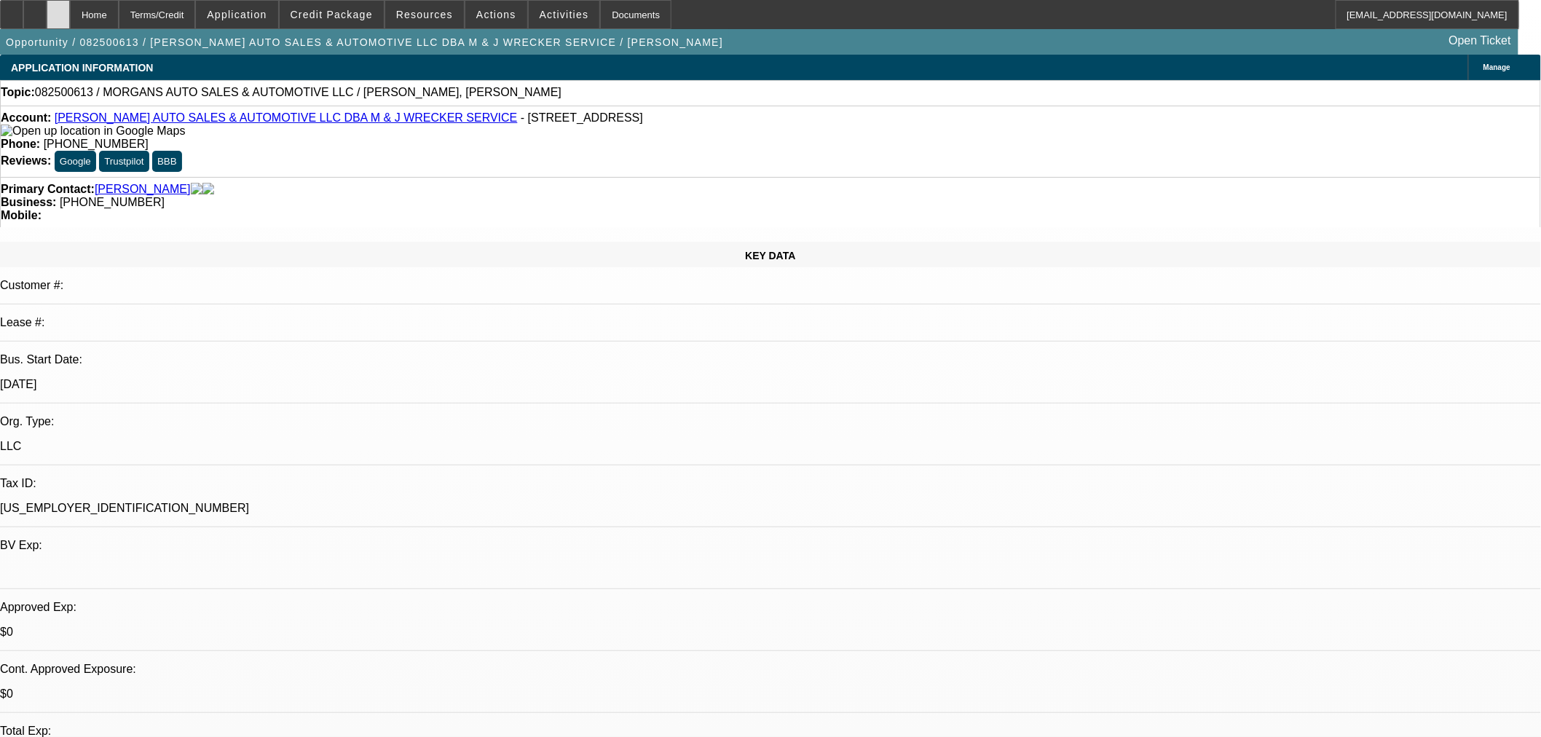
click at [70, 6] on div at bounding box center [58, 14] width 23 height 29
select select "0"
select select "2"
select select "0.1"
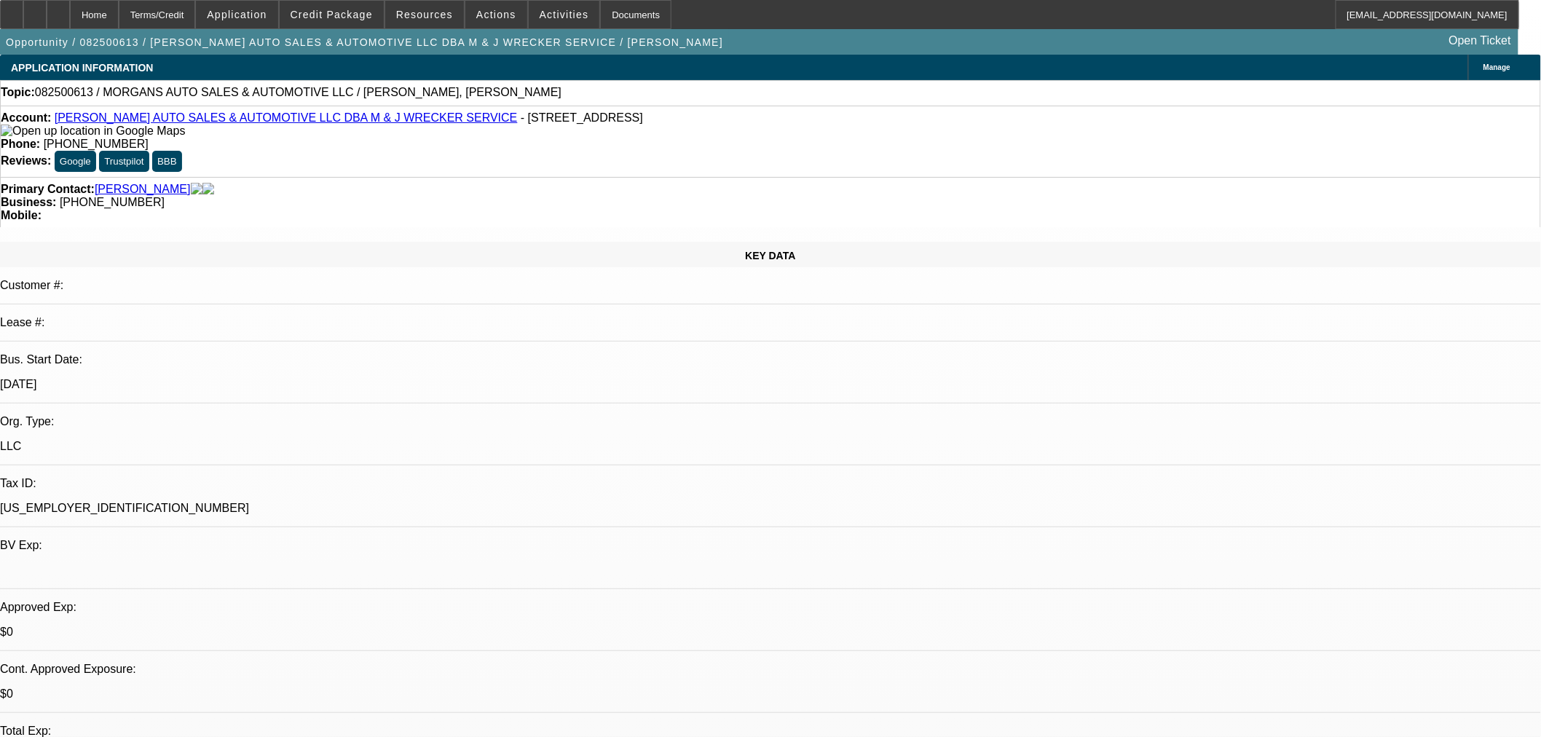
select select "4"
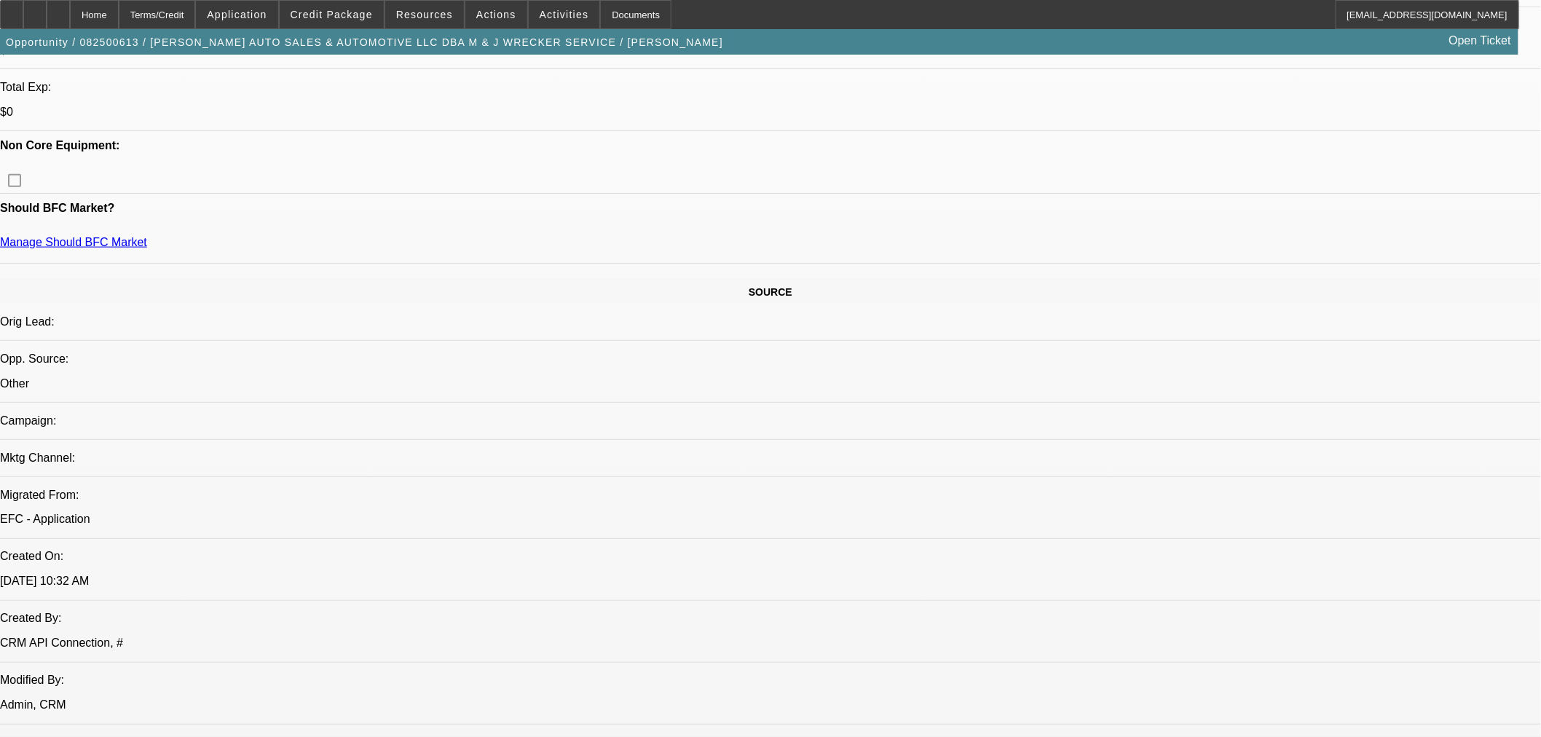
scroll to position [485, 0]
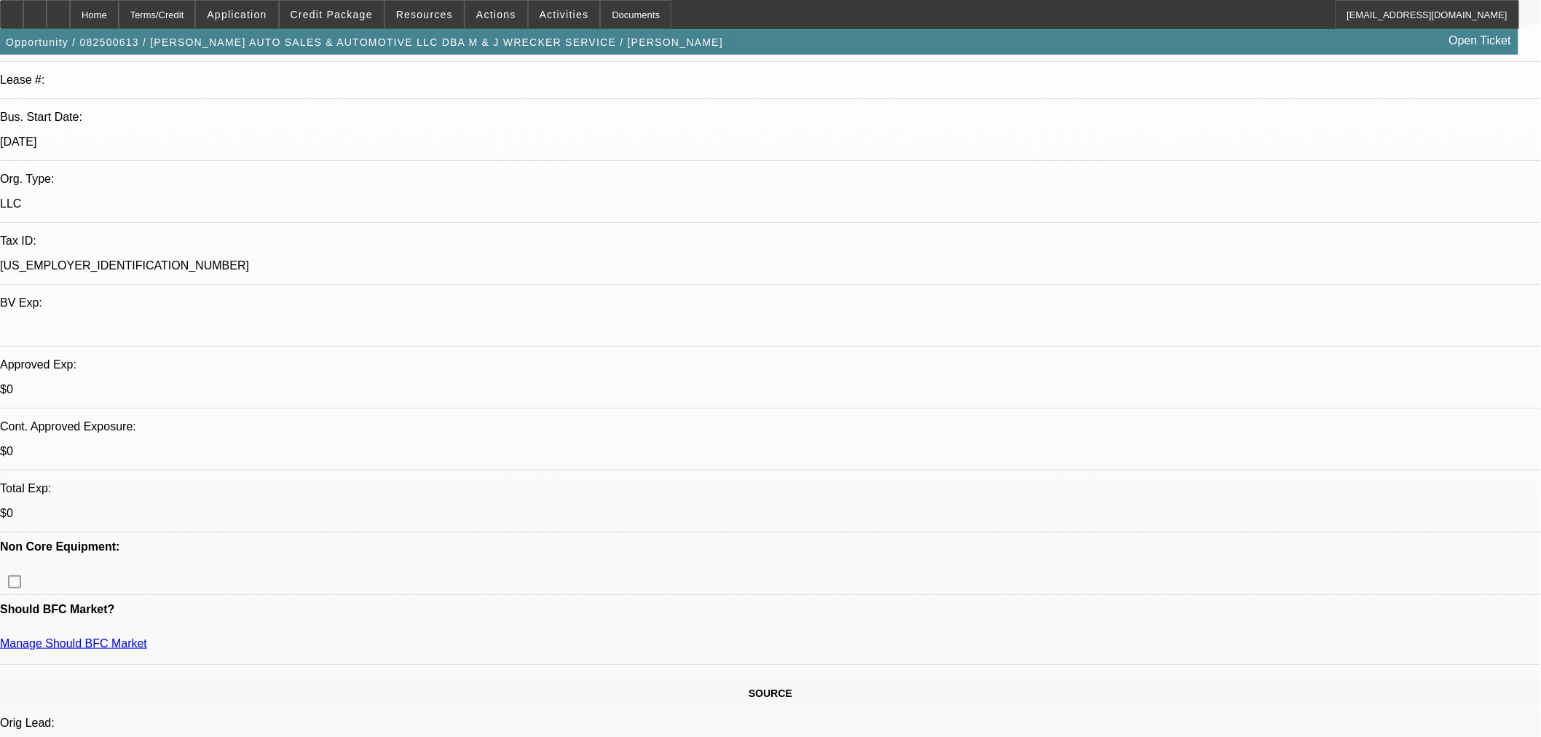
scroll to position [0, 0]
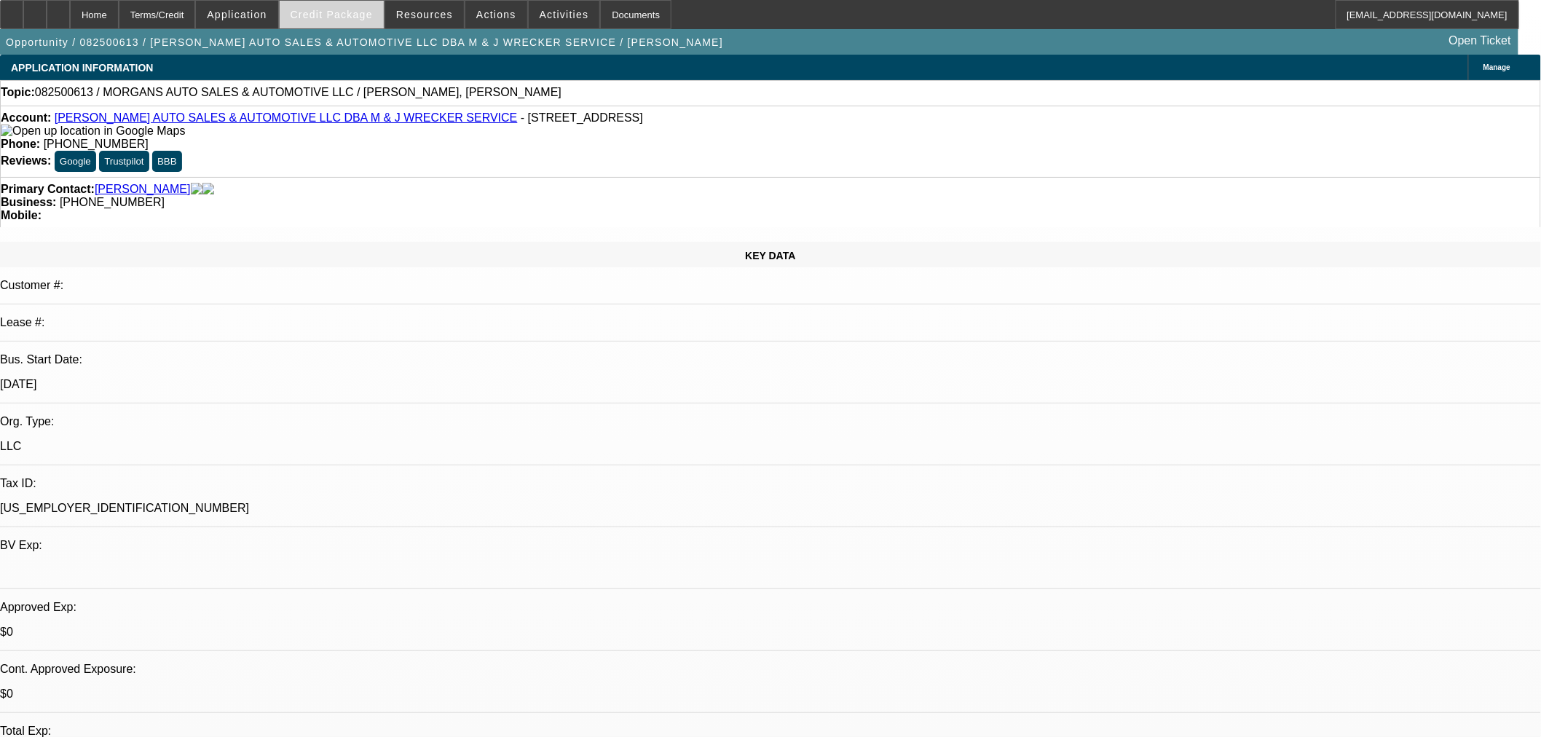
click at [335, 15] on span "Credit Package" at bounding box center [332, 15] width 82 height 12
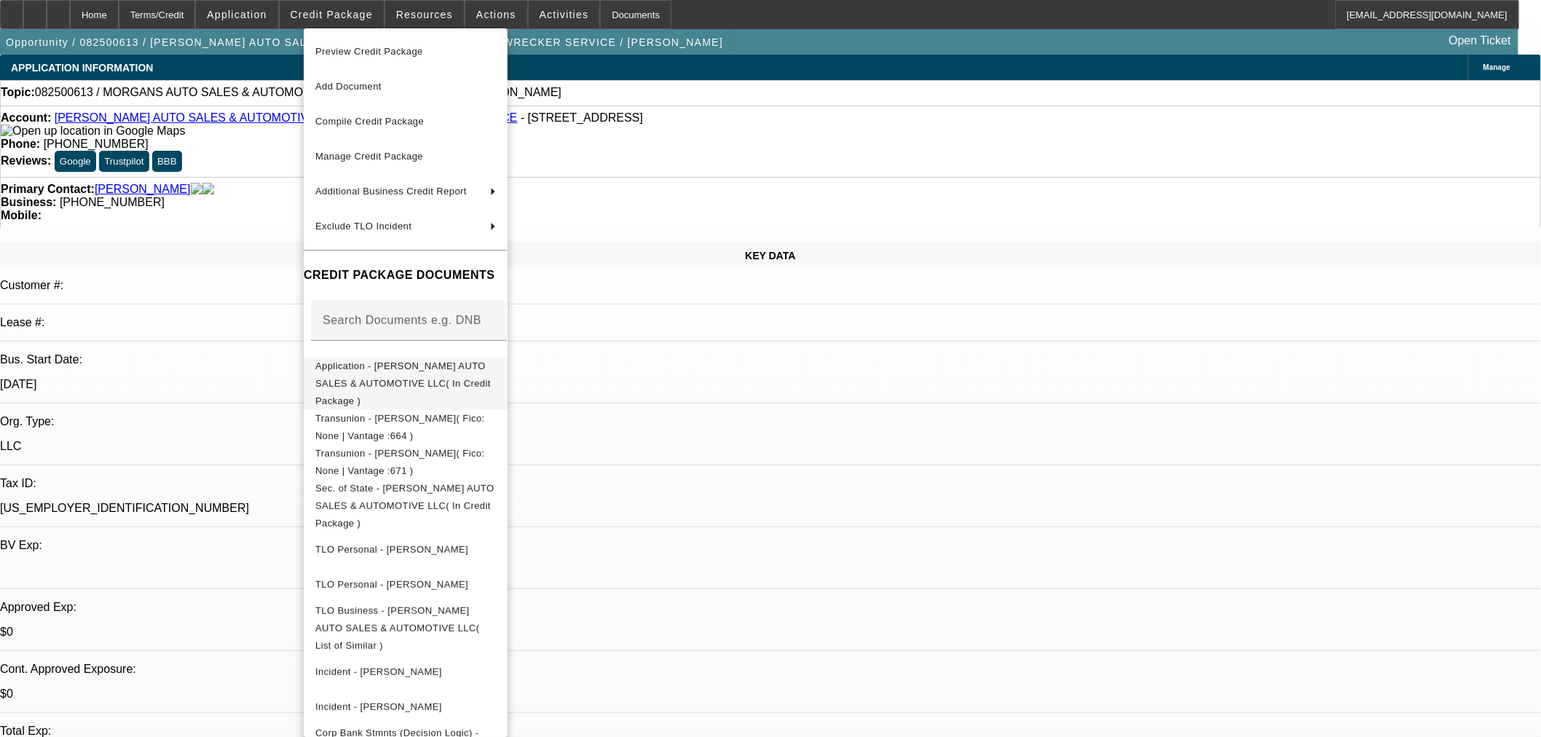
click at [382, 364] on span "Application - MORGAN'S AUTO SALES & AUTOMOTIVE LLC( In Credit Package )" at bounding box center [403, 383] width 176 height 46
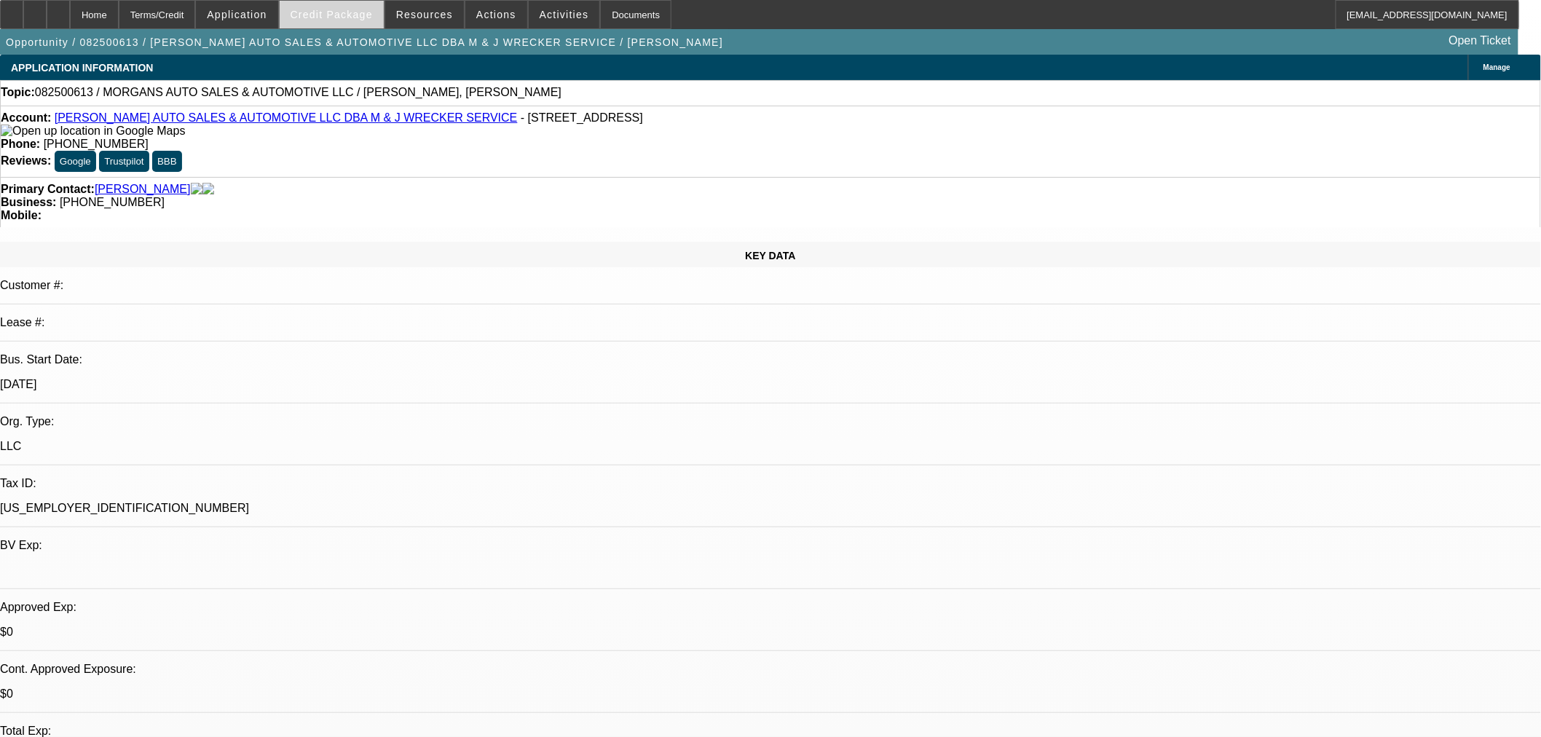
click at [373, 13] on span "Credit Package" at bounding box center [332, 15] width 82 height 12
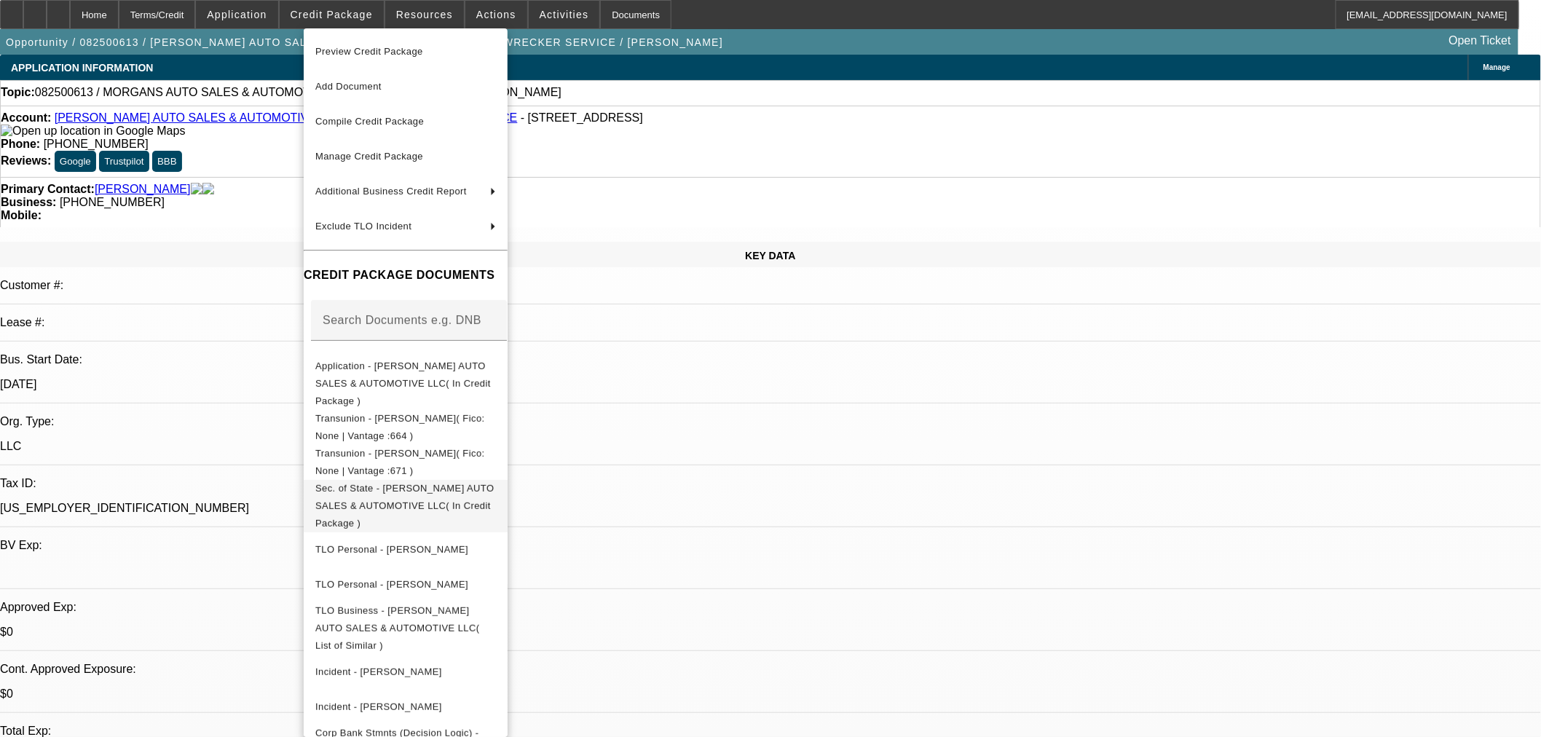
click at [484, 482] on span "Sec. of State - MORGAN'S AUTO SALES & AUTOMOTIVE LLC( In Credit Package )" at bounding box center [404, 505] width 178 height 46
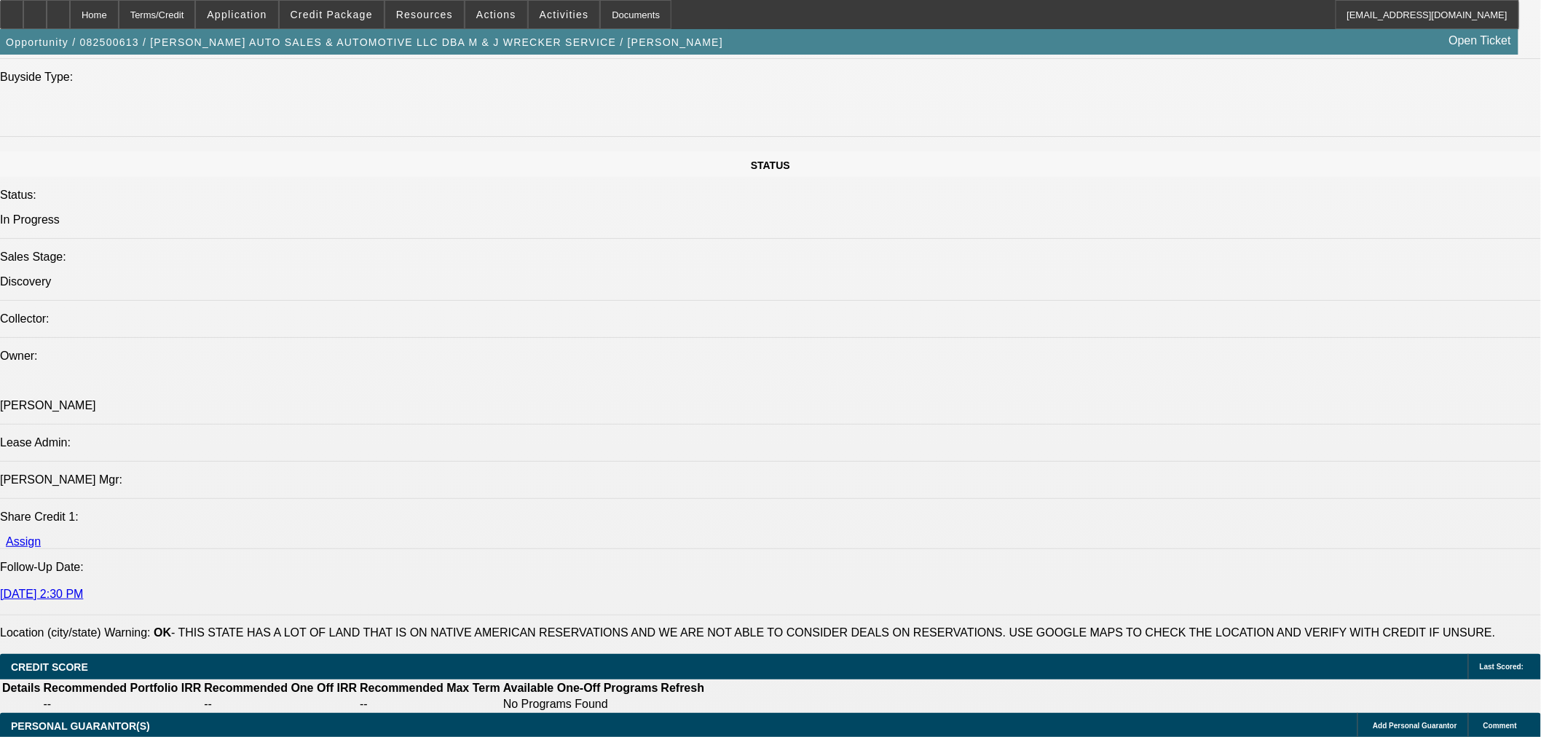
scroll to position [1699, 0]
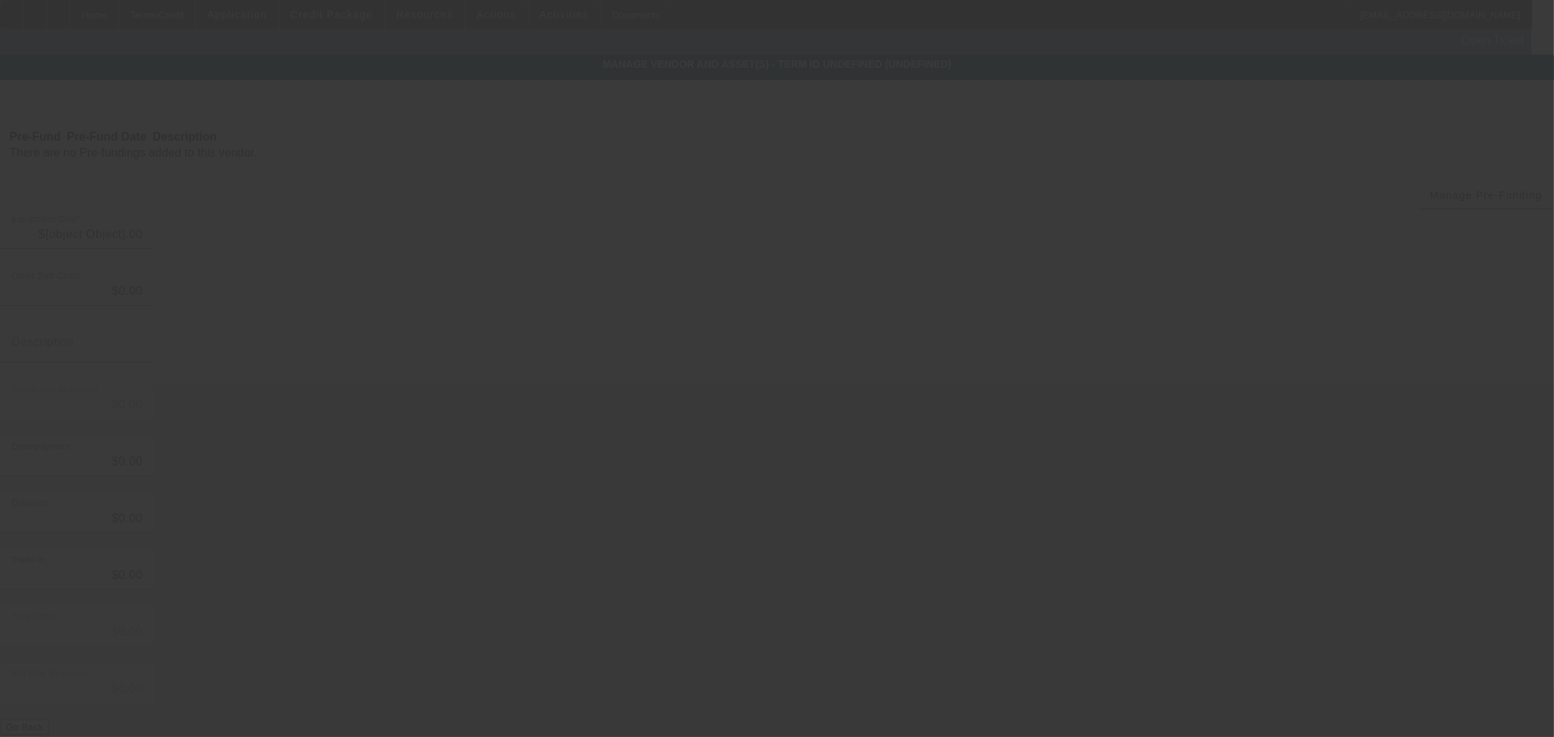
type input "$150,000.00"
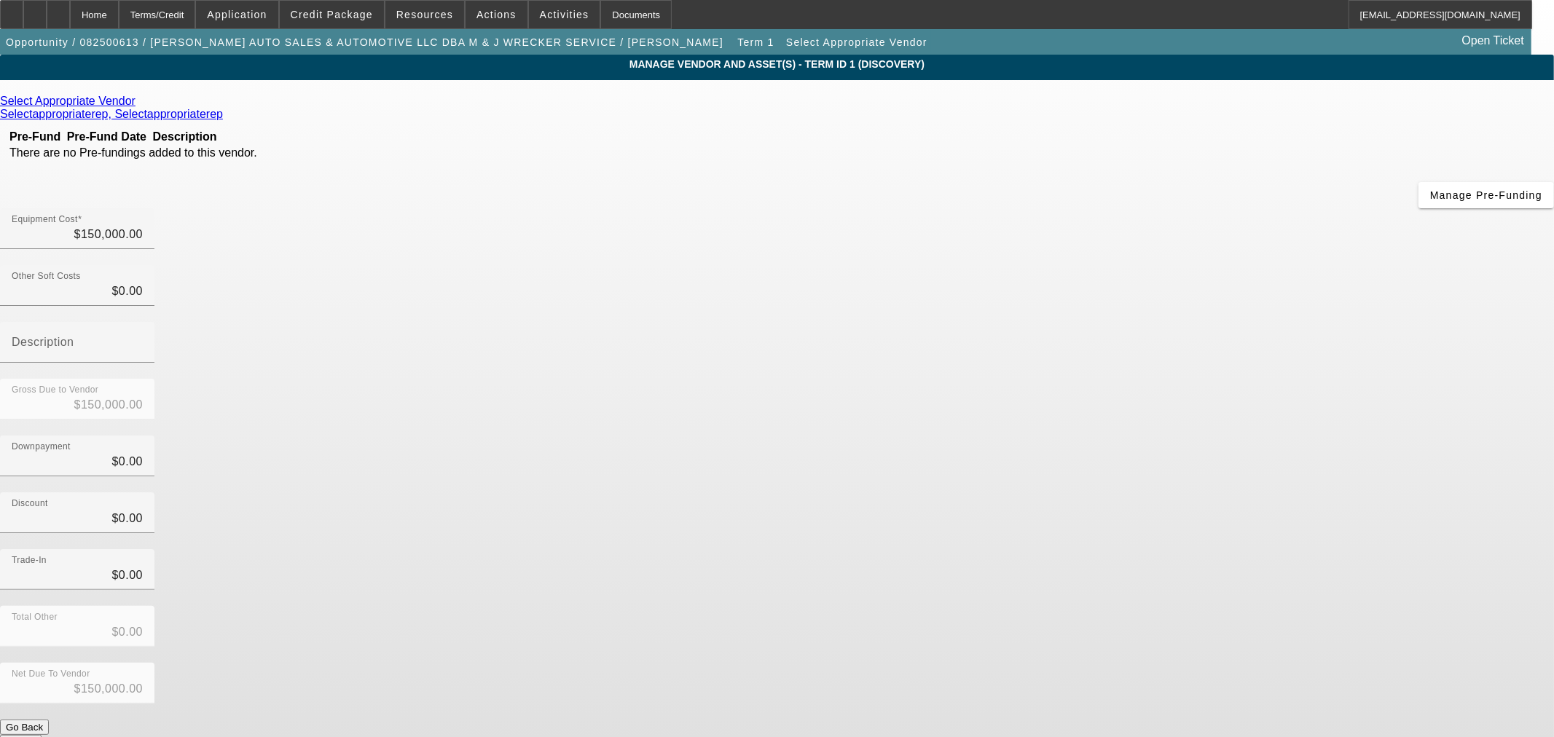
click at [139, 105] on icon at bounding box center [139, 101] width 0 height 12
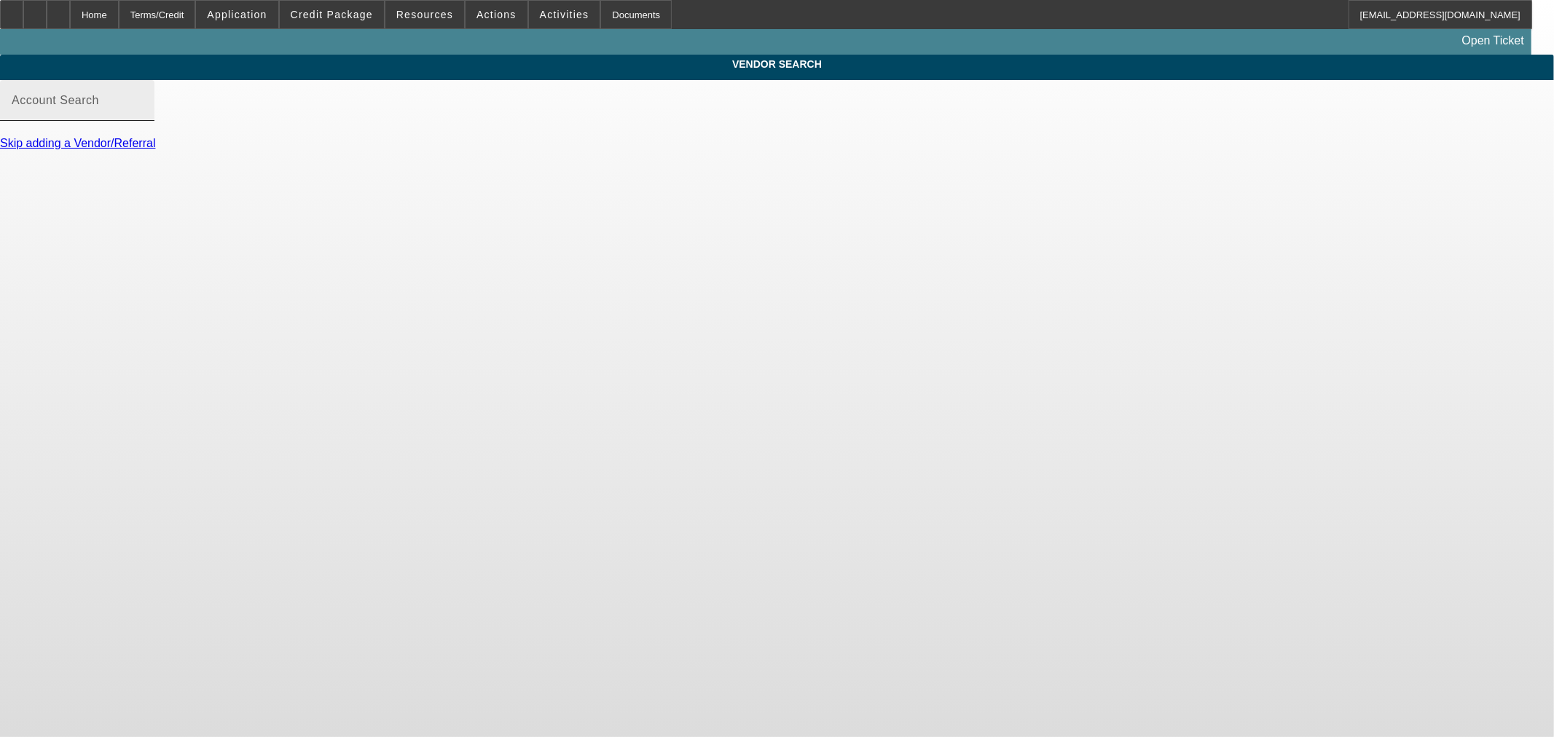
click at [143, 107] on div "Account Search" at bounding box center [77, 100] width 131 height 41
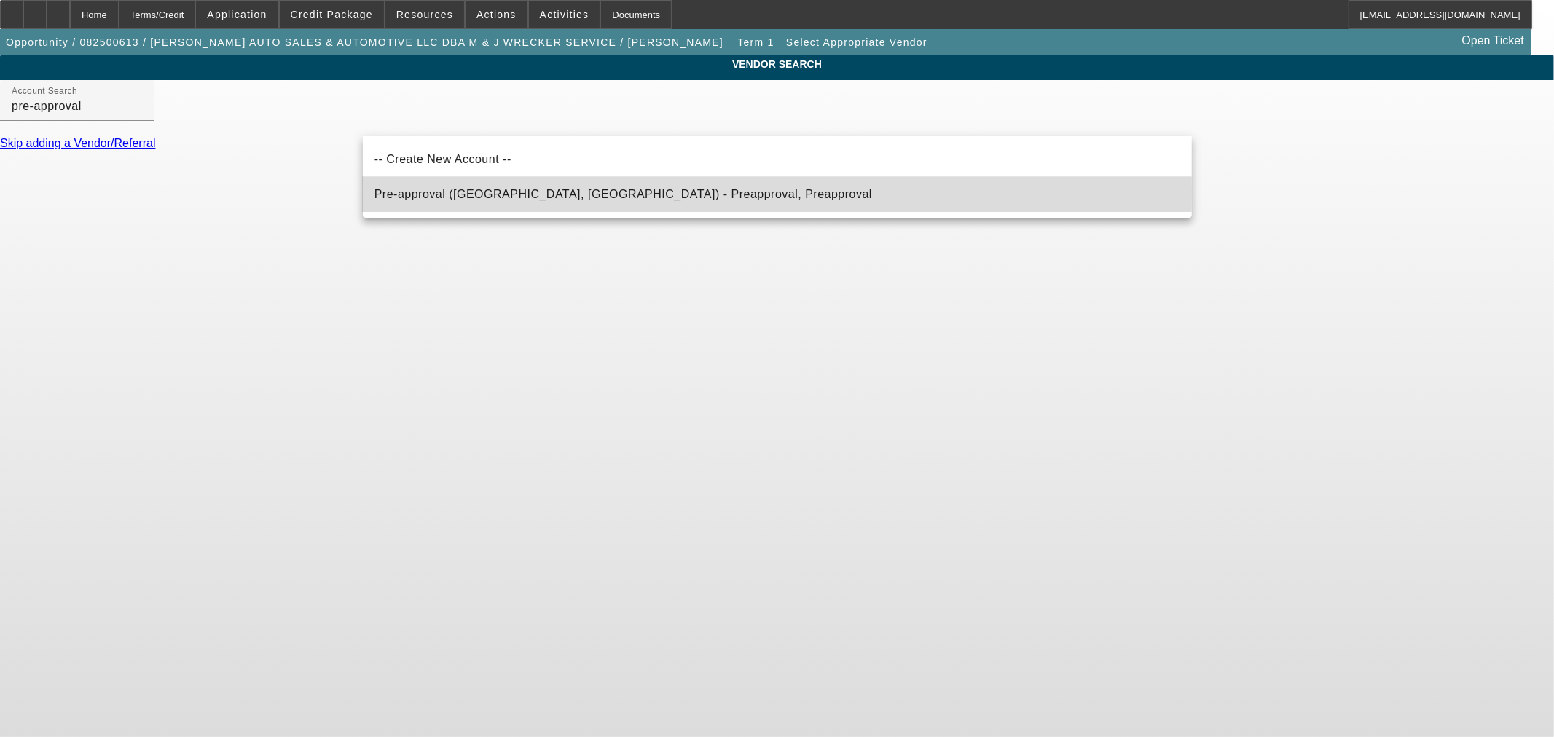
click at [554, 192] on span "Pre-approval (Northbrook, IL) - Preapproval, Preapproval" at bounding box center [622, 194] width 497 height 12
type input "Pre-approval (Northbrook, IL) - Preapproval, Preapproval"
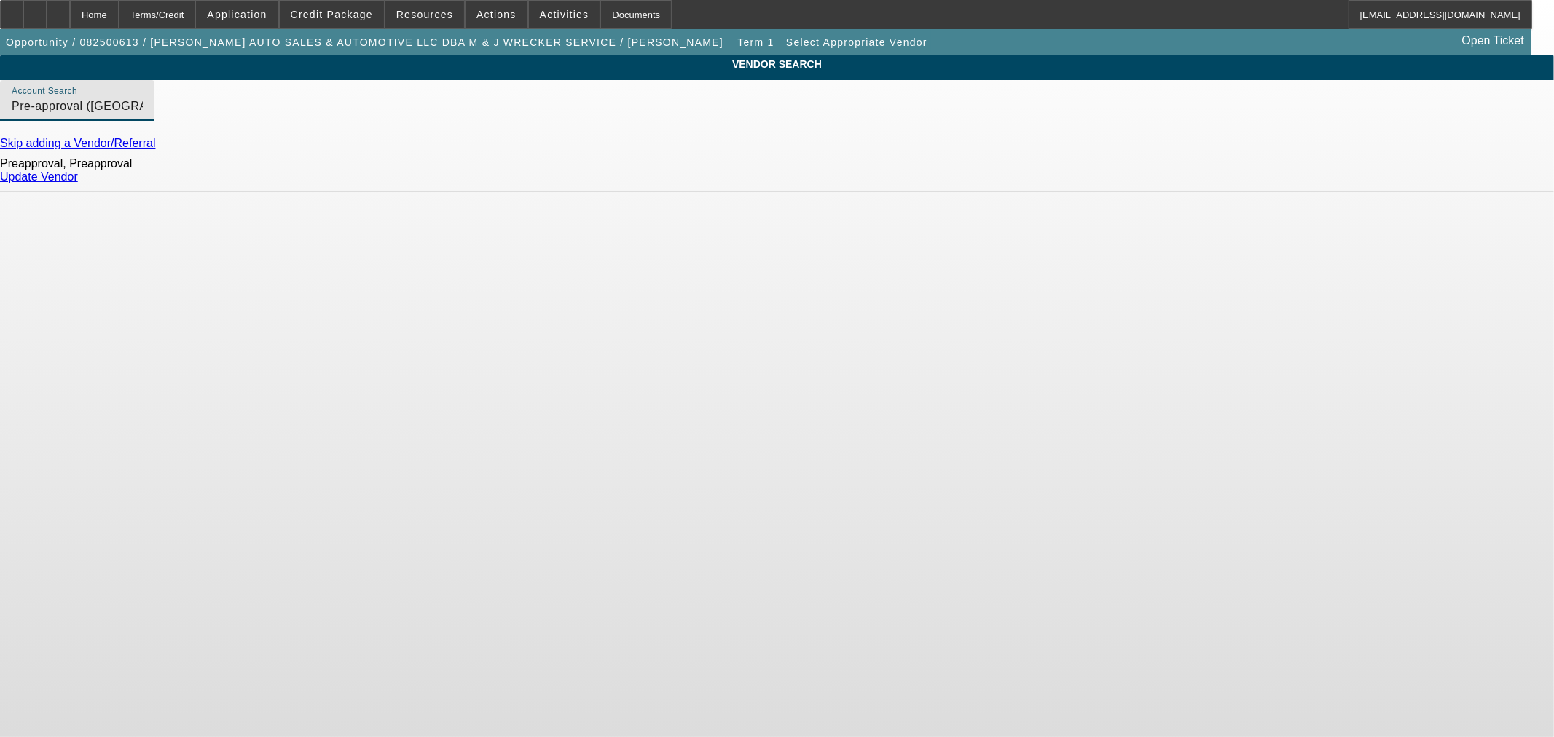
click at [1158, 178] on div "Update Vendor" at bounding box center [777, 176] width 1554 height 13
click at [1158, 179] on div "Update Vendor" at bounding box center [777, 176] width 1554 height 13
click at [78, 180] on link "Update Vendor" at bounding box center [39, 176] width 78 height 12
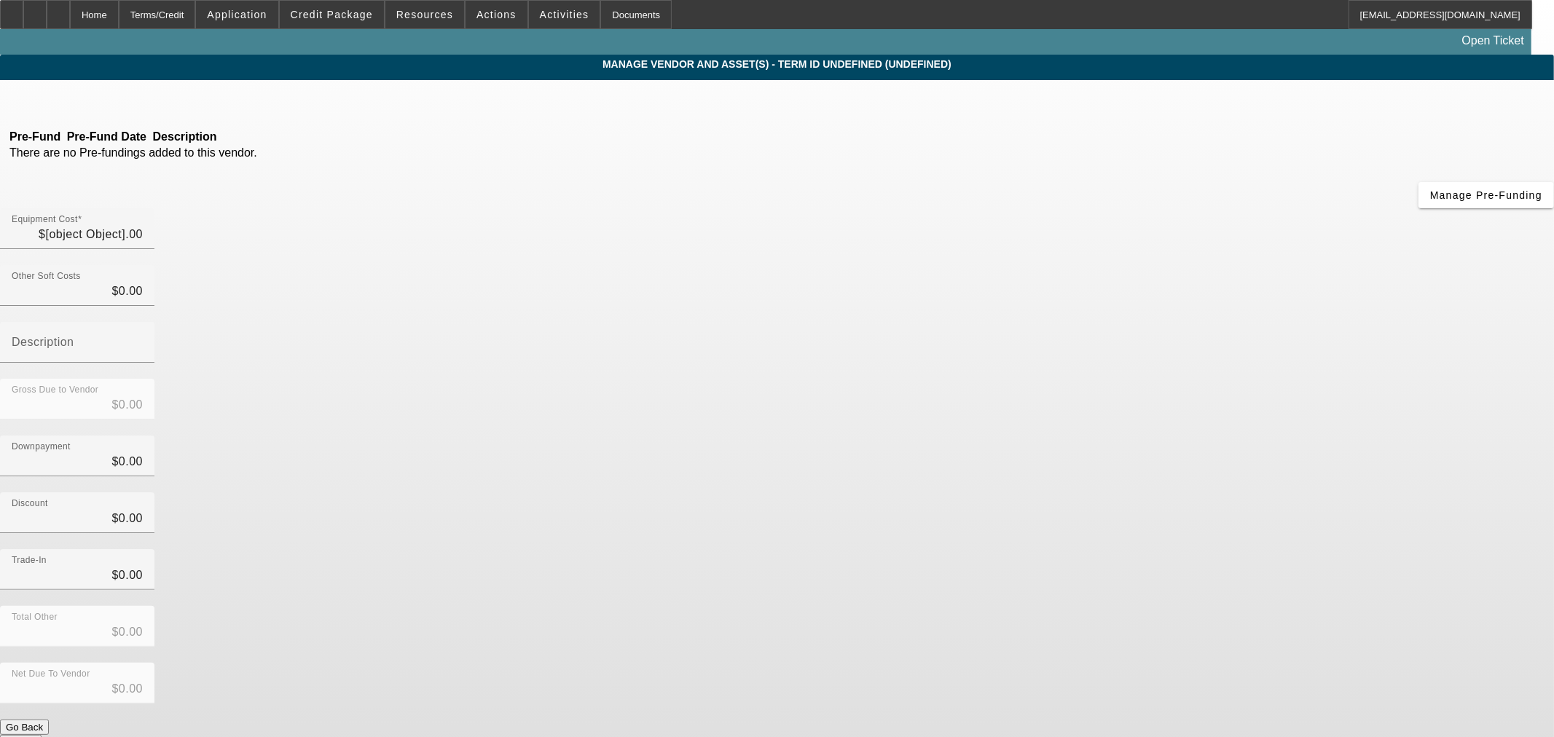
type input "$150,000.00"
